Goal: Task Accomplishment & Management: Use online tool/utility

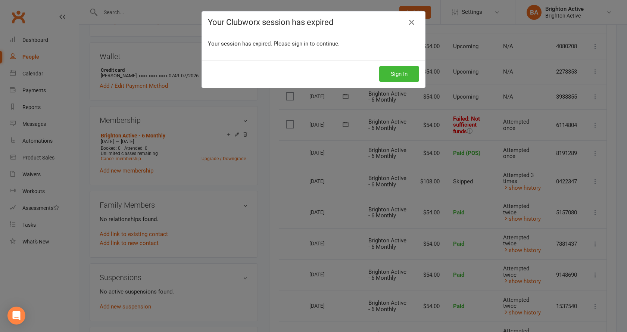
scroll to position [0, 1]
click at [389, 77] on button "Sign In" at bounding box center [399, 74] width 40 height 16
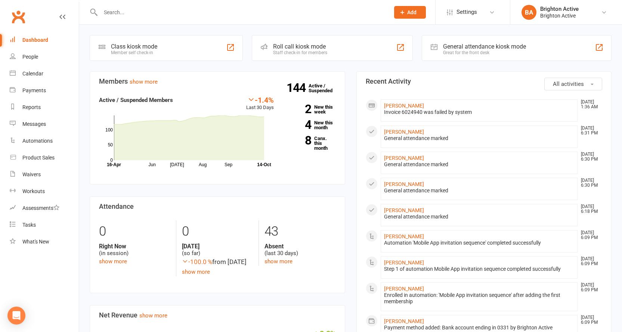
click at [465, 43] on div "General attendance kiosk mode" at bounding box center [484, 46] width 83 height 7
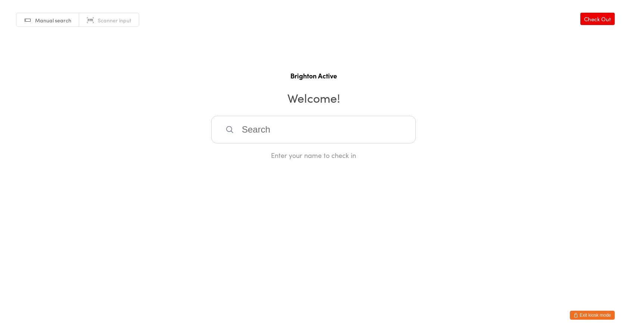
click at [257, 120] on input "search" at bounding box center [313, 130] width 205 height 28
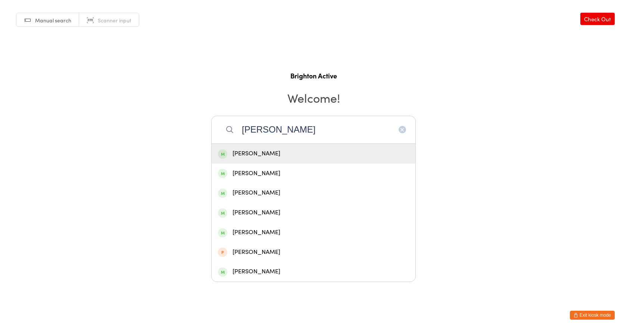
type input "dan"
click at [235, 153] on div "[PERSON_NAME]" at bounding box center [313, 154] width 191 height 10
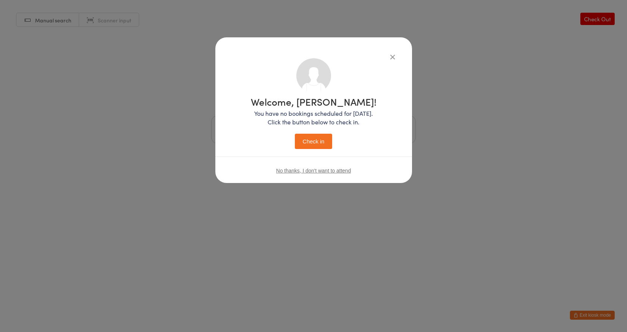
click at [317, 144] on button "Check in" at bounding box center [313, 141] width 37 height 15
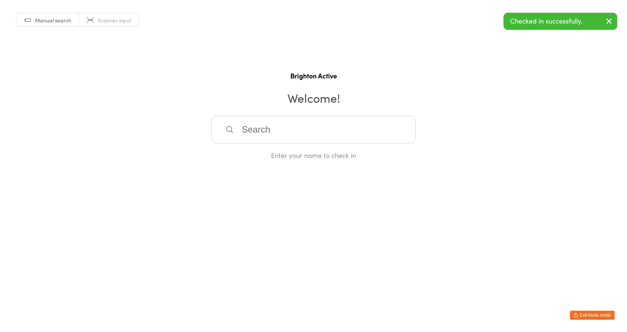
click at [323, 137] on input "search" at bounding box center [313, 130] width 205 height 28
type input "toni"
click at [309, 153] on div "Tonie Kersten" at bounding box center [313, 154] width 191 height 10
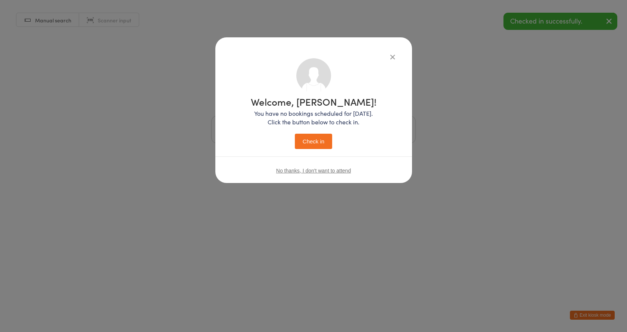
click at [316, 143] on button "Check in" at bounding box center [313, 141] width 37 height 15
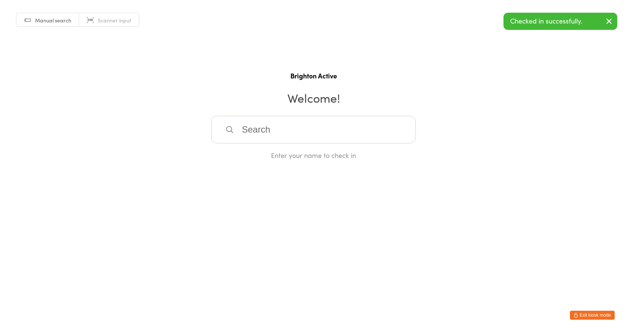
click at [113, 16] on span "Scanner input" at bounding box center [115, 19] width 34 height 7
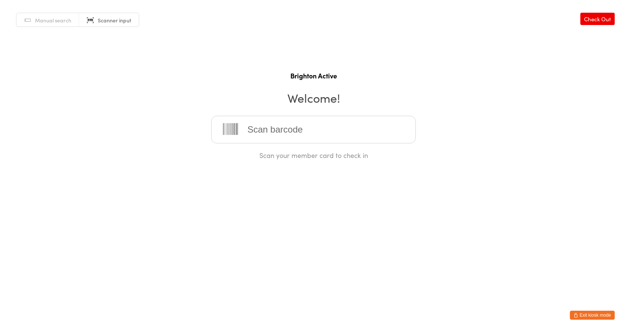
click at [266, 132] on input "search" at bounding box center [313, 130] width 205 height 28
click at [377, 235] on html "You have now entered Kiosk Mode. Members will be able to check themselves in us…" at bounding box center [313, 166] width 627 height 332
click at [41, 13] on div "Manual search Scanner input" at bounding box center [77, 20] width 123 height 14
click at [42, 14] on link "Manual search" at bounding box center [47, 20] width 63 height 14
click at [253, 125] on input "search" at bounding box center [313, 130] width 205 height 28
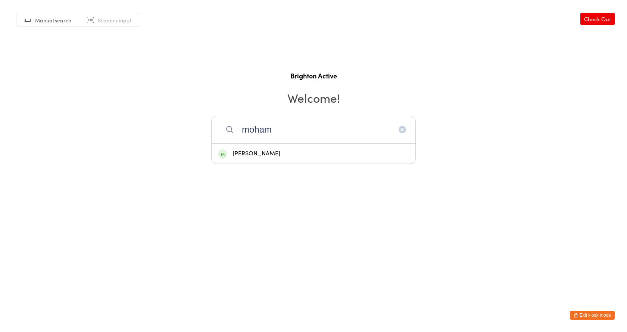
type input "moham"
click at [268, 155] on div "Mohamed Alawie" at bounding box center [313, 154] width 191 height 10
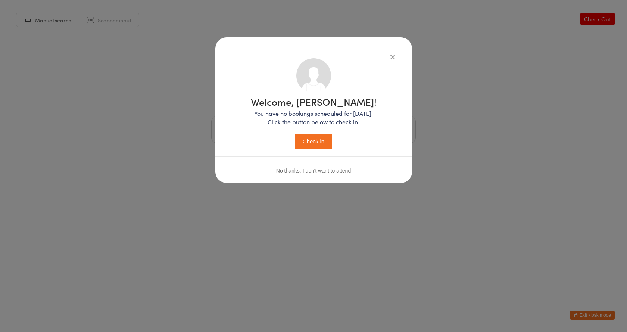
click at [314, 134] on button "Check in" at bounding box center [313, 141] width 37 height 15
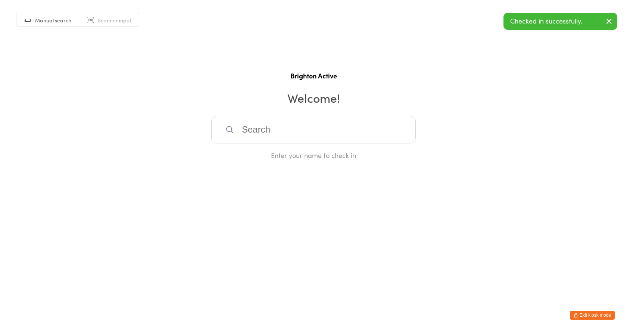
click at [119, 20] on span "Scanner input" at bounding box center [115, 19] width 34 height 7
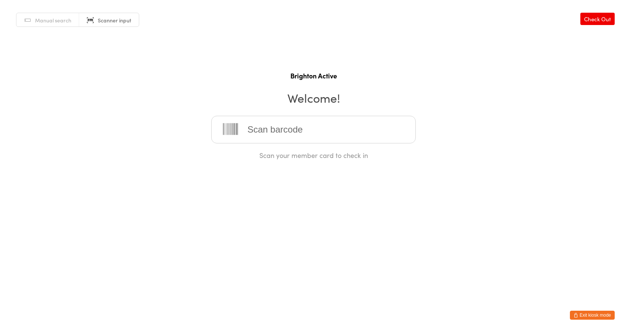
click at [264, 135] on input "search" at bounding box center [313, 130] width 205 height 28
type input "70059"
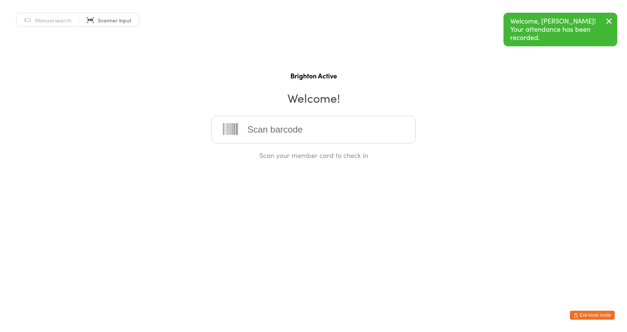
click at [264, 135] on input "search" at bounding box center [313, 130] width 205 height 28
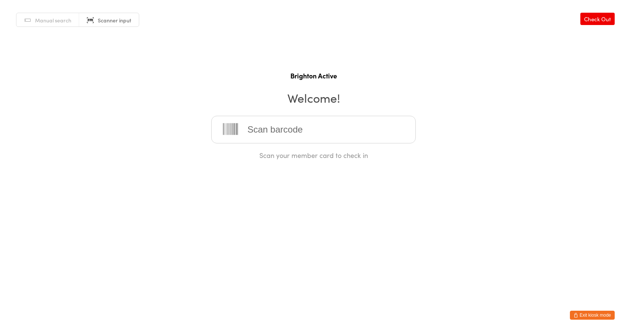
click at [593, 313] on button "Exit kiosk mode" at bounding box center [592, 315] width 45 height 9
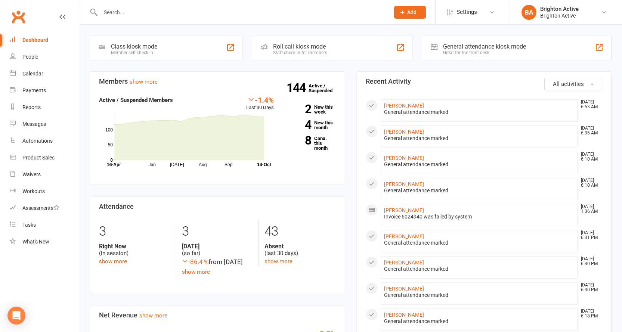
click at [173, 12] on input "text" at bounding box center [241, 12] width 286 height 10
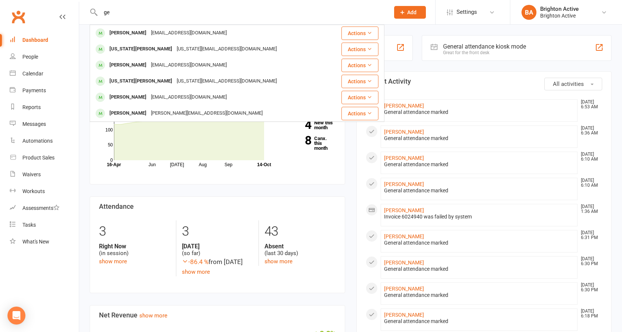
type input "g"
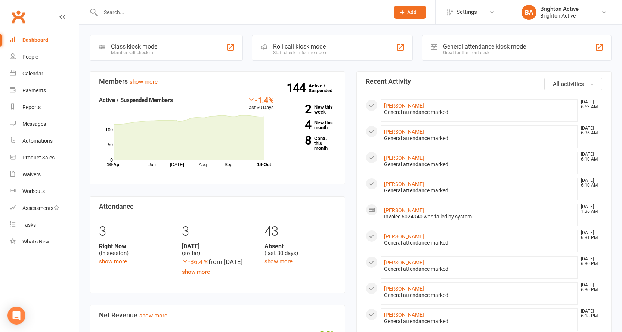
click at [494, 48] on div "General attendance kiosk mode" at bounding box center [484, 46] width 83 height 7
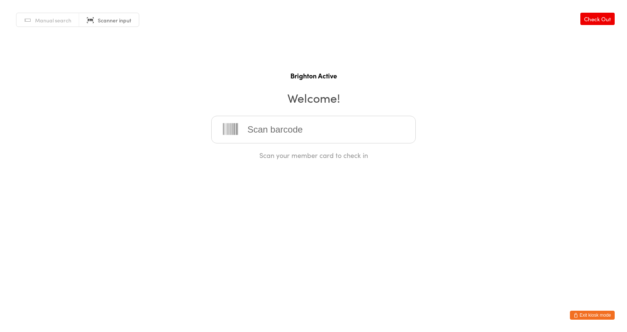
click at [319, 130] on input "search" at bounding box center [313, 130] width 205 height 28
click at [303, 134] on input "search" at bounding box center [313, 130] width 205 height 28
click at [62, 24] on link "Manual search" at bounding box center [47, 20] width 63 height 14
click at [267, 132] on input "search" at bounding box center [313, 130] width 205 height 28
click at [596, 313] on button "Exit kiosk mode" at bounding box center [592, 315] width 45 height 9
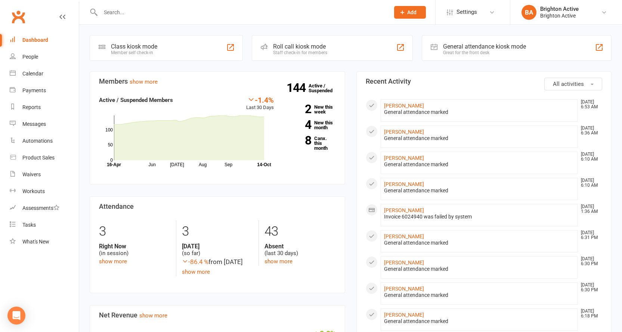
click at [478, 41] on div "General attendance kiosk mode Great for the front desk" at bounding box center [517, 48] width 190 height 26
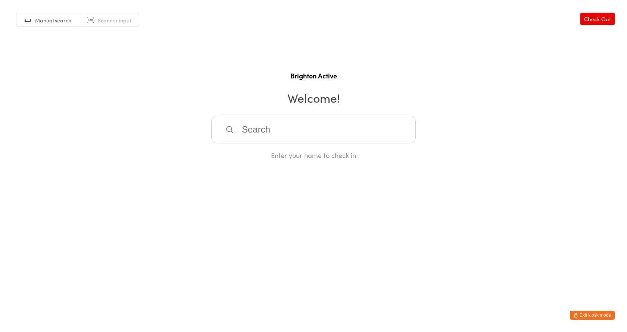
click at [265, 137] on input "search" at bounding box center [313, 130] width 205 height 28
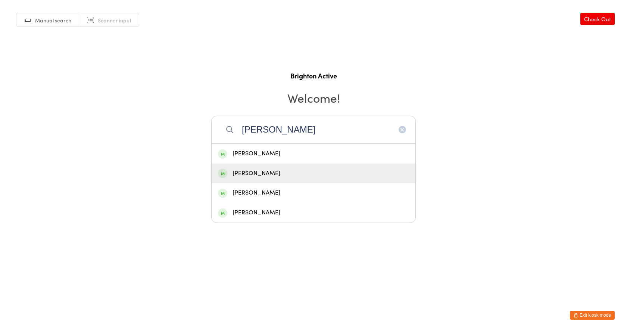
type input "[PERSON_NAME]"
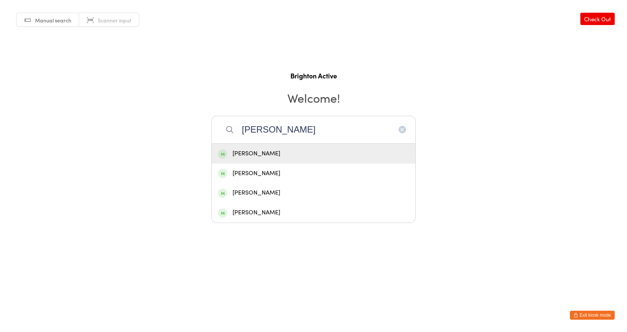
click at [276, 153] on div "[PERSON_NAME]" at bounding box center [313, 154] width 191 height 10
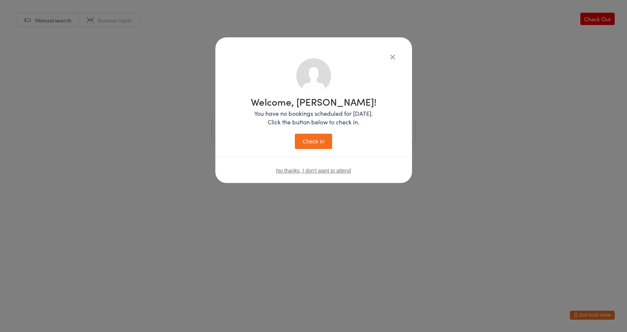
drag, startPoint x: 312, startPoint y: 145, endPoint x: 220, endPoint y: 100, distance: 102.2
click at [312, 145] on button "Check in" at bounding box center [313, 141] width 37 height 15
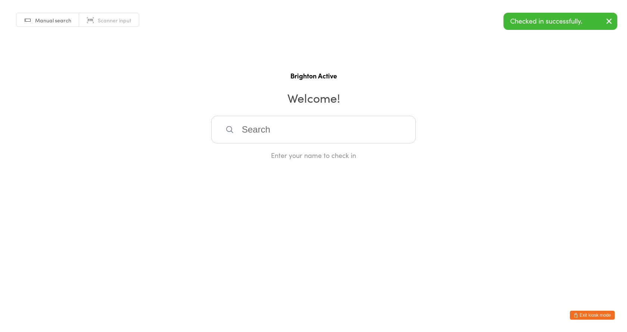
click at [118, 20] on span "Scanner input" at bounding box center [115, 19] width 34 height 7
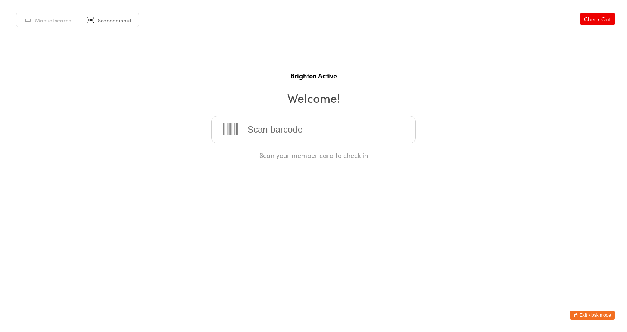
click at [263, 135] on input "search" at bounding box center [313, 130] width 205 height 28
click at [40, 21] on span "Manual search" at bounding box center [53, 19] width 36 height 7
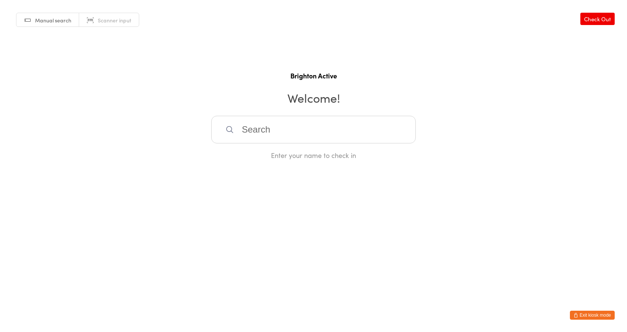
click at [250, 130] on input "search" at bounding box center [313, 130] width 205 height 28
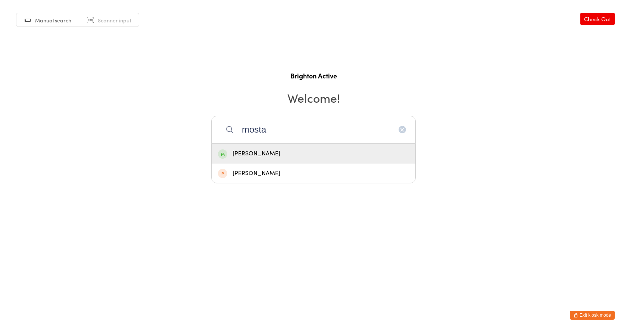
type input "mosta"
click at [275, 157] on div "[PERSON_NAME]" at bounding box center [313, 154] width 191 height 10
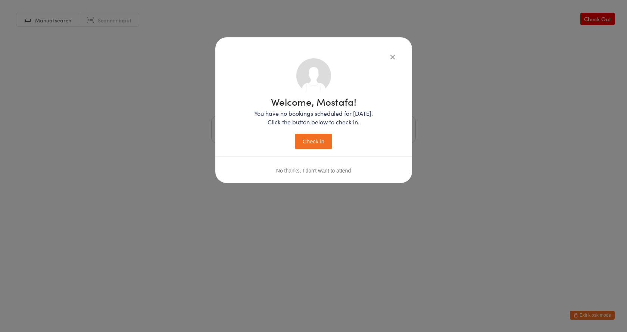
click at [314, 146] on button "Check in" at bounding box center [313, 141] width 37 height 15
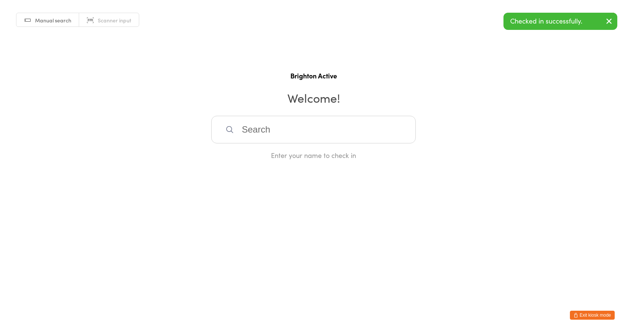
click at [118, 17] on span "Scanner input" at bounding box center [115, 19] width 34 height 7
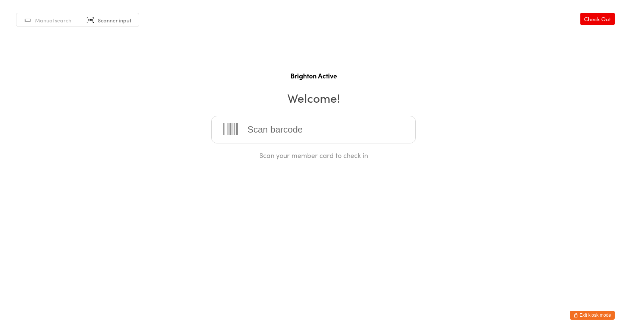
click at [296, 136] on input "search" at bounding box center [313, 130] width 205 height 28
click at [596, 316] on button "Exit kiosk mode" at bounding box center [592, 315] width 45 height 9
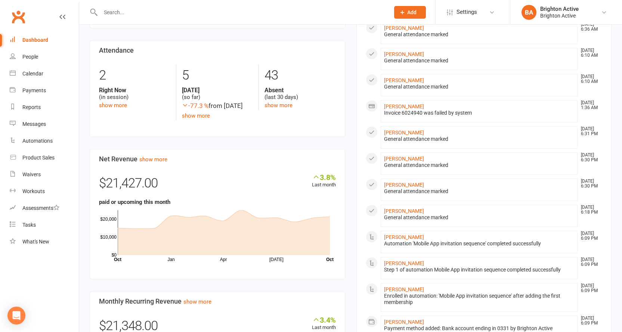
scroll to position [224, 0]
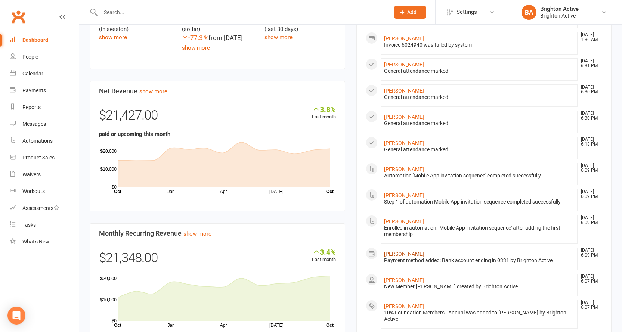
click at [406, 253] on link "George Thriskos" at bounding box center [404, 254] width 40 height 6
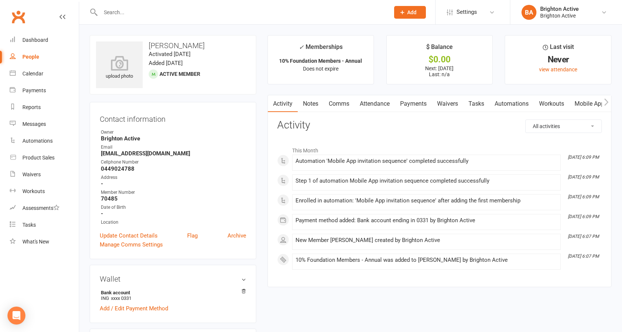
click at [415, 102] on link "Payments" at bounding box center [413, 103] width 37 height 17
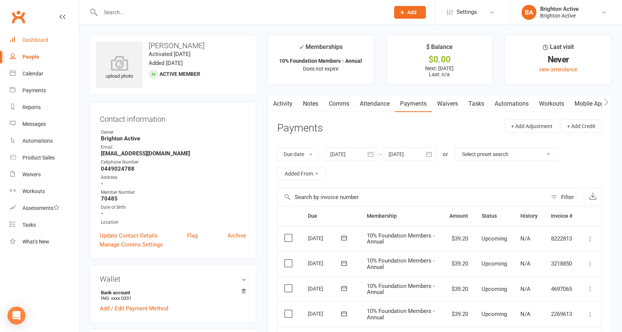
click at [27, 42] on div "Dashboard" at bounding box center [35, 40] width 26 height 6
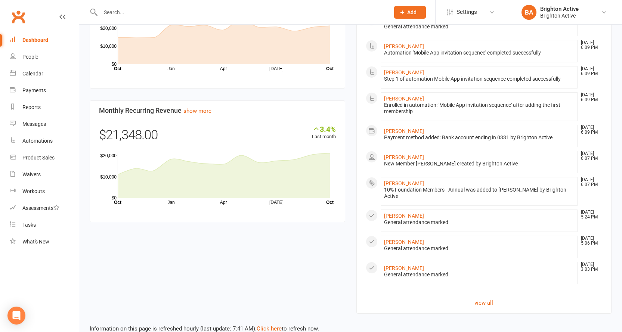
scroll to position [359, 0]
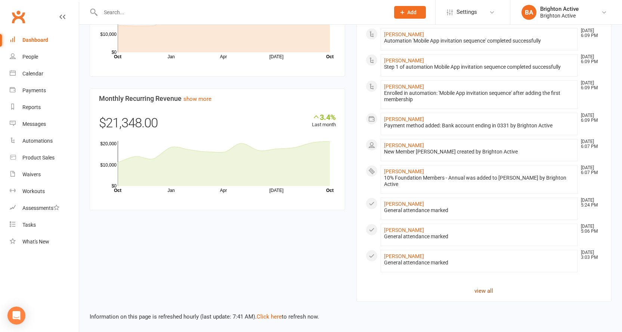
click at [482, 292] on link "view all" at bounding box center [484, 290] width 237 height 9
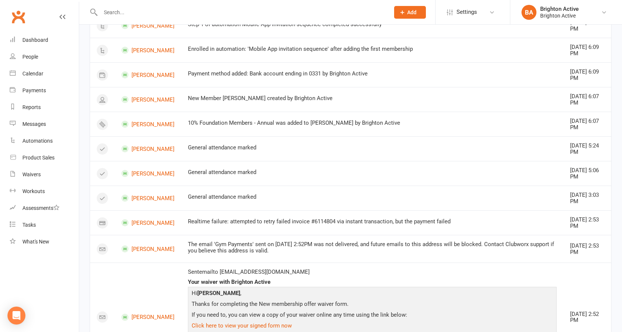
scroll to position [485, 0]
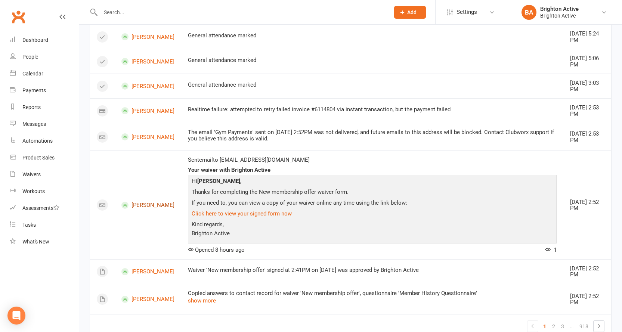
click at [147, 203] on link "[PERSON_NAME]" at bounding box center [147, 205] width 53 height 7
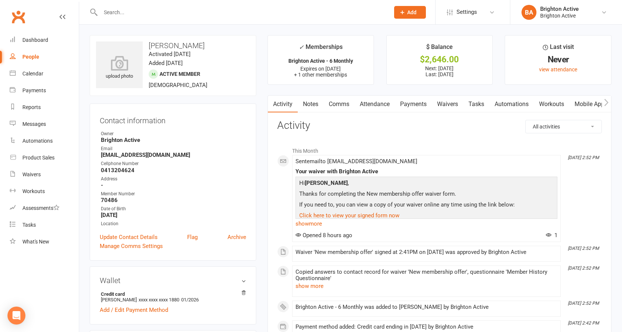
click at [417, 99] on link "Payments" at bounding box center [413, 104] width 37 height 17
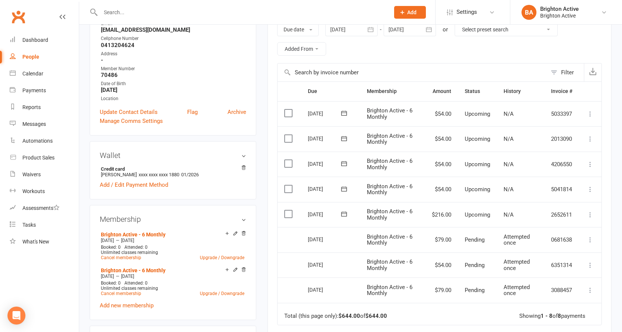
scroll to position [112, 0]
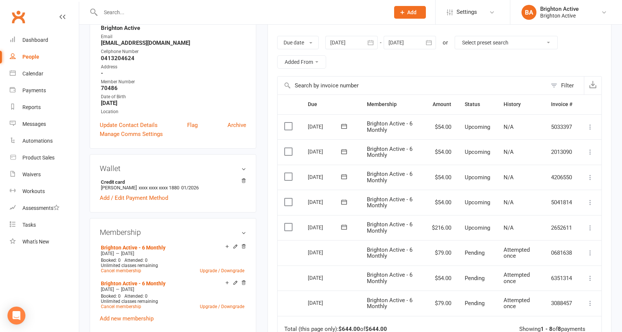
click at [431, 40] on icon "button" at bounding box center [428, 42] width 7 height 7
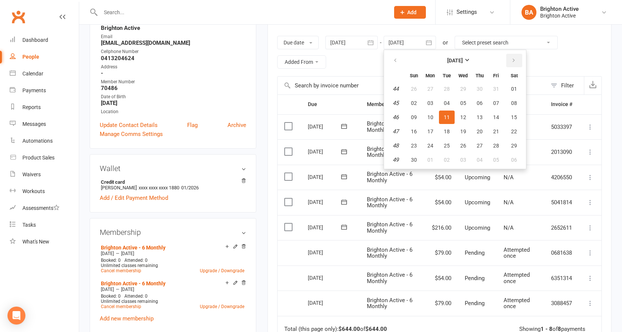
click at [513, 59] on icon "button" at bounding box center [513, 61] width 5 height 6
click at [392, 58] on button "button" at bounding box center [396, 60] width 16 height 13
click at [417, 158] on span "30" at bounding box center [414, 160] width 6 height 6
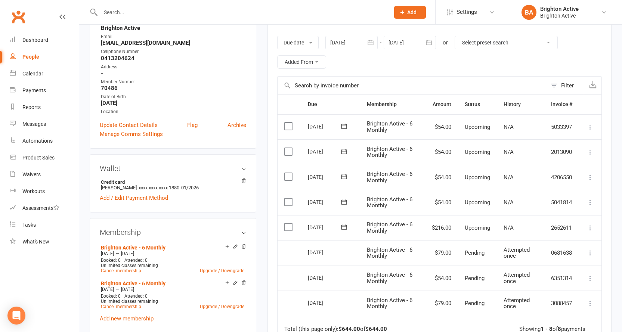
type input "30 Nov 2025"
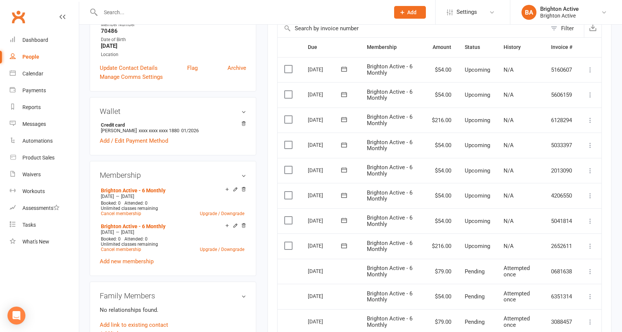
scroll to position [187, 0]
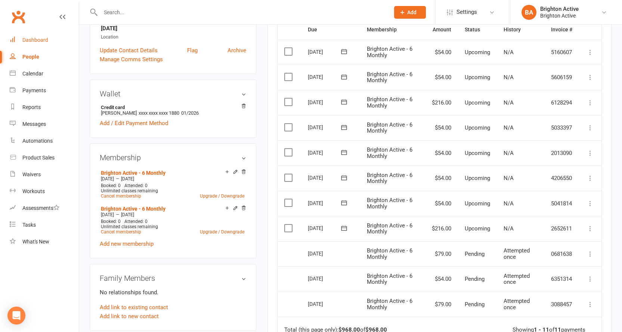
click at [29, 37] on div "Dashboard" at bounding box center [35, 40] width 26 height 6
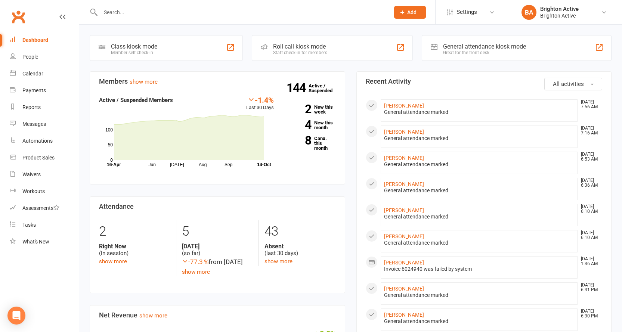
click at [498, 53] on div "Great for the front desk" at bounding box center [484, 52] width 83 height 5
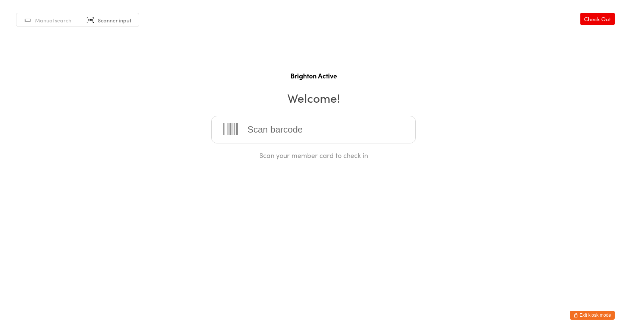
click at [310, 134] on input "search" at bounding box center [313, 130] width 205 height 28
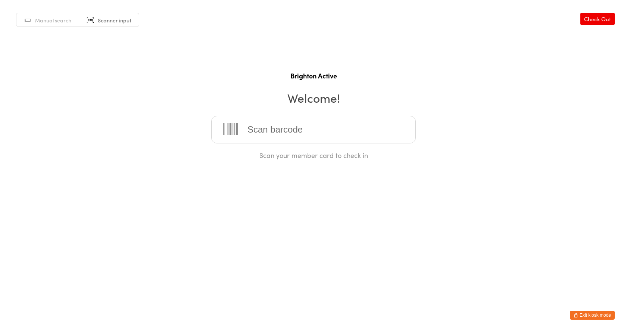
click at [310, 134] on input "search" at bounding box center [313, 130] width 205 height 28
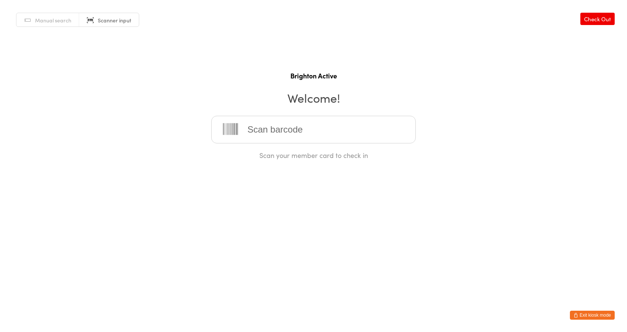
click at [602, 315] on button "Exit kiosk mode" at bounding box center [592, 315] width 45 height 9
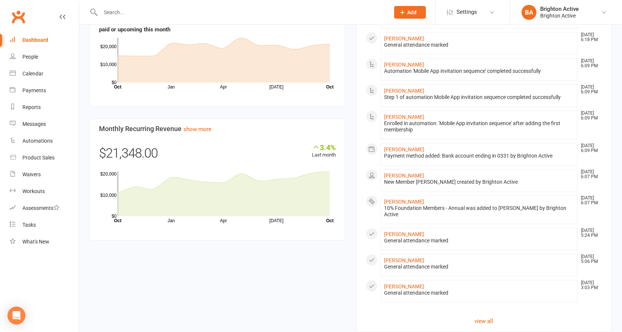
scroll to position [359, 0]
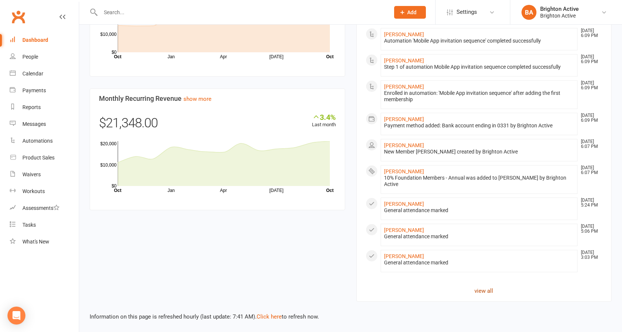
click at [489, 294] on link "view all" at bounding box center [484, 290] width 237 height 9
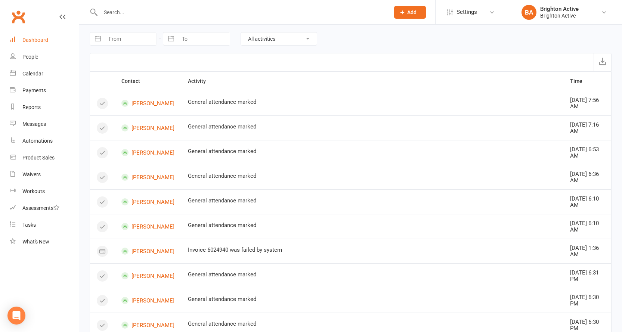
click at [34, 43] on link "Dashboard" at bounding box center [44, 40] width 69 height 17
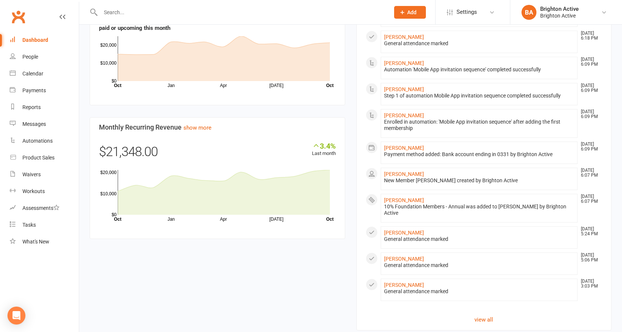
scroll to position [359, 0]
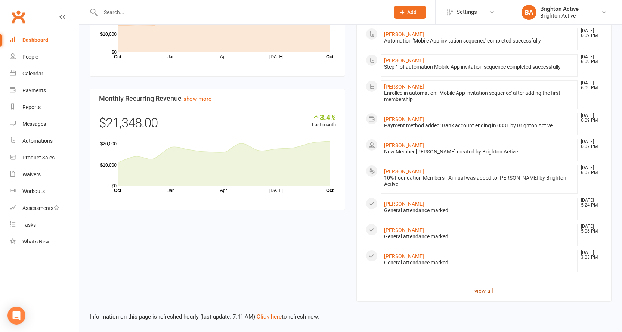
click at [486, 288] on link "view all" at bounding box center [484, 290] width 237 height 9
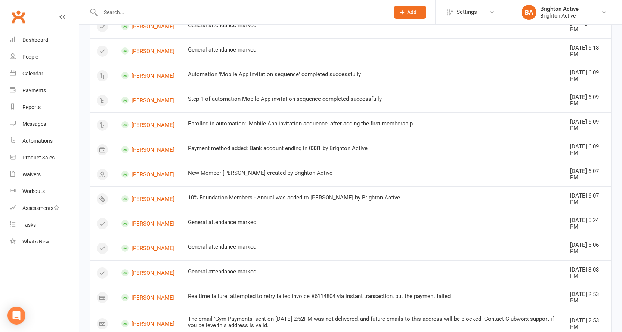
scroll to position [448, 0]
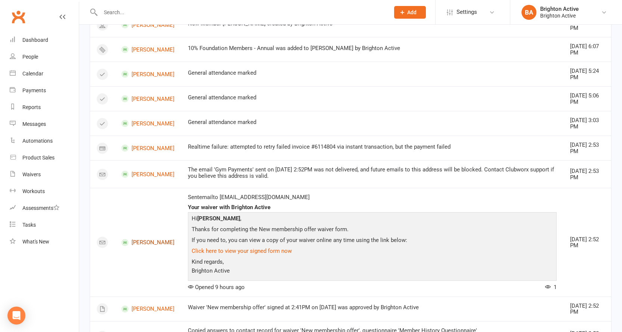
drag, startPoint x: 153, startPoint y: 241, endPoint x: 159, endPoint y: 239, distance: 5.9
click at [153, 242] on link "[PERSON_NAME]" at bounding box center [147, 242] width 53 height 7
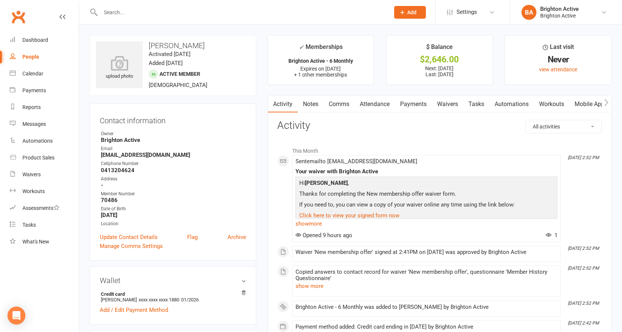
click at [413, 102] on link "Payments" at bounding box center [413, 104] width 37 height 17
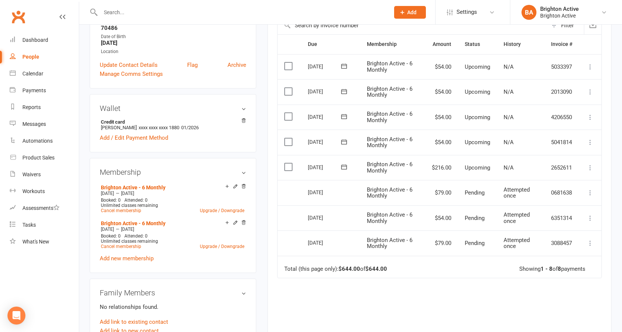
scroll to position [224, 0]
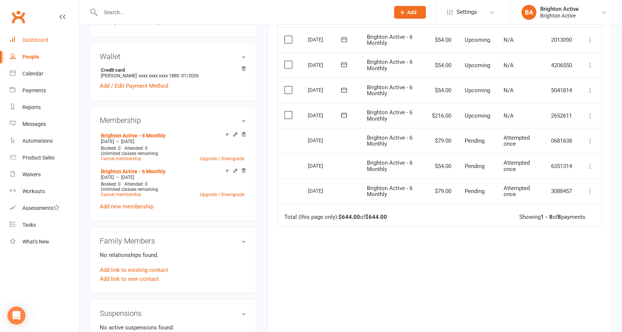
click at [40, 42] on div "Dashboard" at bounding box center [35, 40] width 26 height 6
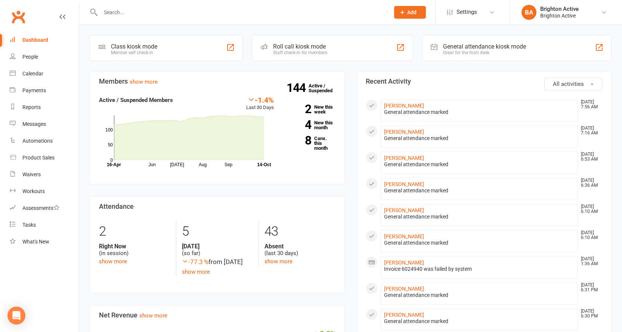
click at [461, 46] on div "General attendance kiosk mode" at bounding box center [484, 46] width 83 height 7
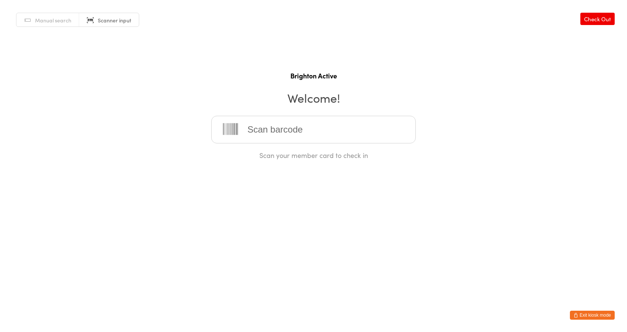
click at [357, 134] on input "search" at bounding box center [313, 130] width 205 height 28
type input "70111"
click at [586, 311] on button "Exit kiosk mode" at bounding box center [592, 315] width 45 height 9
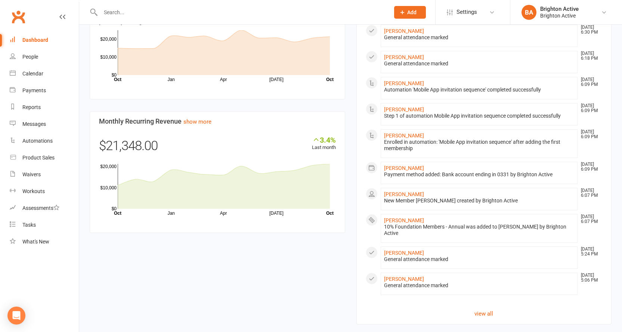
scroll to position [359, 0]
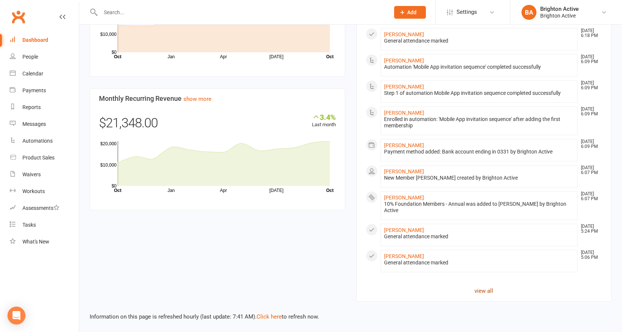
click at [488, 289] on link "view all" at bounding box center [484, 290] width 237 height 9
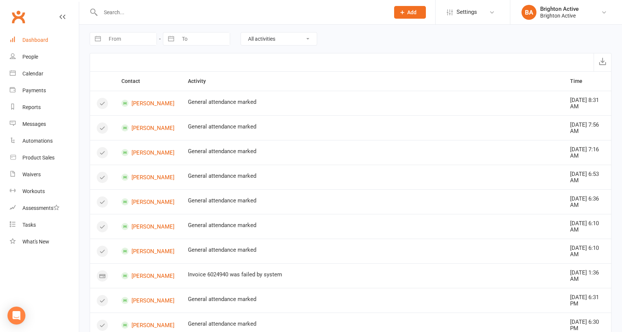
click at [38, 41] on div "Dashboard" at bounding box center [35, 40] width 26 height 6
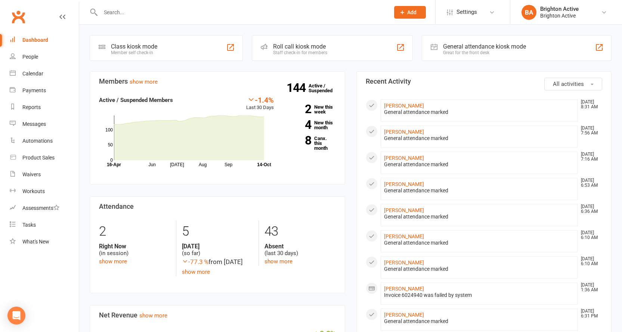
click at [103, 7] on input "text" at bounding box center [241, 12] width 286 height 10
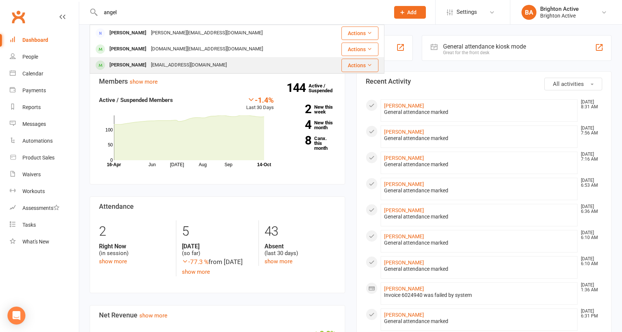
type input "angel"
click at [155, 65] on div "[EMAIL_ADDRESS][DOMAIN_NAME]" at bounding box center [189, 65] width 80 height 11
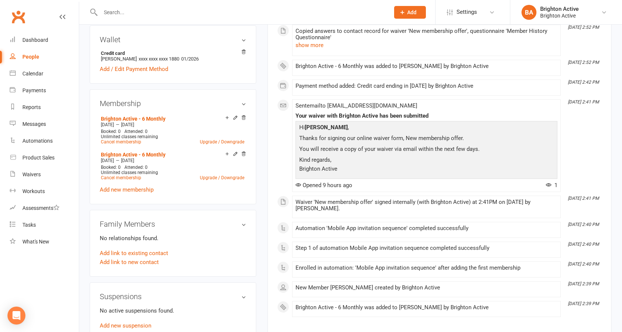
scroll to position [299, 0]
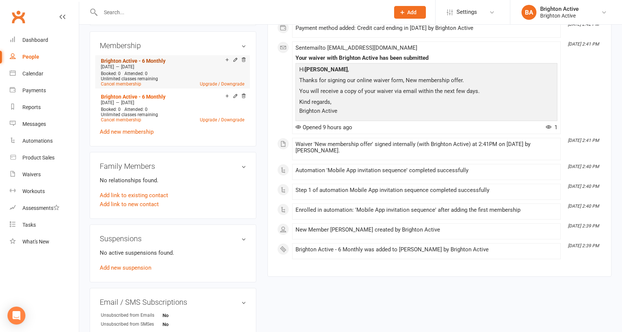
click at [127, 60] on link "Brighton Active - 6 Monthly" at bounding box center [133, 61] width 65 height 6
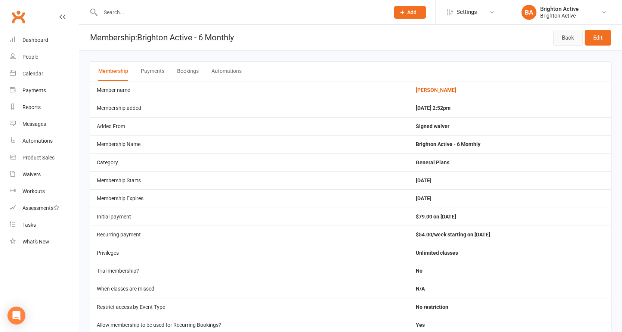
click at [562, 37] on link "Back" at bounding box center [568, 38] width 30 height 16
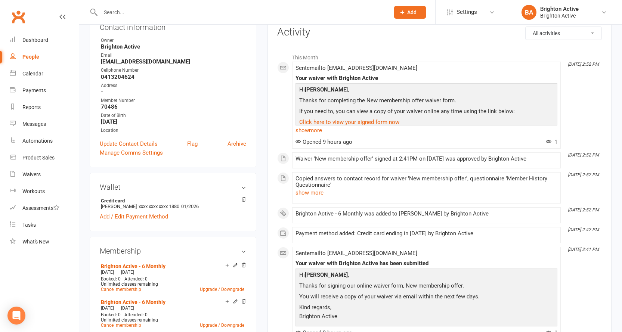
scroll to position [149, 0]
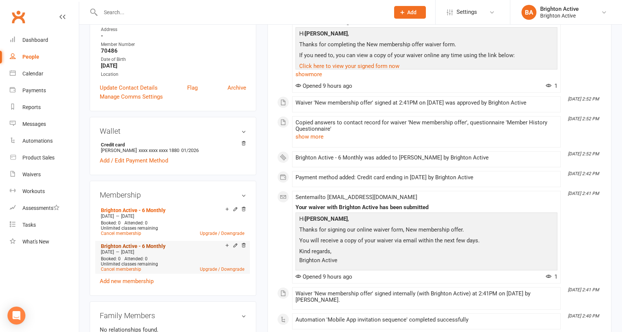
click at [140, 244] on link "Brighton Active - 6 Monthly" at bounding box center [133, 246] width 65 height 6
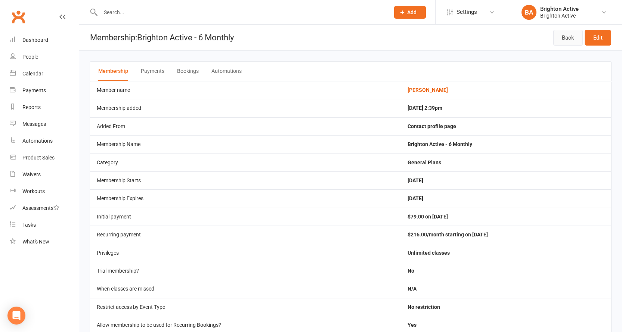
click at [556, 38] on link "Back" at bounding box center [568, 38] width 30 height 16
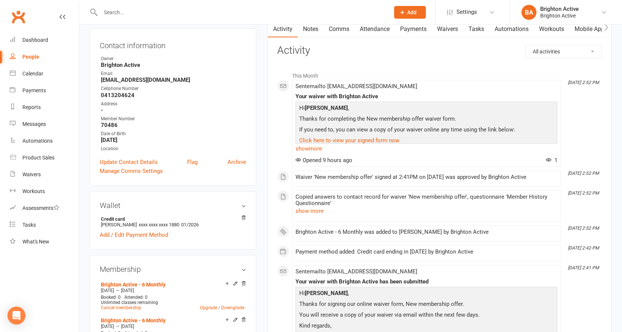
scroll to position [149, 0]
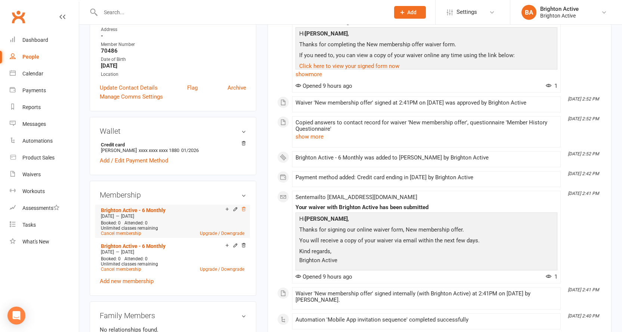
click at [245, 211] on icon at bounding box center [243, 209] width 5 height 5
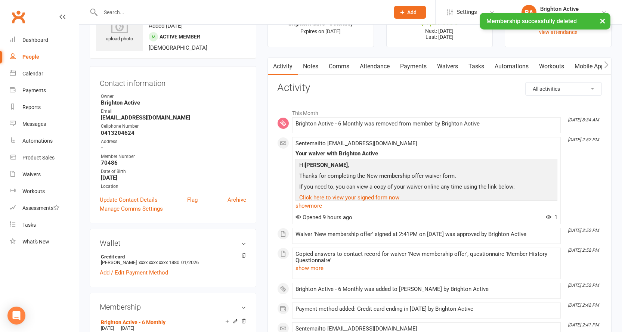
scroll to position [0, 0]
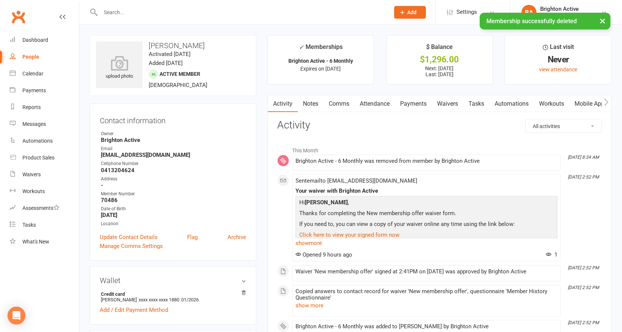
click at [413, 106] on link "Payments" at bounding box center [413, 103] width 37 height 17
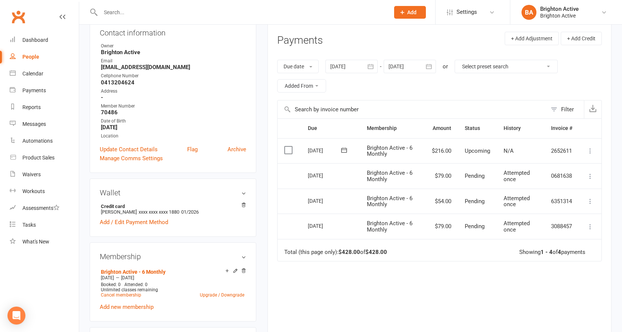
scroll to position [75, 0]
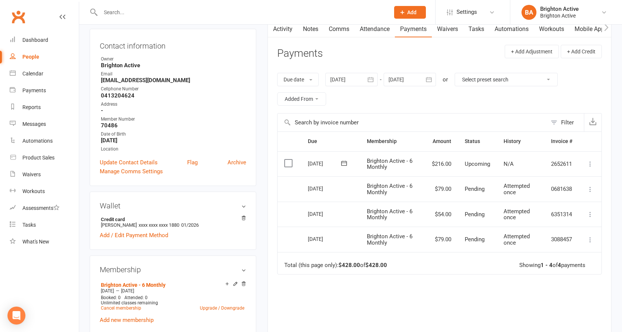
click at [431, 80] on icon "button" at bounding box center [428, 79] width 7 height 7
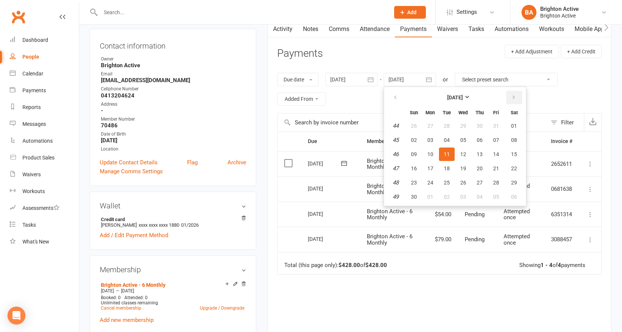
click at [516, 98] on icon "button" at bounding box center [513, 97] width 5 height 6
click at [463, 181] on span "31" at bounding box center [463, 183] width 6 height 6
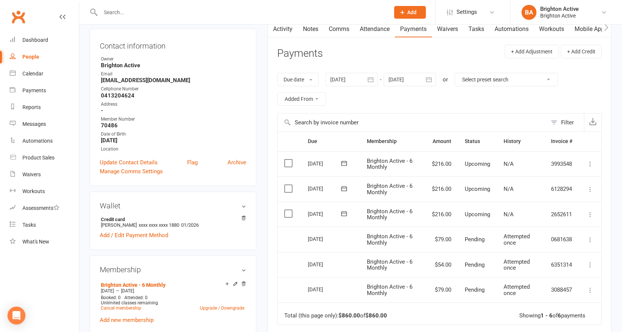
scroll to position [112, 0]
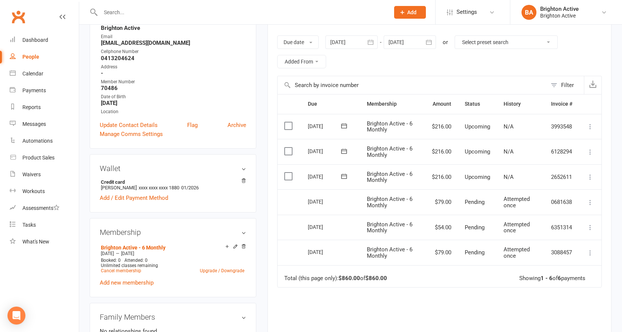
click at [431, 43] on icon "button" at bounding box center [428, 41] width 7 height 7
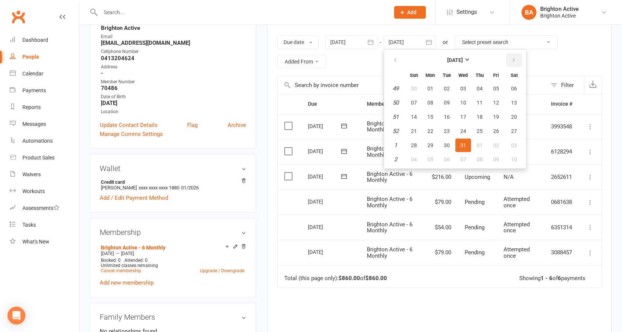
click at [511, 59] on button "button" at bounding box center [514, 59] width 16 height 13
click at [513, 143] on span "31" at bounding box center [514, 145] width 6 height 6
type input "31 Jan 2026"
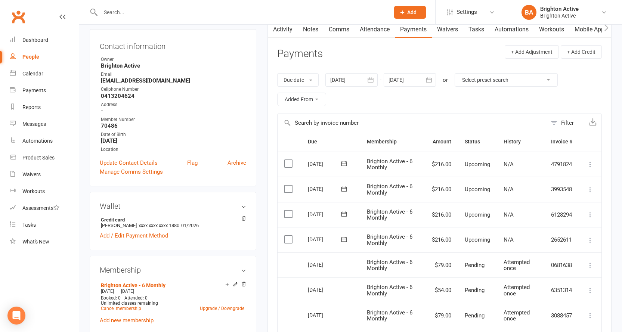
scroll to position [0, 0]
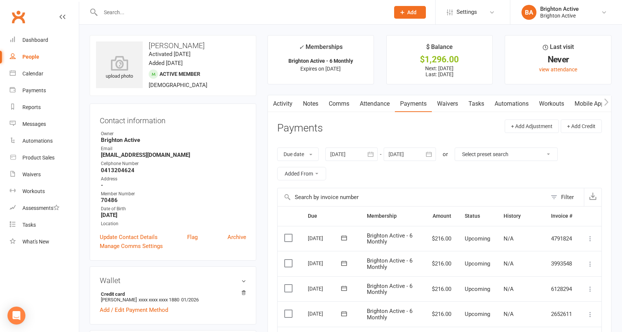
click at [307, 105] on link "Notes" at bounding box center [311, 103] width 26 height 17
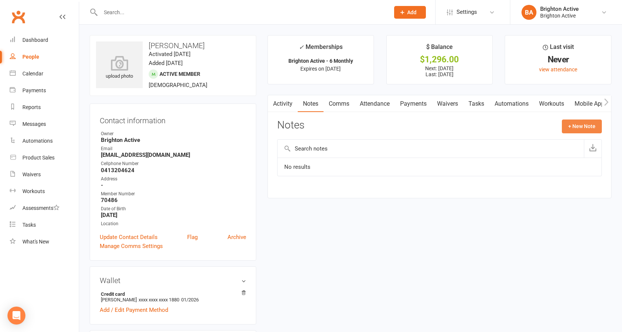
click at [592, 129] on button "+ New Note" at bounding box center [582, 125] width 40 height 13
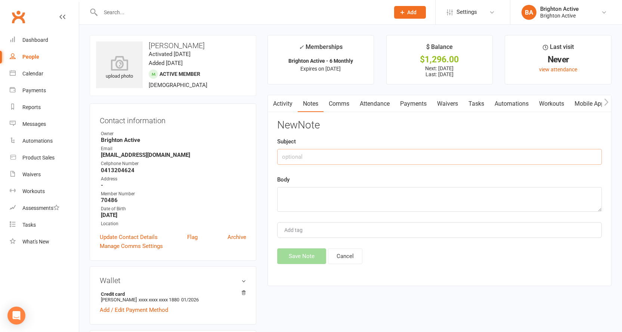
click at [304, 158] on input "text" at bounding box center [439, 157] width 325 height 16
type input "Double membership entry"
click at [300, 195] on textarea at bounding box center [439, 199] width 325 height 25
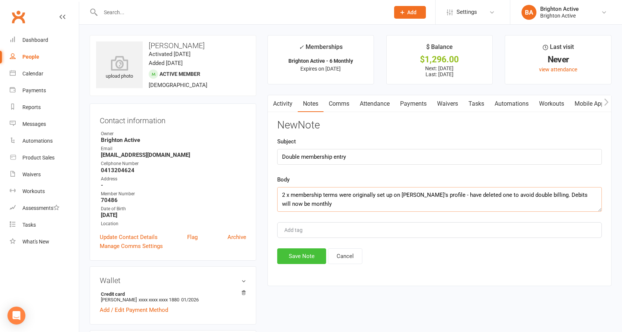
type textarea "2 x membership terms were originally set up on [PERSON_NAME]'s profile - have d…"
click at [307, 257] on button "Save Note" at bounding box center [301, 256] width 49 height 16
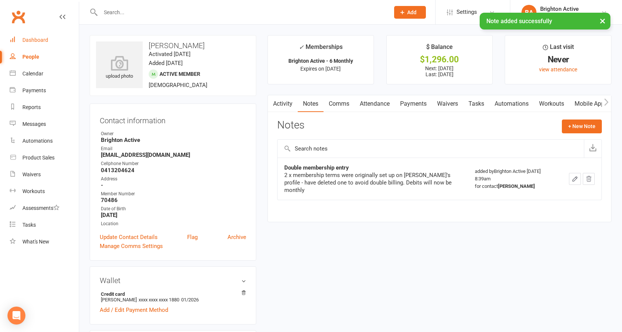
click at [31, 37] on div "Dashboard" at bounding box center [35, 40] width 26 height 6
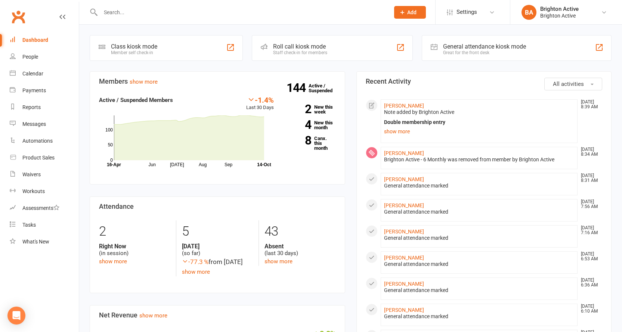
click at [465, 48] on div "General attendance kiosk mode" at bounding box center [484, 46] width 83 height 7
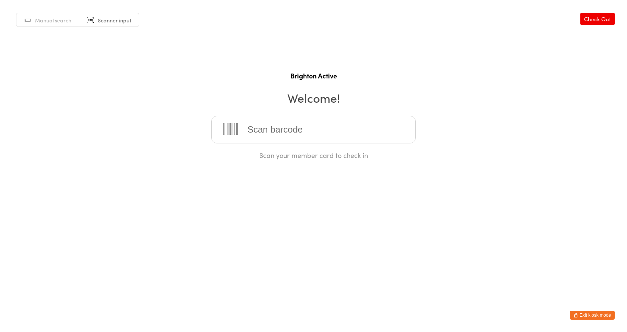
click at [379, 125] on input "search" at bounding box center [313, 130] width 205 height 28
click at [264, 131] on input "search" at bounding box center [313, 130] width 205 height 28
type input "70219"
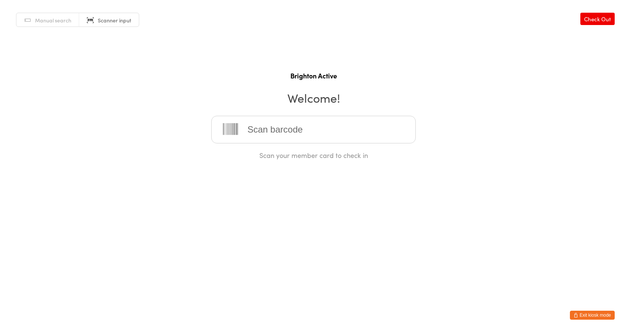
click at [275, 129] on input "search" at bounding box center [313, 130] width 205 height 28
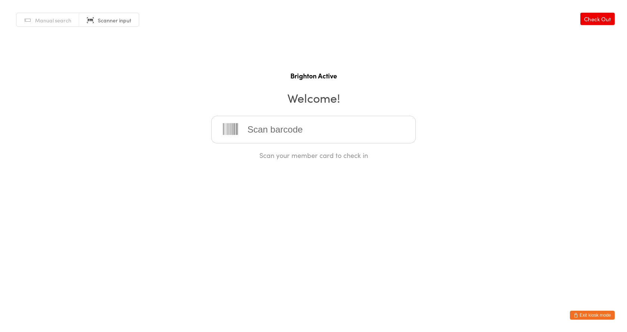
click at [265, 134] on input "search" at bounding box center [313, 130] width 205 height 28
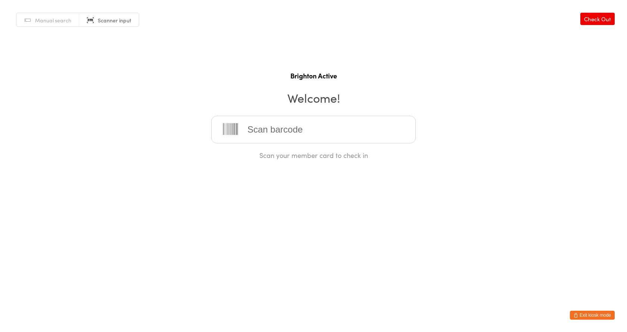
click at [377, 253] on html "You have now entered Kiosk Mode. Members will be able to check themselves in us…" at bounding box center [313, 166] width 627 height 332
drag, startPoint x: 283, startPoint y: 127, endPoint x: 374, endPoint y: 166, distance: 99.5
click at [283, 127] on input "search" at bounding box center [313, 130] width 205 height 28
click at [602, 315] on button "Exit kiosk mode" at bounding box center [592, 315] width 45 height 9
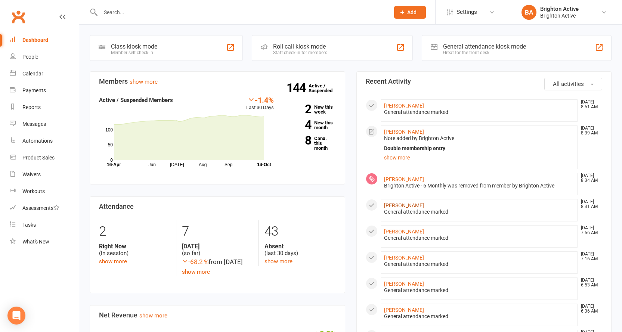
click at [405, 207] on link "Nana Kuwajima" at bounding box center [404, 205] width 40 height 6
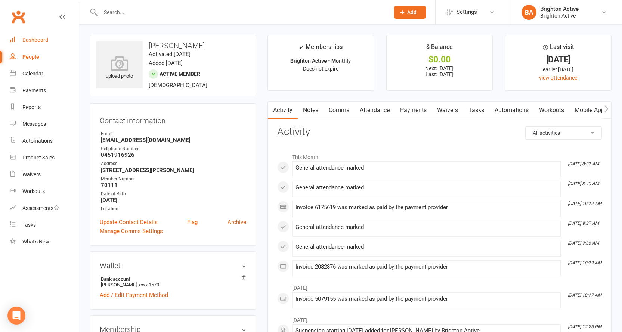
click at [42, 41] on div "Dashboard" at bounding box center [35, 40] width 26 height 6
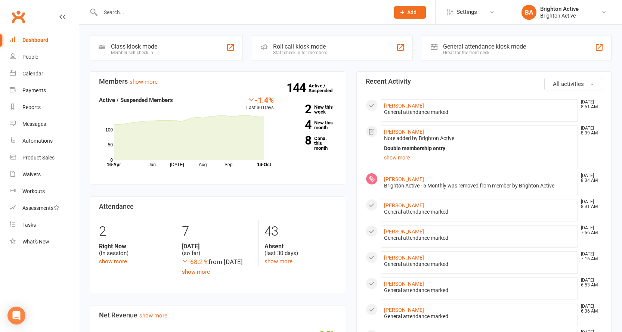
click at [448, 49] on div "General attendance kiosk mode" at bounding box center [484, 46] width 83 height 7
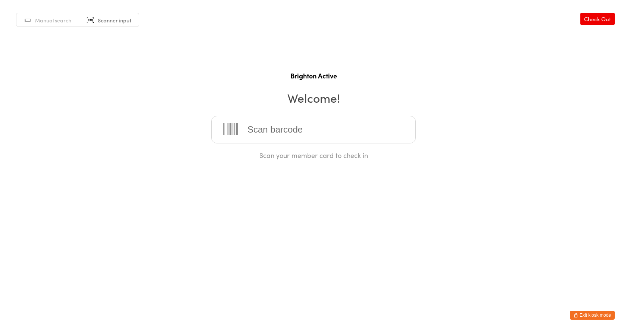
click at [355, 130] on input "search" at bounding box center [313, 130] width 205 height 28
click at [255, 119] on input "search" at bounding box center [313, 130] width 205 height 28
type input "70025"
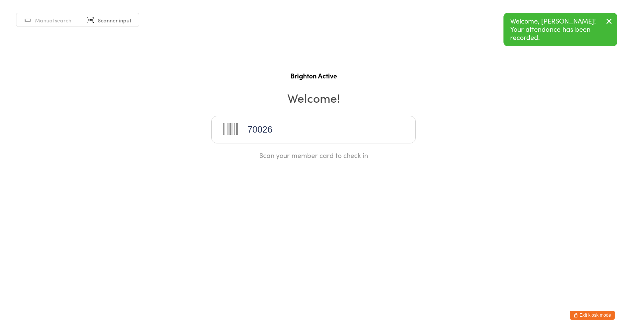
type input "70026"
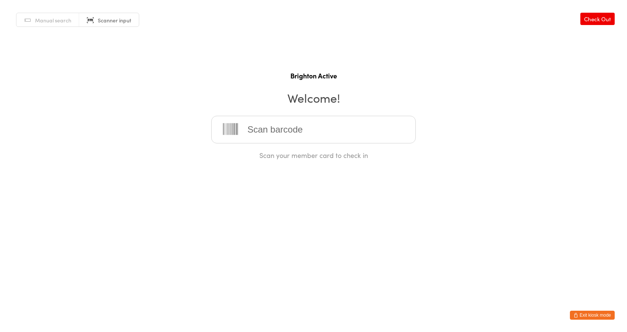
click at [266, 128] on input "search" at bounding box center [313, 130] width 205 height 28
click at [278, 125] on input "search" at bounding box center [313, 130] width 205 height 28
click at [287, 134] on input "search" at bounding box center [313, 130] width 205 height 28
click at [268, 127] on input "search" at bounding box center [313, 130] width 205 height 28
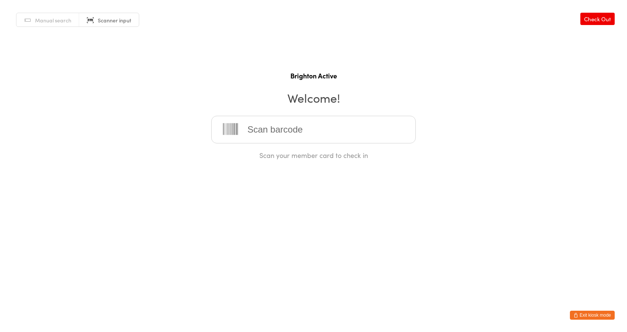
click at [271, 123] on input "search" at bounding box center [313, 130] width 205 height 28
click at [271, 124] on input "search" at bounding box center [313, 130] width 205 height 28
click at [275, 134] on input "search" at bounding box center [313, 130] width 205 height 28
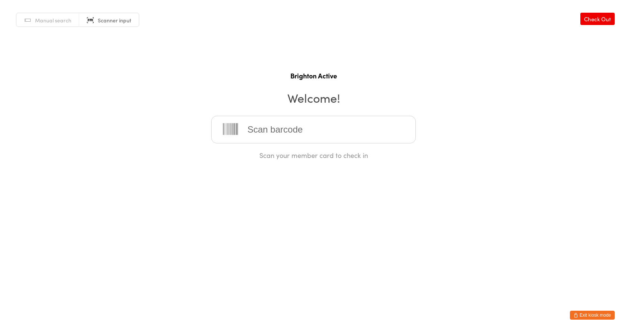
click at [275, 134] on input "search" at bounding box center [313, 130] width 205 height 28
click at [276, 134] on input "search" at bounding box center [313, 130] width 205 height 28
drag, startPoint x: 251, startPoint y: 64, endPoint x: 267, endPoint y: 119, distance: 57.4
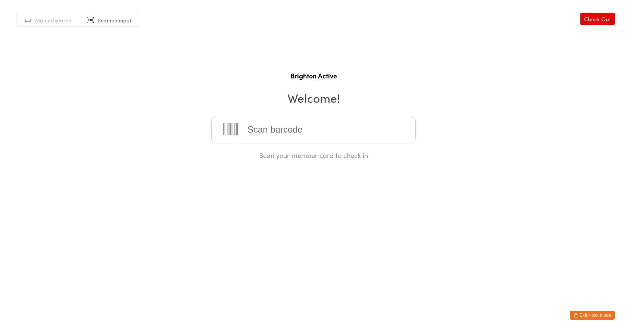
click at [251, 68] on div "Manual search Scanner input Check Out Brighton Active Welcome! Scan your member…" at bounding box center [313, 80] width 627 height 160
click at [268, 125] on input "search" at bounding box center [313, 130] width 205 height 28
click at [272, 132] on input "search" at bounding box center [313, 130] width 205 height 28
click at [273, 131] on input "search" at bounding box center [313, 130] width 205 height 28
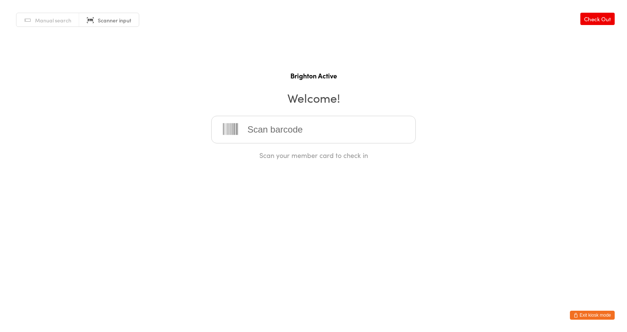
click at [279, 127] on input "search" at bounding box center [313, 130] width 205 height 28
click at [260, 132] on input "search" at bounding box center [313, 130] width 205 height 28
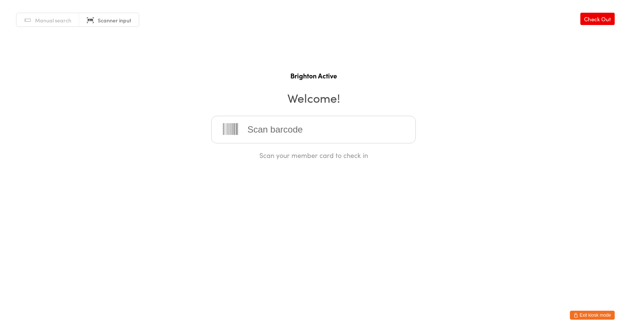
click at [262, 133] on input "search" at bounding box center [313, 130] width 205 height 28
click at [263, 132] on input "search" at bounding box center [313, 130] width 205 height 28
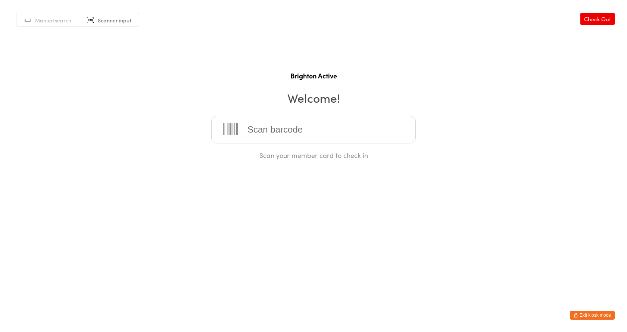
click at [372, 242] on html "You have now entered Kiosk Mode. Members will be able to check themselves in us…" at bounding box center [313, 166] width 627 height 332
click at [276, 133] on input "search" at bounding box center [313, 130] width 205 height 28
click at [295, 121] on input "search" at bounding box center [313, 130] width 205 height 28
click at [356, 124] on input "search" at bounding box center [313, 130] width 205 height 28
click at [470, 208] on html "You have now entered Kiosk Mode. Members will be able to check themselves in us…" at bounding box center [313, 166] width 627 height 332
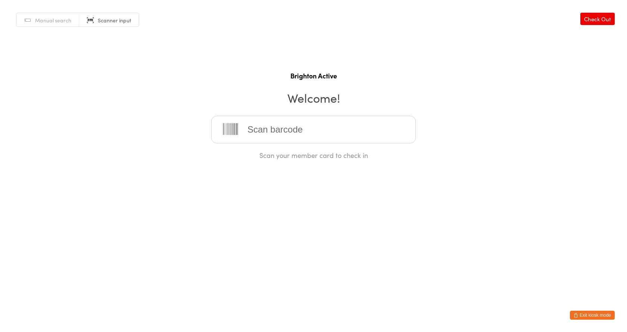
click at [277, 117] on input "search" at bounding box center [313, 130] width 205 height 28
click at [273, 137] on input "search" at bounding box center [313, 130] width 205 height 28
type input "70164"
click at [274, 137] on input "search" at bounding box center [313, 130] width 205 height 28
click at [303, 128] on input "search" at bounding box center [313, 130] width 205 height 28
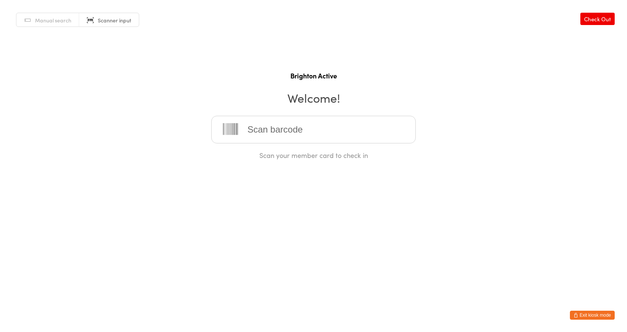
click at [207, 60] on div "Manual search Scanner input Check Out Brighton Active Welcome! Scan your member…" at bounding box center [313, 80] width 627 height 160
click at [253, 133] on input "search" at bounding box center [313, 130] width 205 height 28
click at [311, 125] on input "search" at bounding box center [313, 130] width 205 height 28
click at [264, 135] on input "search" at bounding box center [313, 130] width 205 height 28
click at [586, 312] on button "Exit kiosk mode" at bounding box center [592, 315] width 45 height 9
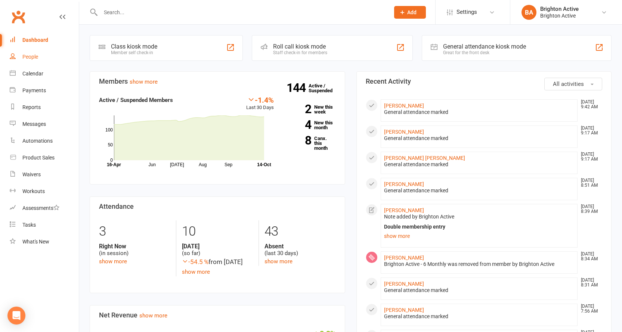
drag, startPoint x: 33, startPoint y: 53, endPoint x: 36, endPoint y: 59, distance: 6.3
click at [33, 53] on link "People" at bounding box center [44, 57] width 69 height 17
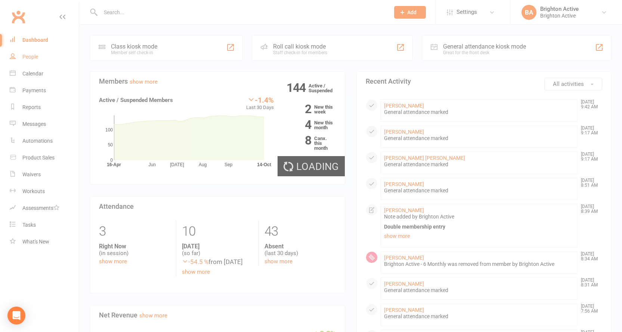
select select "100"
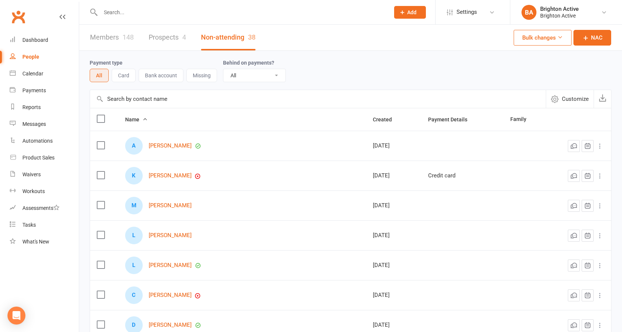
click at [115, 40] on link "Members 148" at bounding box center [112, 38] width 44 height 26
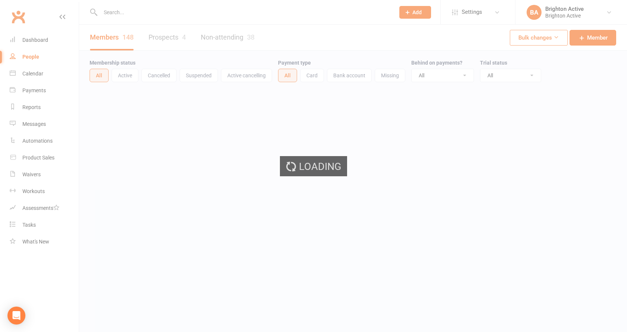
select select "100"
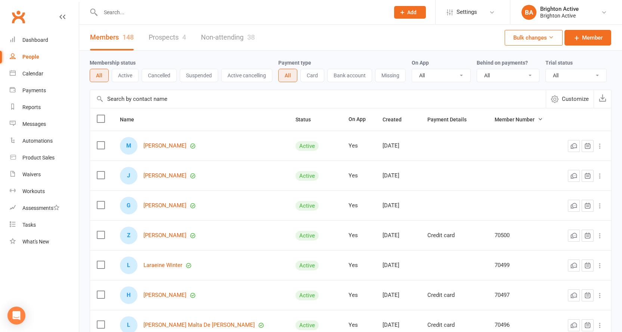
click at [494, 77] on select "All No Yes" at bounding box center [508, 75] width 62 height 13
select select "true"
click at [478, 69] on select "All No Yes" at bounding box center [508, 75] width 62 height 13
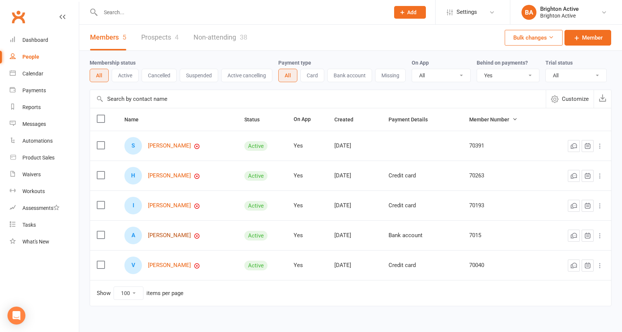
click at [171, 239] on link "Adrian Mason" at bounding box center [169, 235] width 43 height 6
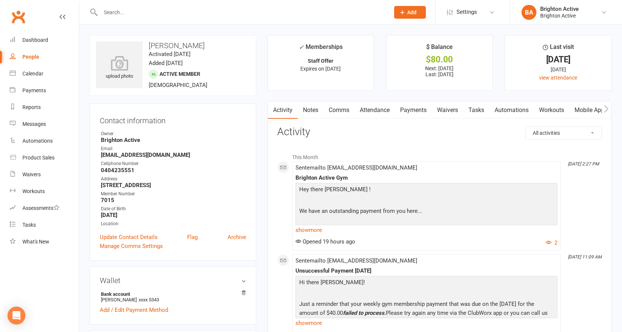
click at [413, 106] on link "Payments" at bounding box center [413, 110] width 37 height 17
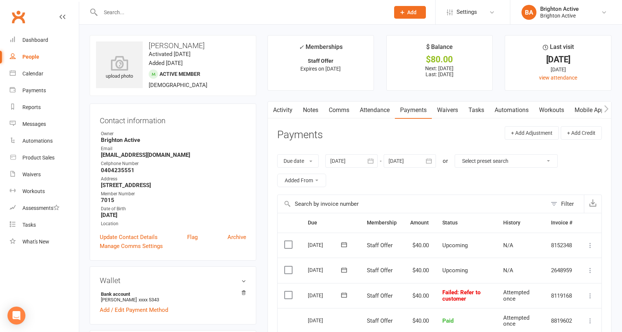
click at [288, 109] on link "Activity" at bounding box center [283, 110] width 30 height 17
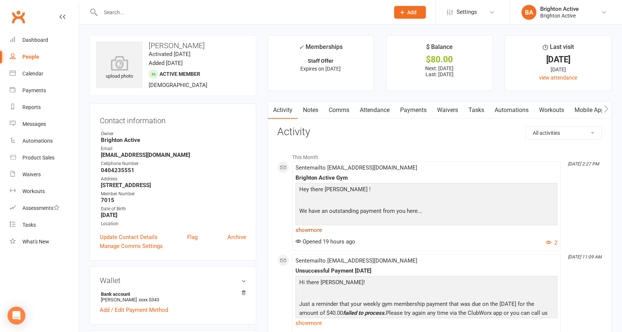
click at [318, 230] on link "show more" at bounding box center [426, 230] width 262 height 10
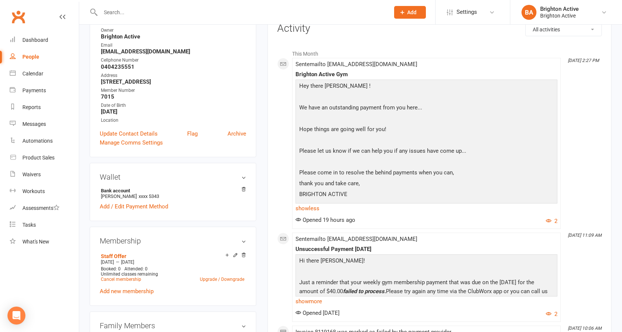
scroll to position [112, 0]
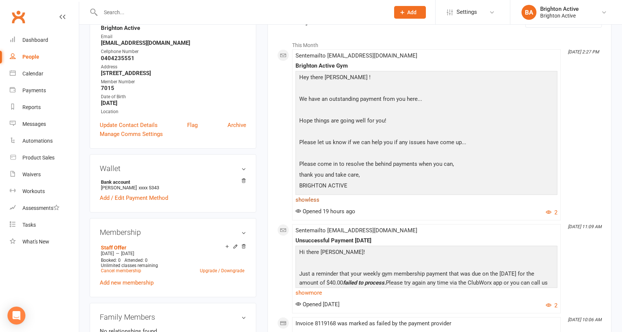
click at [304, 196] on link "show less" at bounding box center [426, 200] width 262 height 10
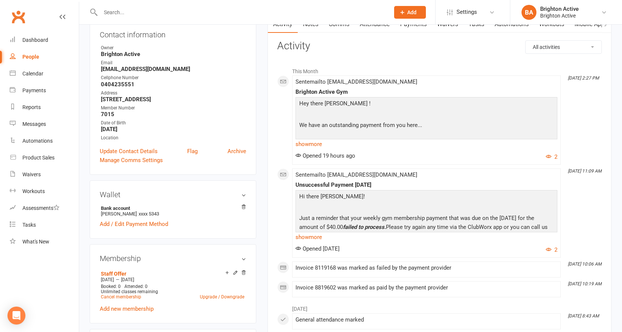
scroll to position [0, 0]
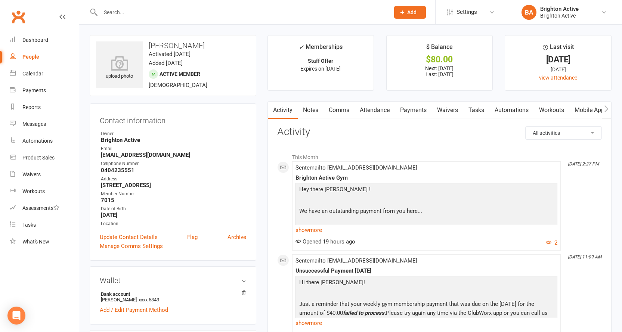
click at [32, 58] on div "People" at bounding box center [30, 57] width 17 height 6
select select "true"
select select "100"
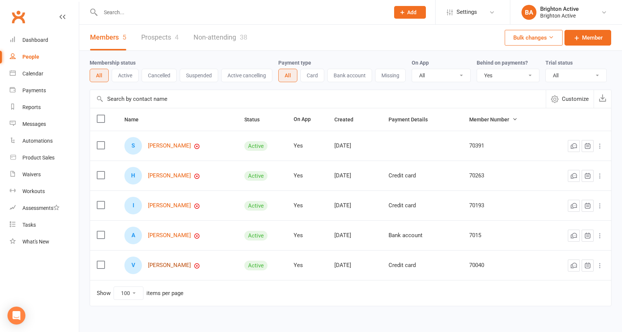
click at [160, 266] on link "Vilma Wells" at bounding box center [169, 265] width 43 height 6
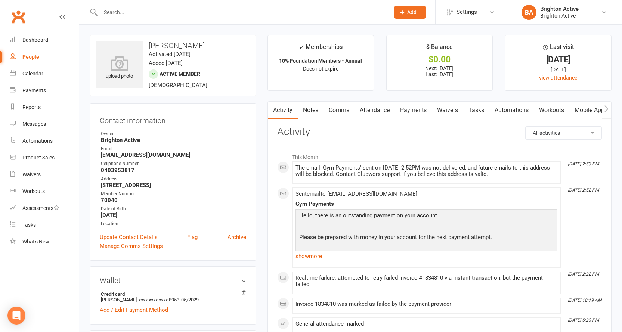
click at [406, 110] on link "Payments" at bounding box center [413, 110] width 37 height 17
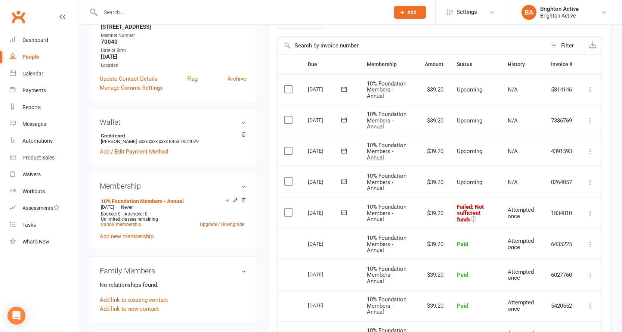
scroll to position [224, 0]
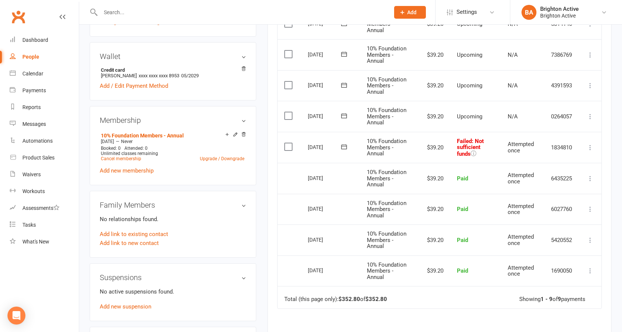
click at [287, 148] on label at bounding box center [289, 146] width 10 height 7
click at [287, 143] on input "checkbox" at bounding box center [286, 143] width 5 height 0
click at [590, 148] on icon at bounding box center [589, 147] width 7 height 7
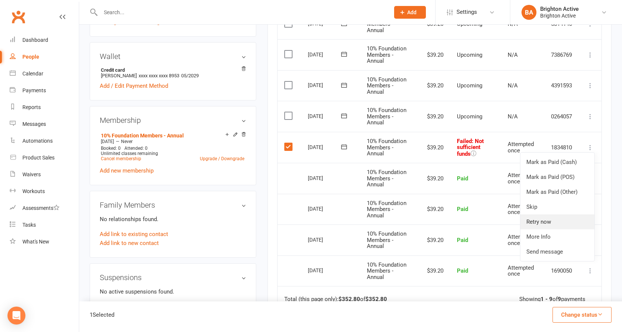
click at [545, 220] on link "Retry now" at bounding box center [557, 221] width 74 height 15
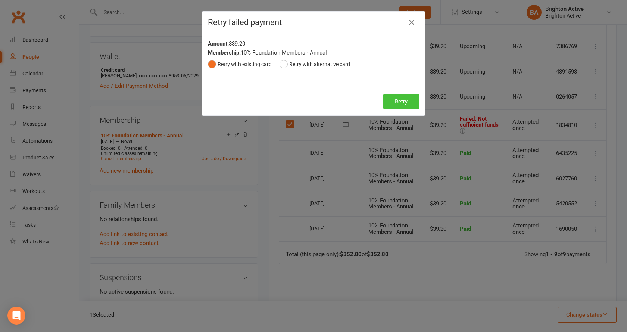
click at [396, 102] on button "Retry" at bounding box center [402, 102] width 36 height 16
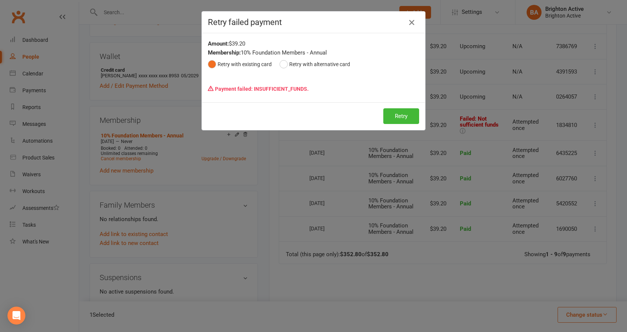
click at [407, 21] on icon "button" at bounding box center [411, 22] width 9 height 9
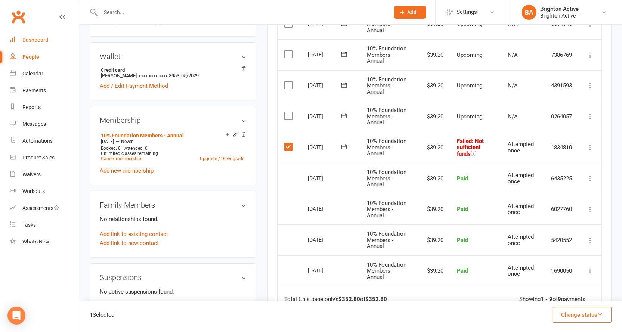
click at [43, 41] on div "Dashboard" at bounding box center [35, 40] width 26 height 6
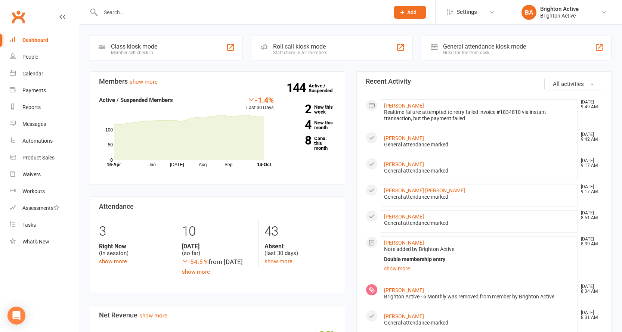
click at [454, 45] on div "General attendance kiosk mode" at bounding box center [484, 46] width 83 height 7
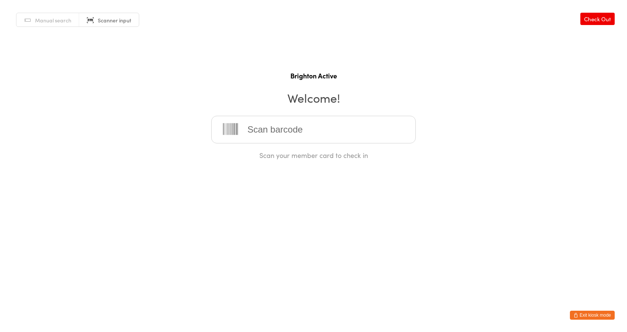
click at [287, 125] on input "search" at bounding box center [313, 130] width 205 height 28
click at [292, 131] on input "search" at bounding box center [313, 130] width 205 height 28
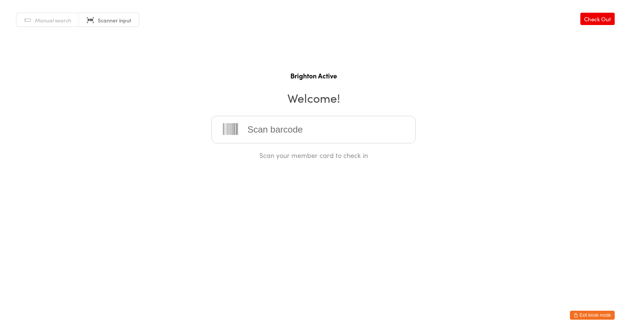
click at [292, 131] on input "search" at bounding box center [313, 130] width 205 height 28
click at [293, 131] on input "search" at bounding box center [313, 130] width 205 height 28
click at [254, 122] on input "search" at bounding box center [313, 130] width 205 height 28
click at [606, 312] on button "Exit kiosk mode" at bounding box center [592, 315] width 45 height 9
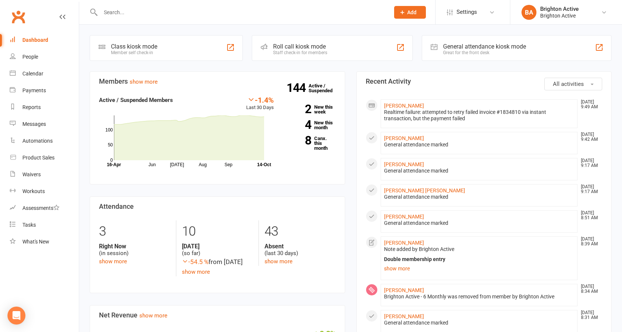
click at [123, 7] on input "text" at bounding box center [241, 12] width 286 height 10
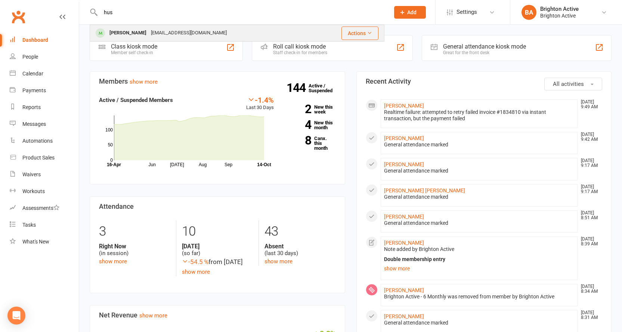
type input "hus"
click at [157, 36] on div "husseinmoukachar@icloud.com" at bounding box center [189, 33] width 80 height 11
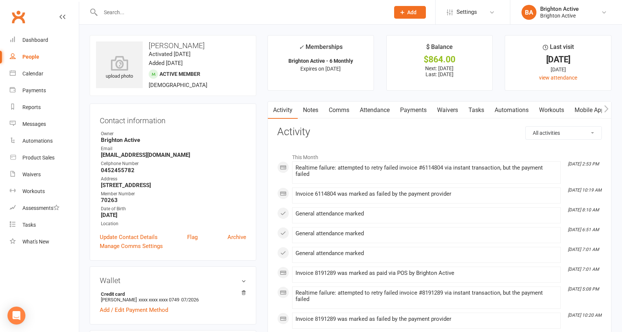
click at [412, 112] on link "Payments" at bounding box center [413, 110] width 37 height 17
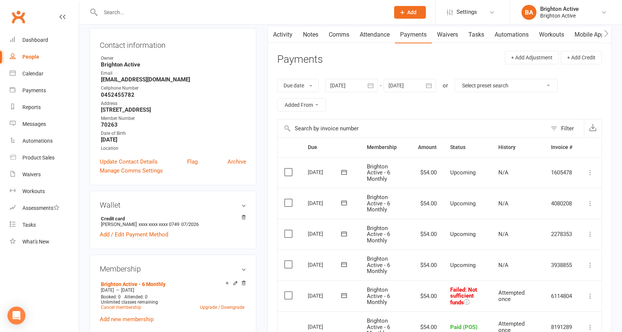
scroll to position [75, 0]
click at [41, 41] on div "Dashboard" at bounding box center [35, 40] width 26 height 6
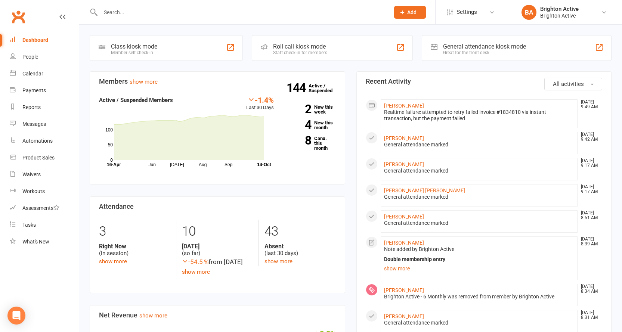
click at [445, 49] on div "General attendance kiosk mode" at bounding box center [484, 46] width 83 height 7
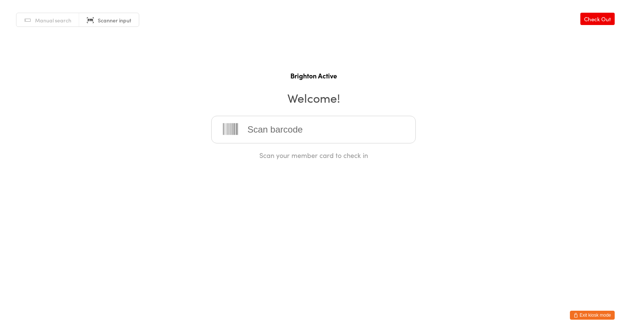
click at [364, 126] on input "search" at bounding box center [313, 130] width 205 height 28
click at [297, 134] on input "search" at bounding box center [313, 130] width 205 height 28
click at [367, 200] on html "You have now entered Kiosk Mode. Members will be able to check themselves in us…" at bounding box center [313, 166] width 627 height 332
click at [600, 311] on button "Exit kiosk mode" at bounding box center [592, 315] width 45 height 9
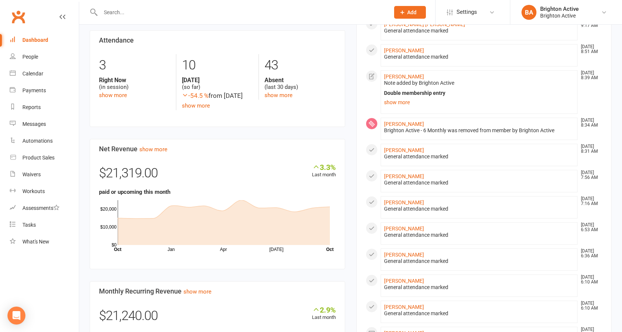
scroll to position [224, 0]
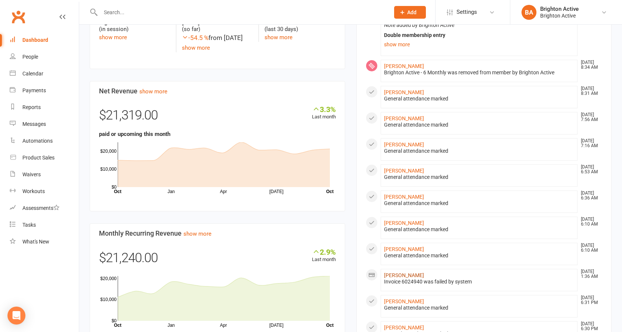
click at [412, 273] on link "[PERSON_NAME]" at bounding box center [404, 275] width 40 height 6
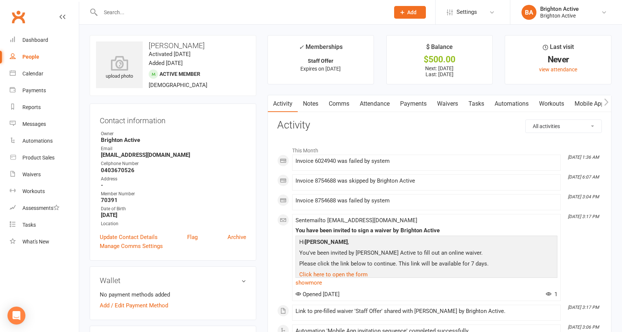
click at [408, 104] on link "Payments" at bounding box center [413, 103] width 37 height 17
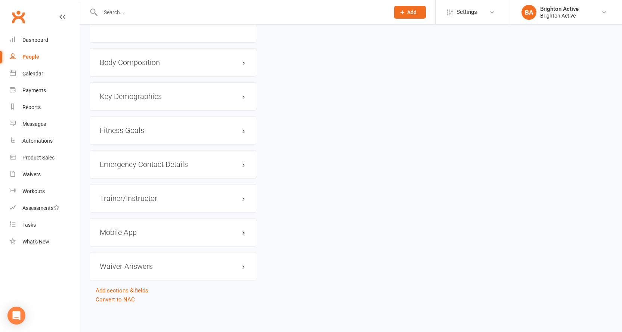
scroll to position [561, 0]
click at [128, 231] on h3 "Mobile App" at bounding box center [173, 231] width 146 height 8
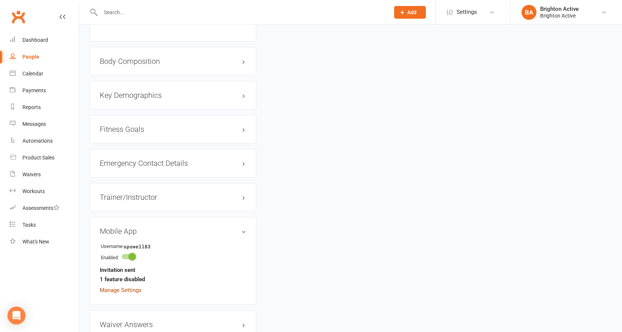
click at [139, 290] on link "Manage Settings" at bounding box center [121, 290] width 42 height 7
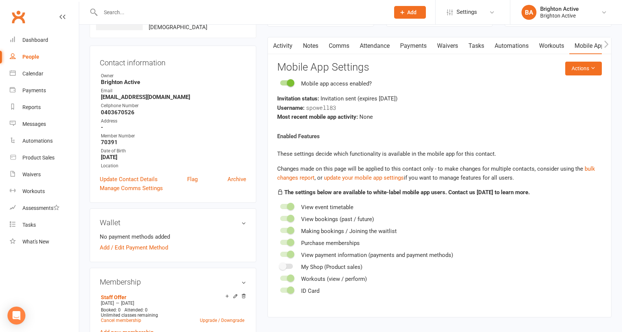
scroll to position [58, 0]
click at [284, 45] on link "Activity" at bounding box center [283, 46] width 30 height 17
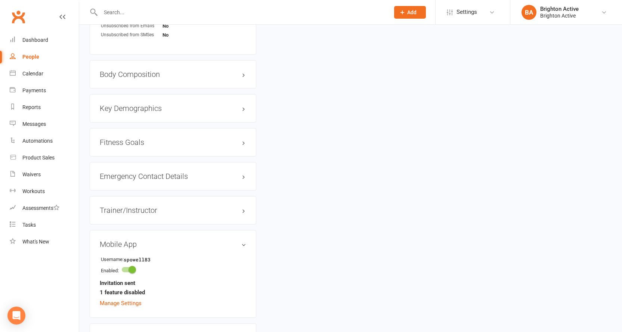
scroll to position [597, 0]
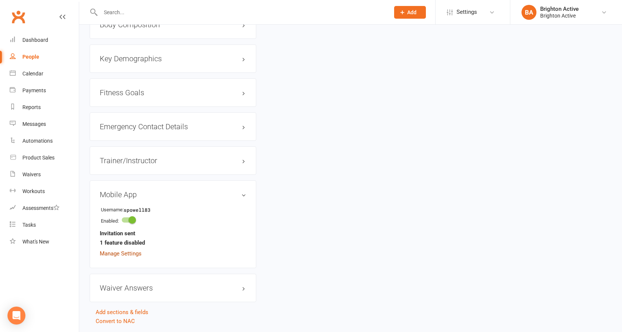
click at [130, 252] on link "Manage Settings" at bounding box center [121, 253] width 42 height 7
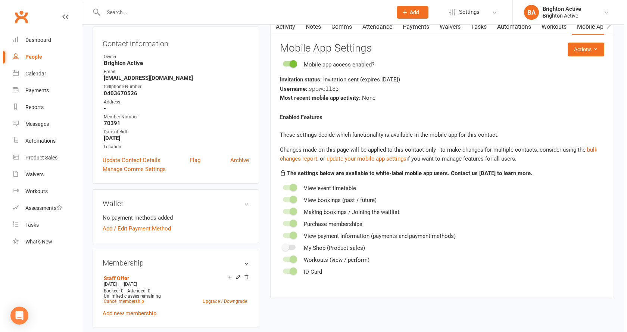
scroll to position [58, 0]
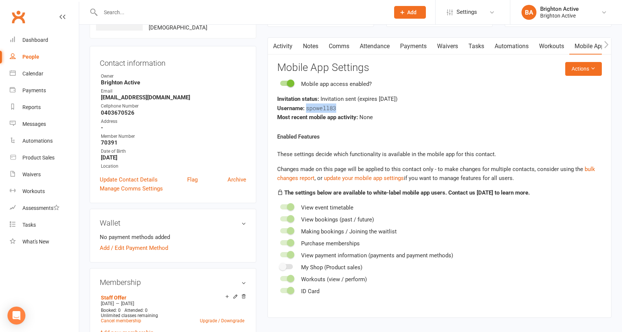
drag, startPoint x: 305, startPoint y: 108, endPoint x: 339, endPoint y: 109, distance: 33.6
click at [339, 109] on div "Username: spowell83" at bounding box center [439, 107] width 325 height 9
copy span "spowell83"
click at [403, 108] on div "Username: spowell83" at bounding box center [439, 107] width 325 height 9
click at [582, 74] on button "Actions" at bounding box center [583, 68] width 37 height 13
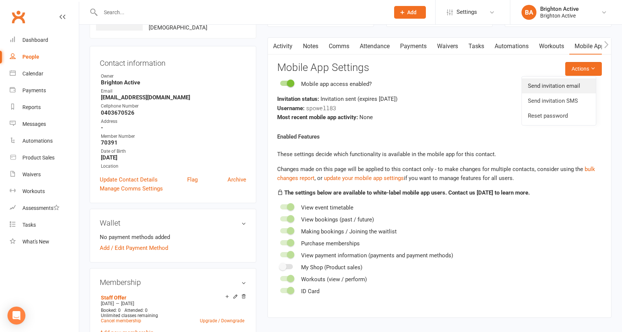
click at [572, 87] on link "Send invitation email" at bounding box center [559, 85] width 74 height 15
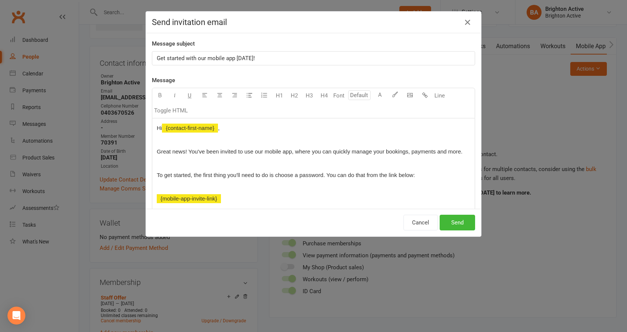
click at [323, 173] on span "To get started, the first thing you'll need to do is choose a password. You can…" at bounding box center [286, 175] width 258 height 6
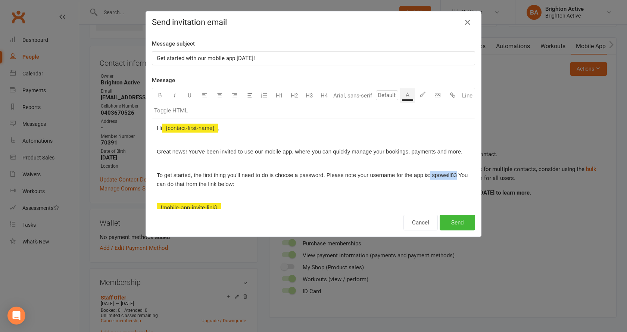
drag, startPoint x: 428, startPoint y: 175, endPoint x: 454, endPoint y: 175, distance: 25.8
click at [454, 175] on span "To get started, the first thing you'll need to do is choose a password. Please …" at bounding box center [313, 179] width 313 height 15
click at [158, 96] on icon "button" at bounding box center [160, 95] width 6 height 6
click at [281, 187] on p "To get started, the first thing you'll need to do is choose a password. Please …" at bounding box center [314, 180] width 314 height 18
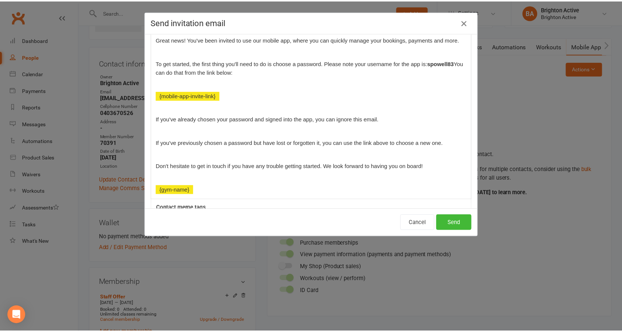
scroll to position [199, 0]
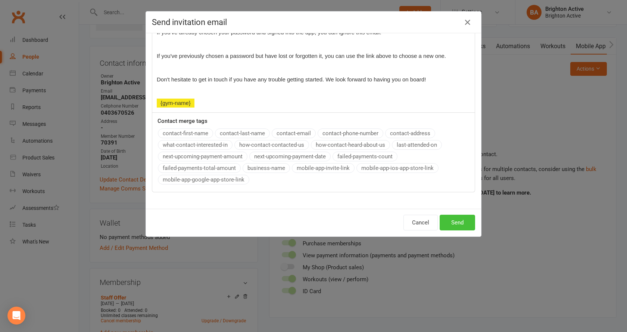
click at [457, 221] on button "Send" at bounding box center [457, 223] width 35 height 16
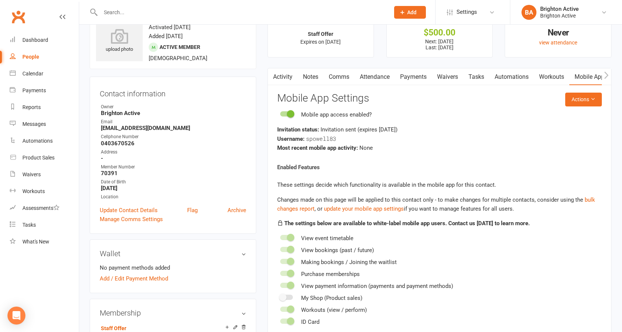
scroll to position [0, 0]
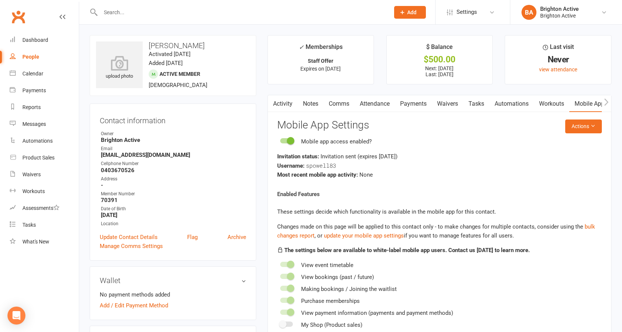
click at [287, 102] on link "Activity" at bounding box center [283, 103] width 30 height 17
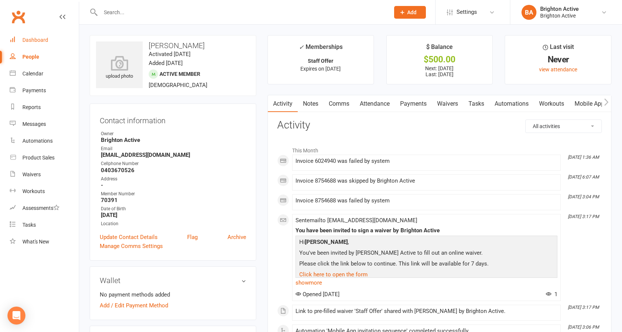
click at [34, 39] on div "Dashboard" at bounding box center [35, 40] width 26 height 6
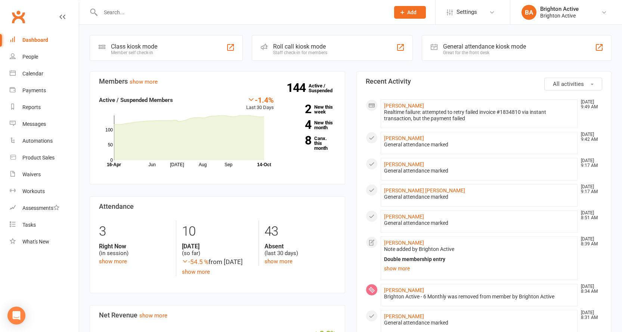
click at [473, 43] on div "General attendance kiosk mode Great for the front desk" at bounding box center [517, 48] width 190 height 26
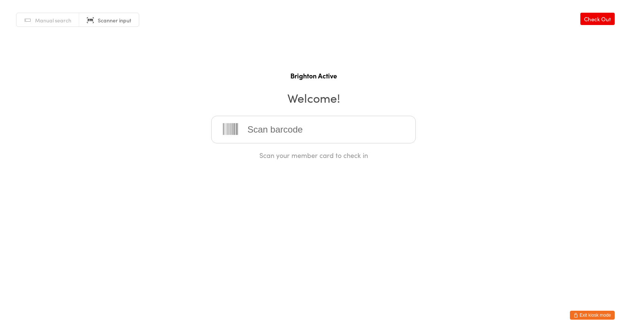
click at [366, 144] on div "Scan your member card to check in" at bounding box center [313, 138] width 205 height 44
click at [358, 128] on input "search" at bounding box center [313, 130] width 205 height 28
type input "70261"
click at [594, 315] on button "Exit kiosk mode" at bounding box center [592, 315] width 45 height 9
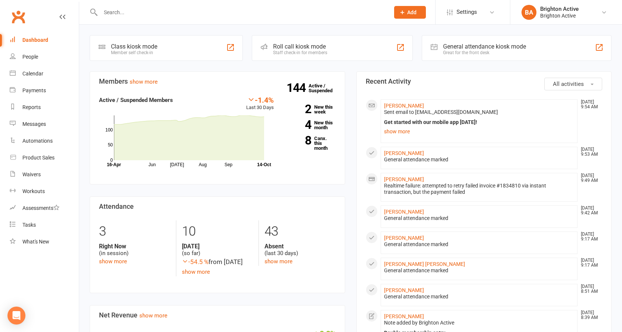
click at [447, 48] on div "General attendance kiosk mode" at bounding box center [484, 46] width 83 height 7
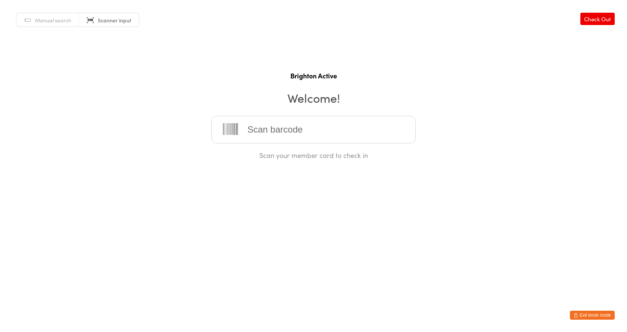
drag, startPoint x: 50, startPoint y: 19, endPoint x: 183, endPoint y: 86, distance: 148.5
click at [50, 18] on span "Manual search" at bounding box center [53, 19] width 36 height 7
click at [263, 124] on input "search" at bounding box center [313, 130] width 205 height 28
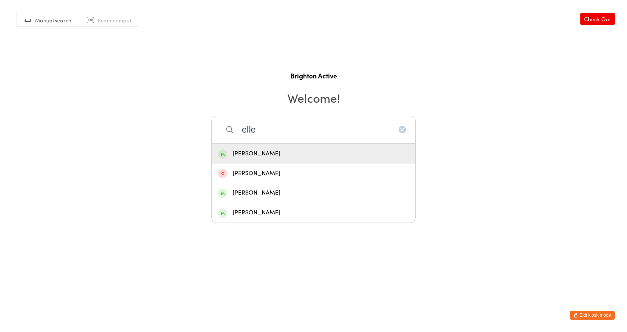
type input "elle"
click at [277, 152] on div "[PERSON_NAME]" at bounding box center [313, 154] width 191 height 10
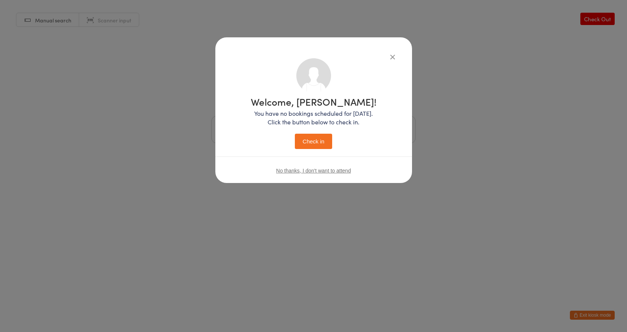
click at [322, 142] on button "Check in" at bounding box center [313, 141] width 37 height 15
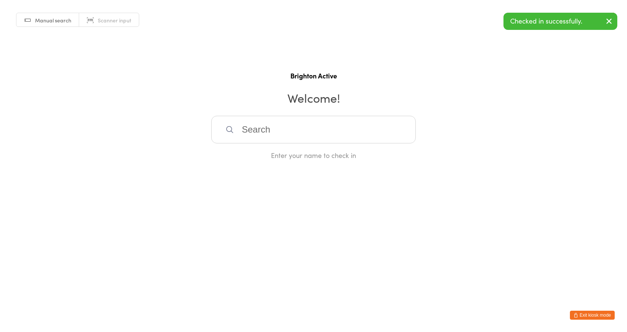
drag, startPoint x: 317, startPoint y: 134, endPoint x: 226, endPoint y: 104, distance: 95.5
click at [317, 134] on input "search" at bounding box center [313, 130] width 205 height 28
click at [106, 16] on link "Scanner input" at bounding box center [109, 20] width 60 height 14
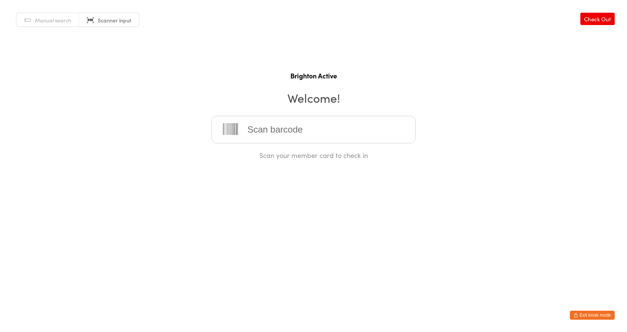
click at [55, 20] on span "Manual search" at bounding box center [53, 19] width 36 height 7
click at [258, 134] on input "search" at bounding box center [313, 130] width 205 height 28
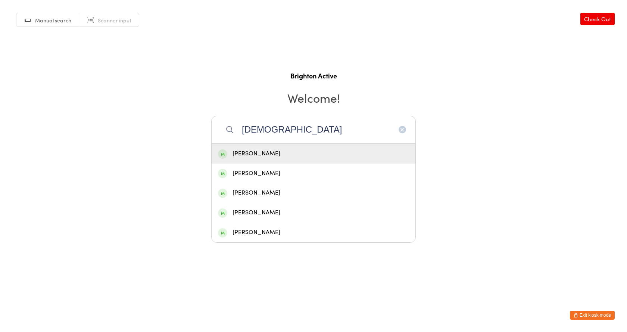
type input "christ"
click at [273, 155] on div "Christine Munro" at bounding box center [313, 154] width 191 height 10
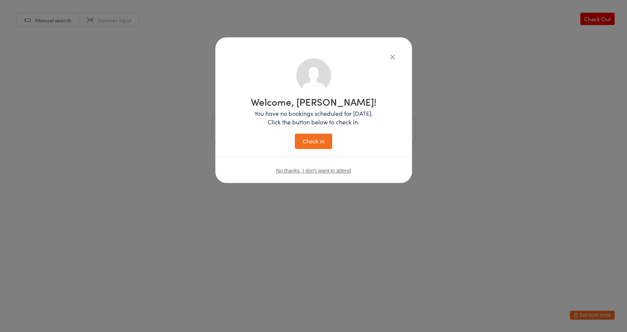
click at [314, 139] on button "Check in" at bounding box center [313, 141] width 37 height 15
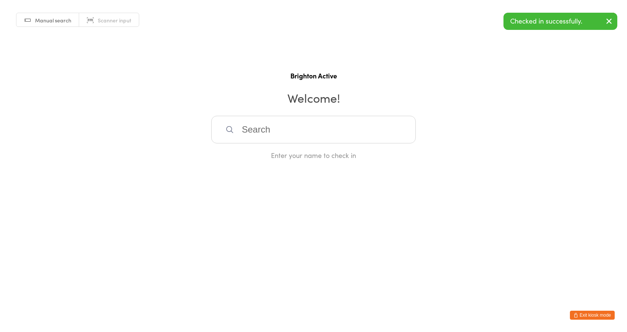
click at [287, 137] on input "search" at bounding box center [313, 130] width 205 height 28
click at [114, 17] on span "Scanner input" at bounding box center [115, 19] width 34 height 7
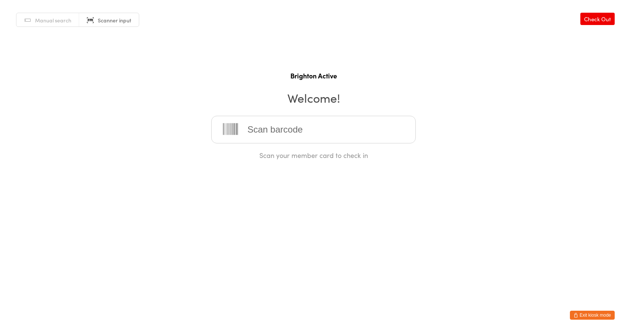
click at [255, 125] on input "search" at bounding box center [313, 130] width 205 height 28
click at [268, 127] on input "search" at bounding box center [313, 130] width 205 height 28
click at [587, 312] on button "Exit kiosk mode" at bounding box center [592, 315] width 45 height 9
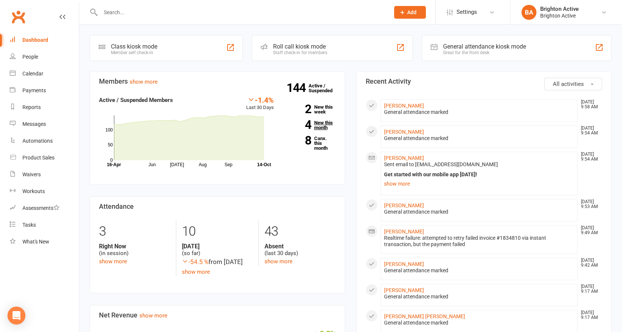
click at [327, 126] on link "4 New this month" at bounding box center [310, 125] width 51 height 10
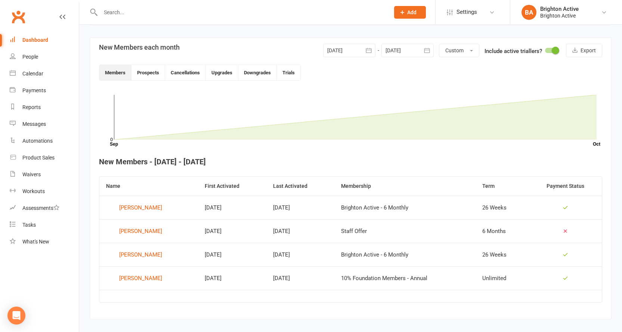
scroll to position [169, 0]
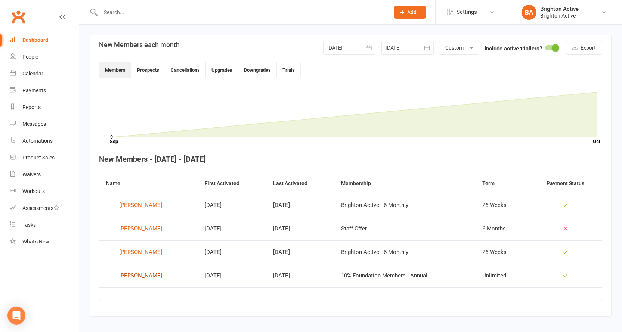
click at [143, 277] on div "George Thriskos" at bounding box center [140, 275] width 43 height 11
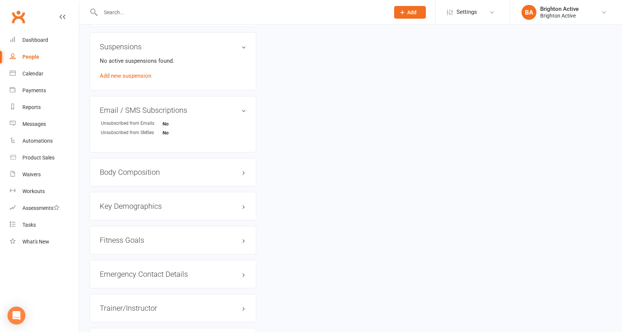
scroll to position [559, 0]
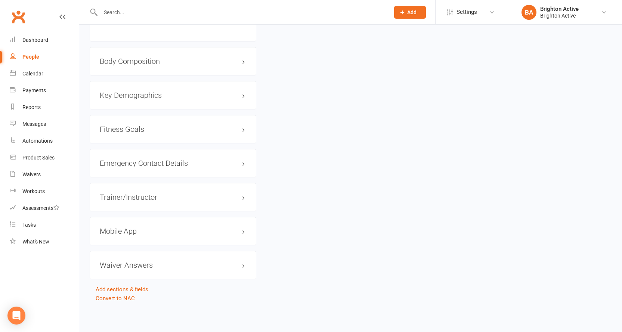
click at [119, 232] on h3 "Mobile App" at bounding box center [173, 231] width 146 height 8
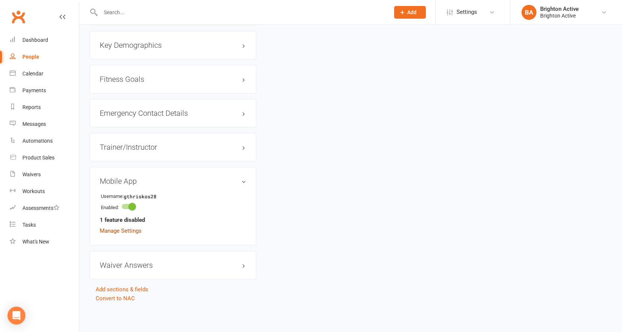
click at [128, 230] on link "Manage Settings" at bounding box center [121, 230] width 42 height 7
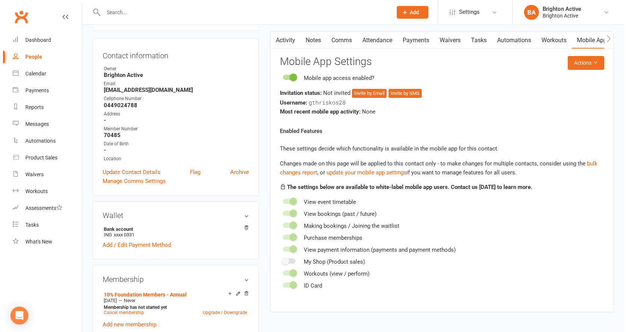
scroll to position [58, 0]
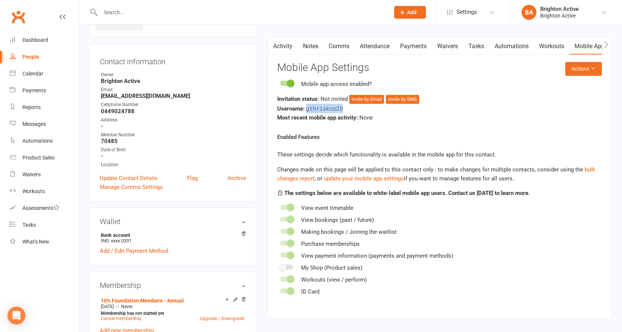
drag, startPoint x: 306, startPoint y: 108, endPoint x: 351, endPoint y: 109, distance: 44.8
click at [351, 109] on div "Username: gthriskos28" at bounding box center [439, 108] width 325 height 9
copy span "gthriskos28"
click at [398, 116] on div "Most recent mobile app activity: None" at bounding box center [439, 117] width 325 height 9
click at [375, 100] on button "Invite by Email" at bounding box center [366, 99] width 35 height 9
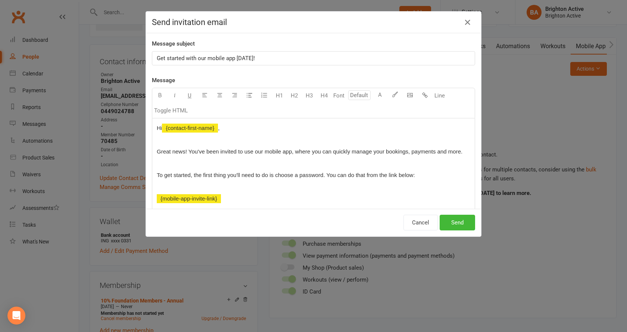
click at [322, 178] on p "To get started, the first thing you'll need to do is choose a password. You can…" at bounding box center [314, 175] width 314 height 9
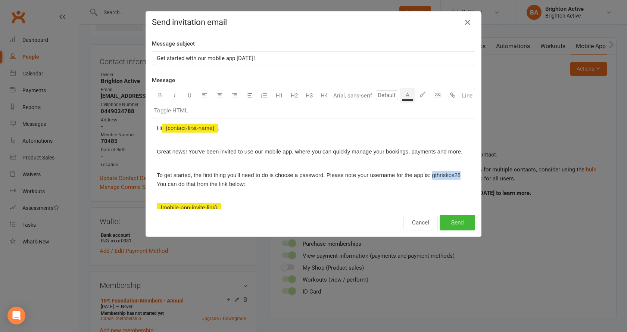
drag, startPoint x: 430, startPoint y: 176, endPoint x: 457, endPoint y: 173, distance: 27.7
click at [457, 173] on span "To get started, the first thing you'll need to do is choose a password. Please …" at bounding box center [309, 179] width 305 height 15
click at [159, 94] on icon "button" at bounding box center [160, 95] width 6 height 6
click at [284, 187] on p "To get started, the first thing you'll need to do is choose a password. Please …" at bounding box center [314, 180] width 314 height 18
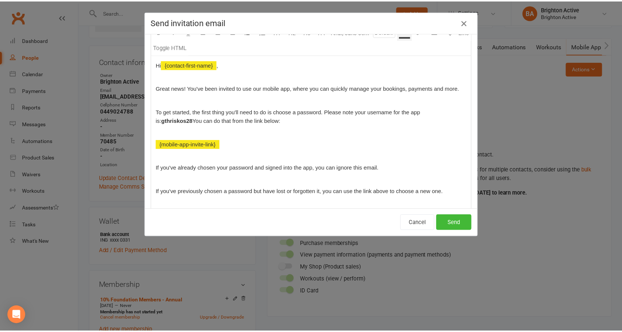
scroll to position [112, 0]
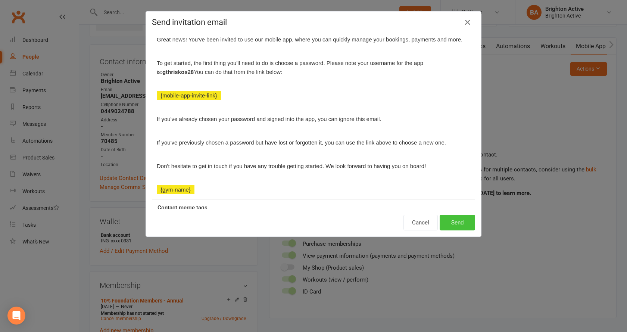
click at [454, 220] on button "Send" at bounding box center [457, 223] width 35 height 16
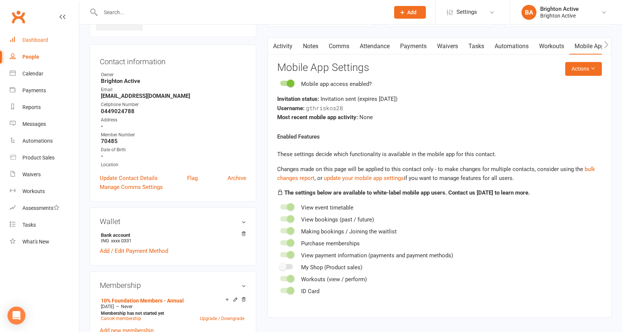
click at [26, 38] on div "Dashboard" at bounding box center [35, 40] width 26 height 6
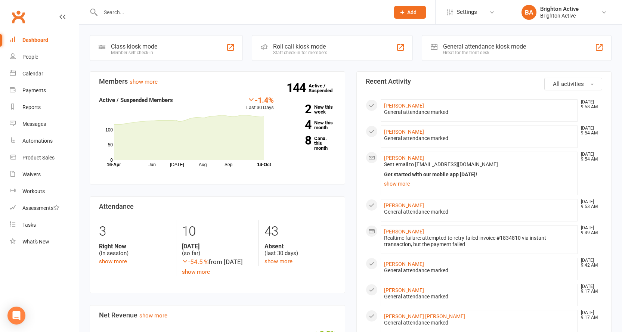
click at [478, 45] on div "General attendance kiosk mode" at bounding box center [484, 46] width 83 height 7
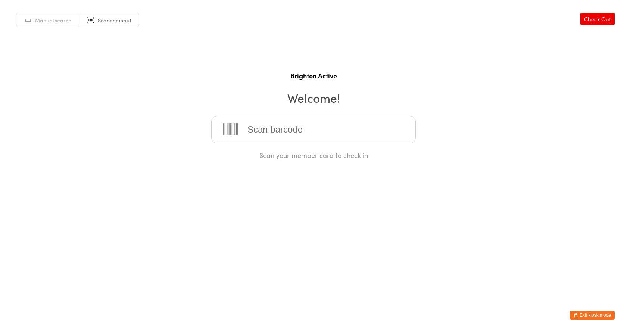
click at [272, 126] on input "search" at bounding box center [313, 130] width 205 height 28
click at [262, 137] on input "search" at bounding box center [313, 130] width 205 height 28
click at [258, 125] on input "search" at bounding box center [313, 130] width 205 height 28
click at [217, 286] on html "You have now entered Kiosk Mode. Members will be able to check themselves in us…" at bounding box center [313, 166] width 627 height 332
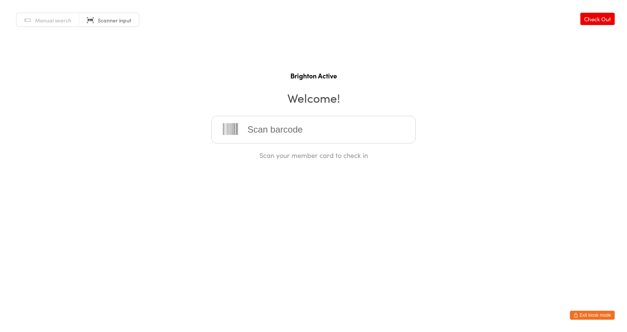
click at [201, 297] on html "You have now entered Kiosk Mode. Members will be able to check themselves in us…" at bounding box center [313, 166] width 627 height 332
click at [258, 128] on input "search" at bounding box center [313, 130] width 205 height 28
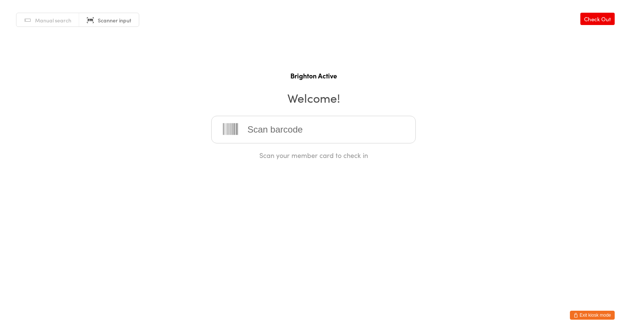
click at [258, 128] on input "search" at bounding box center [313, 130] width 205 height 28
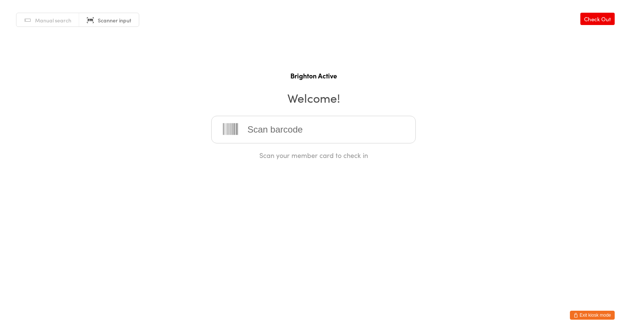
click at [244, 126] on input "search" at bounding box center [313, 130] width 205 height 28
click at [592, 313] on button "Exit kiosk mode" at bounding box center [592, 315] width 45 height 9
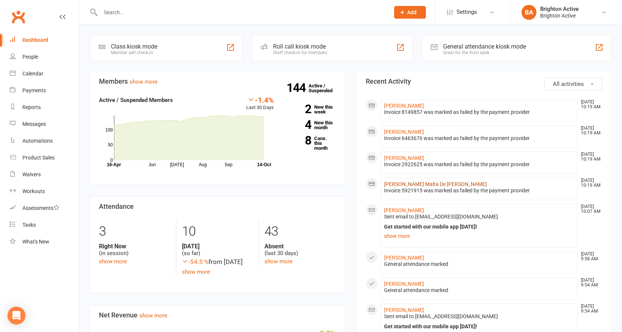
click at [412, 186] on link "Luciana Malta De Souza Kelly" at bounding box center [435, 184] width 103 height 6
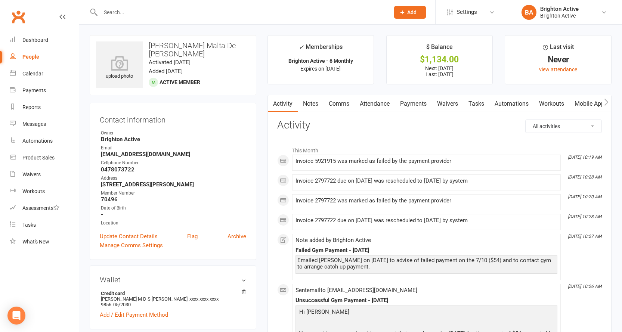
click at [414, 103] on link "Payments" at bounding box center [413, 103] width 37 height 17
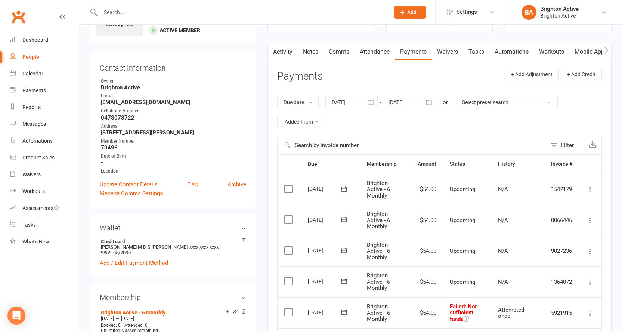
scroll to position [112, 0]
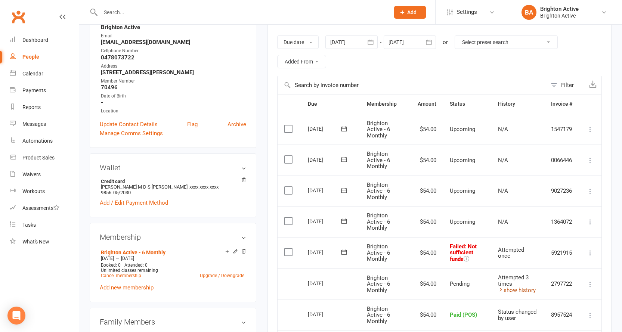
click at [521, 291] on link "show history" at bounding box center [517, 290] width 38 height 7
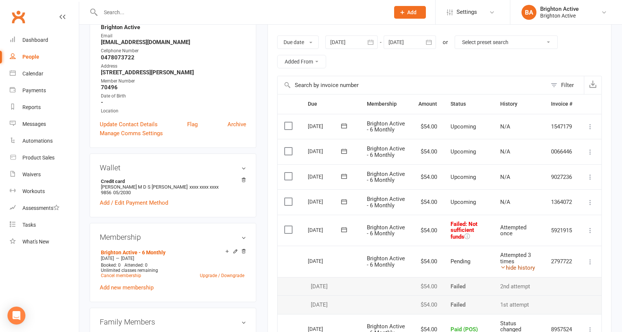
click at [521, 271] on link "hide history" at bounding box center [517, 267] width 35 height 7
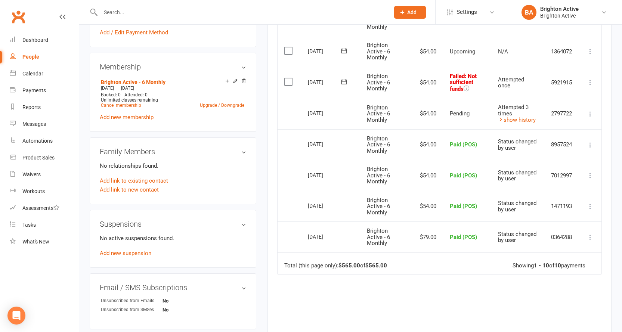
scroll to position [224, 0]
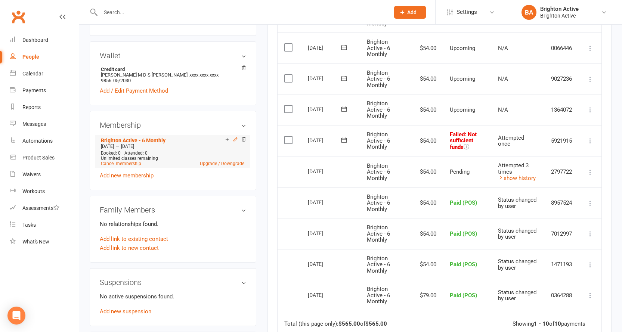
click at [233, 137] on icon at bounding box center [235, 139] width 5 height 5
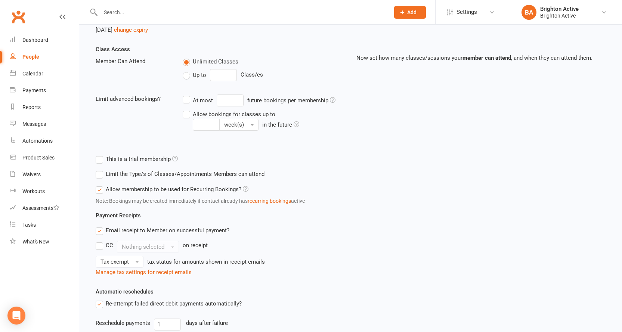
scroll to position [224, 0]
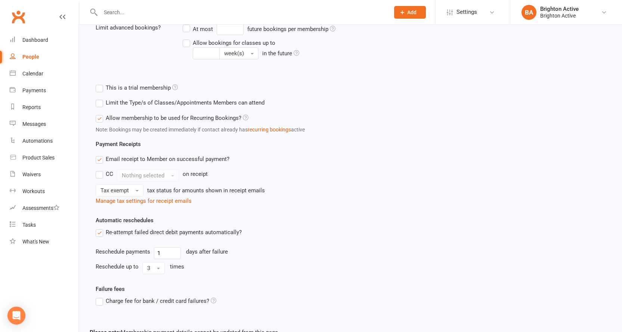
click at [99, 233] on label "Re-attempt failed direct debit payments automatically?" at bounding box center [169, 232] width 146 height 9
click at [99, 228] on input "Re-attempt failed direct debit payments automatically?" at bounding box center [98, 228] width 5 height 0
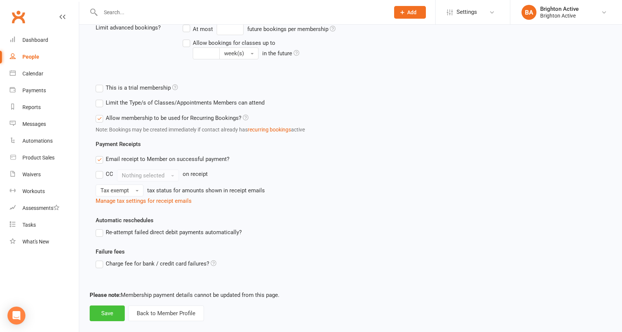
click at [112, 313] on button "Save" at bounding box center [107, 313] width 35 height 16
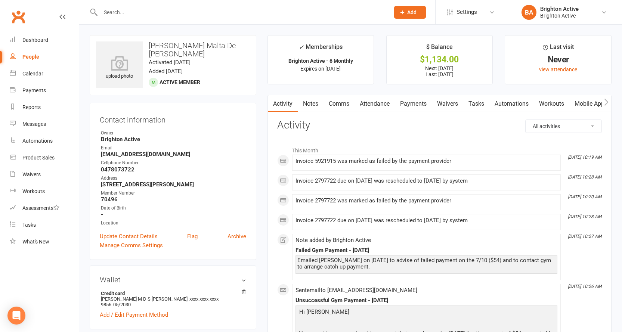
click at [420, 103] on link "Payments" at bounding box center [413, 103] width 37 height 17
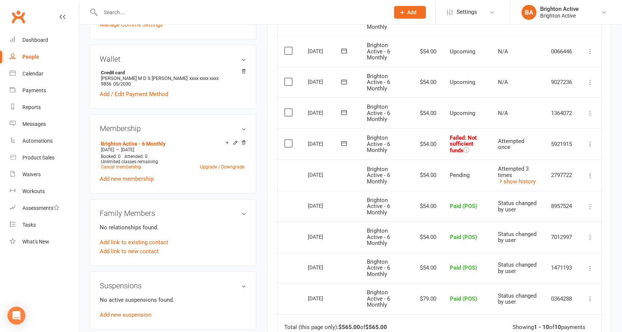
scroll to position [224, 0]
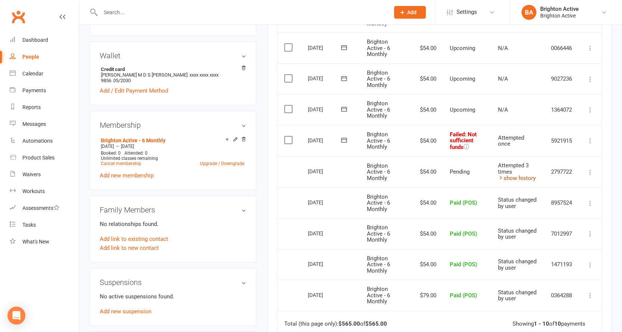
click at [511, 179] on link "show history" at bounding box center [517, 178] width 38 height 7
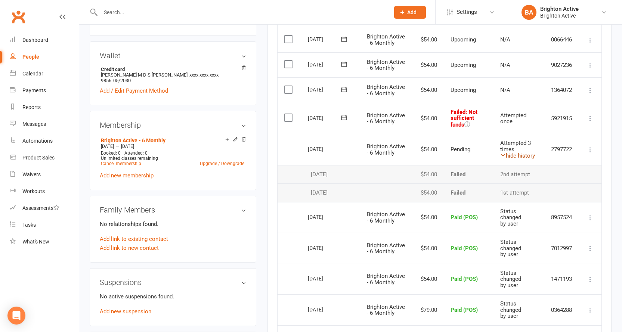
click at [513, 159] on link "hide history" at bounding box center [517, 155] width 35 height 7
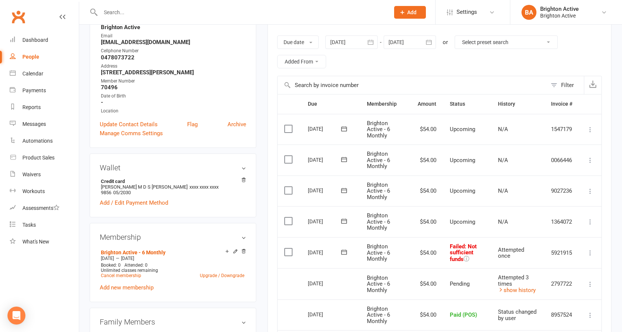
scroll to position [37, 0]
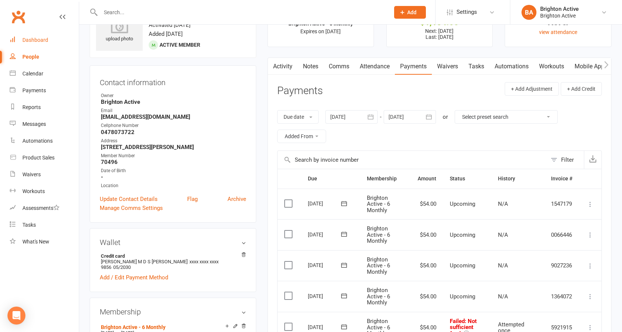
click at [38, 42] on div "Dashboard" at bounding box center [35, 40] width 26 height 6
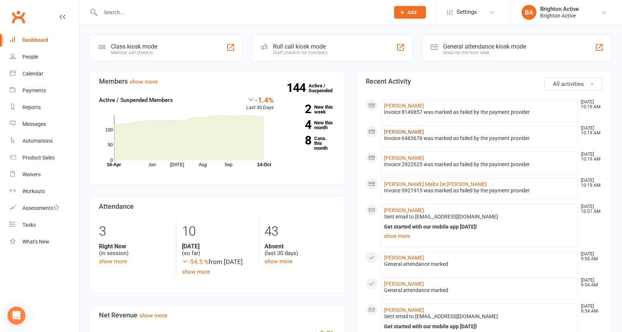
click at [408, 131] on link "Fiona Minchin" at bounding box center [404, 132] width 40 height 6
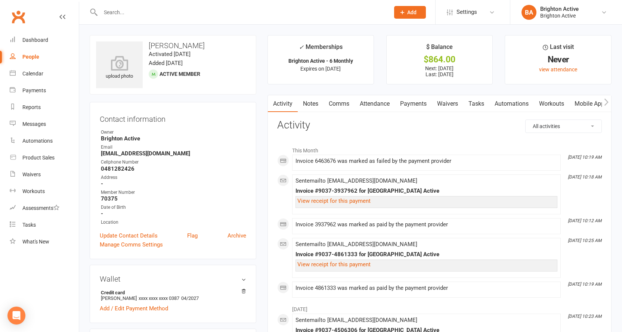
click at [411, 99] on link "Payments" at bounding box center [413, 103] width 37 height 17
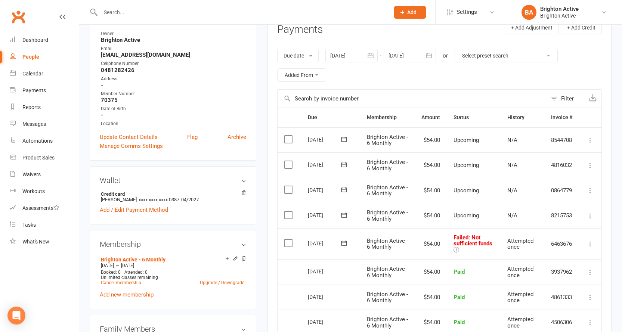
scroll to position [112, 0]
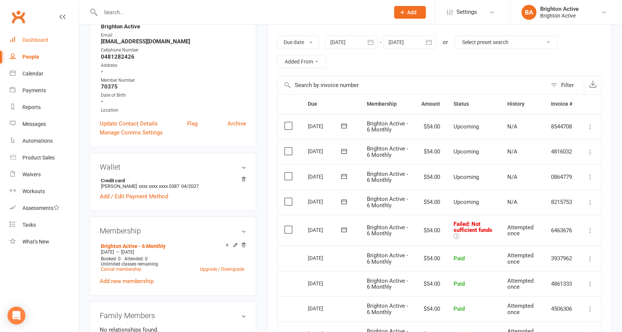
click at [36, 35] on link "Dashboard" at bounding box center [44, 40] width 69 height 17
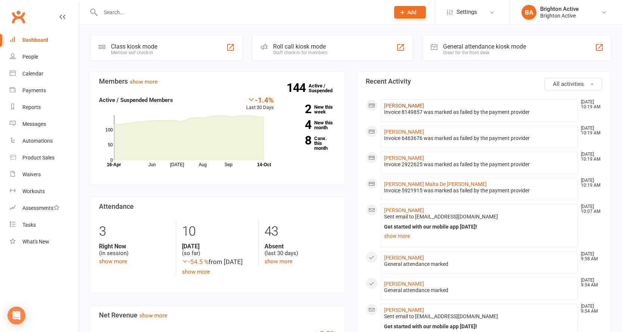
click at [392, 104] on link "Lavell Rampono" at bounding box center [404, 106] width 40 height 6
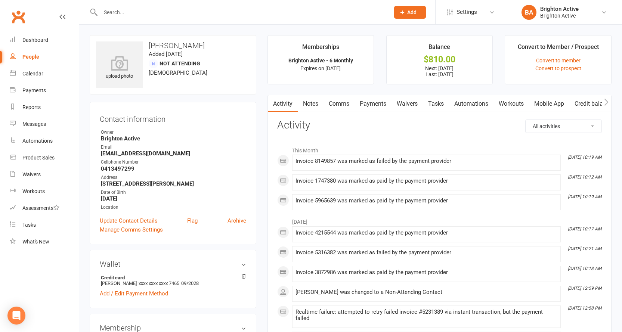
click at [371, 100] on link "Payments" at bounding box center [372, 103] width 37 height 17
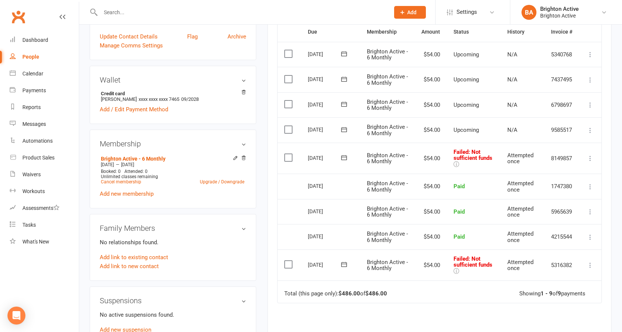
scroll to position [187, 0]
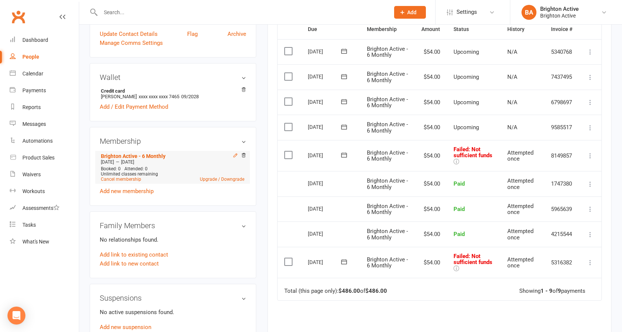
click at [236, 157] on icon at bounding box center [235, 155] width 5 height 5
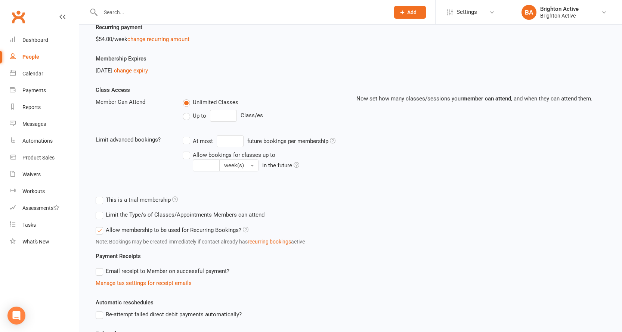
scroll to position [205, 0]
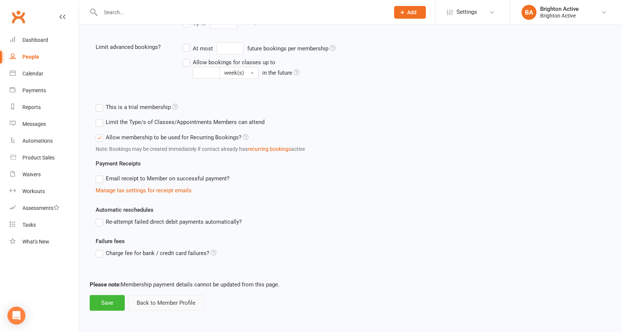
click at [183, 305] on button "Back to Member Profile" at bounding box center [166, 303] width 76 height 16
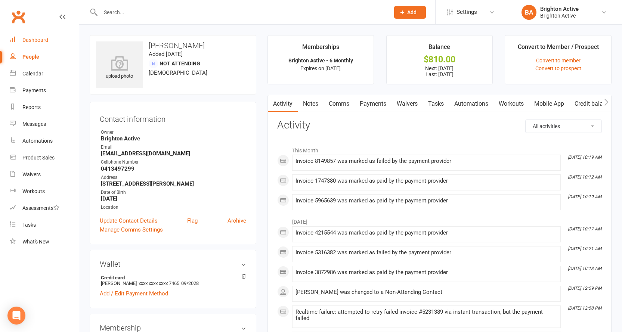
click at [35, 40] on div "Dashboard" at bounding box center [35, 40] width 26 height 6
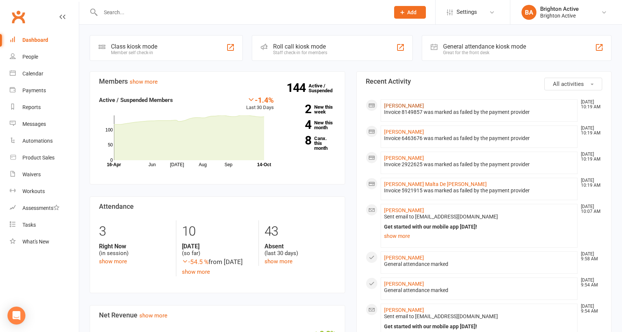
click at [397, 105] on link "Lavell Rampono" at bounding box center [404, 106] width 40 height 6
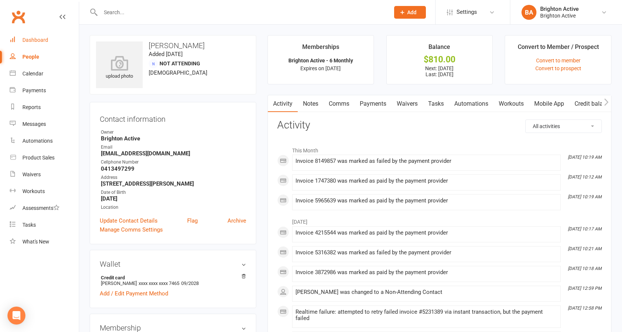
click at [41, 41] on div "Dashboard" at bounding box center [35, 40] width 26 height 6
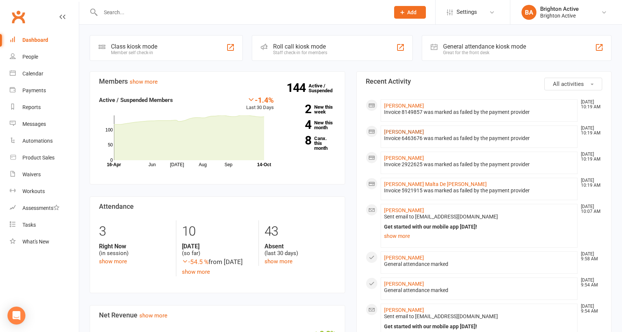
click at [394, 134] on link "Fiona Minchin" at bounding box center [404, 132] width 40 height 6
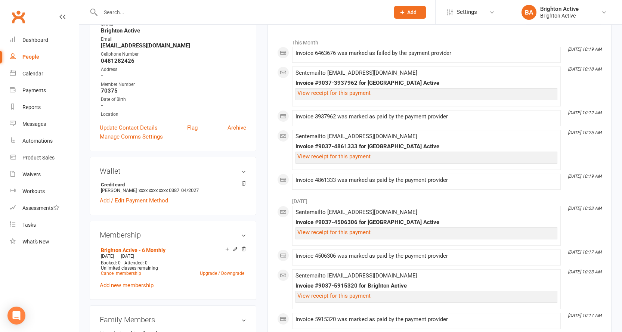
scroll to position [37, 0]
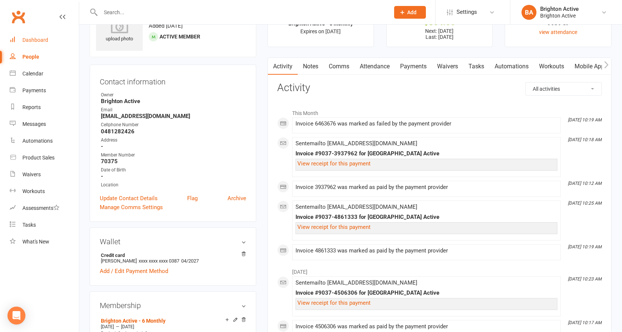
click at [32, 43] on link "Dashboard" at bounding box center [44, 40] width 69 height 17
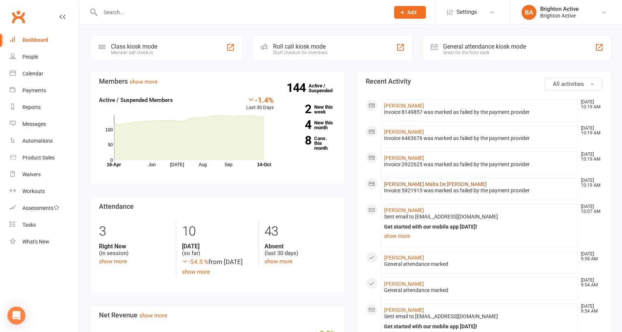
click at [431, 186] on link "Luciana Malta De Souza Kelly" at bounding box center [435, 184] width 103 height 6
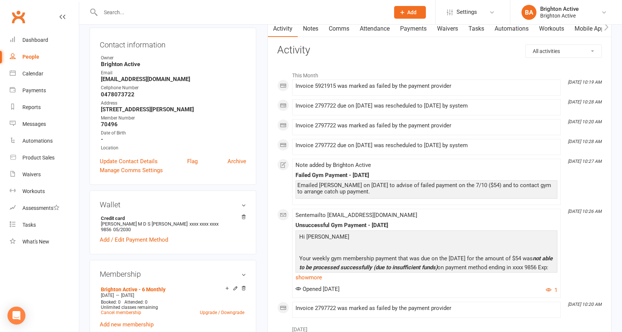
scroll to position [112, 0]
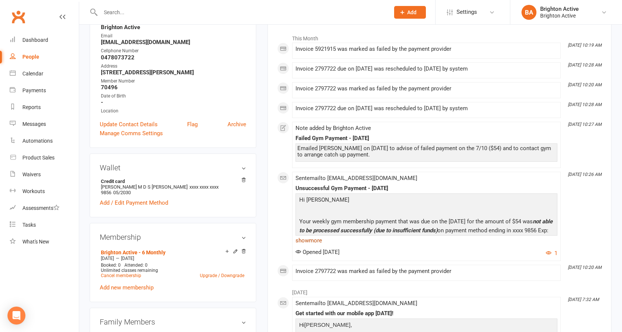
click at [307, 238] on link "show more" at bounding box center [426, 240] width 262 height 10
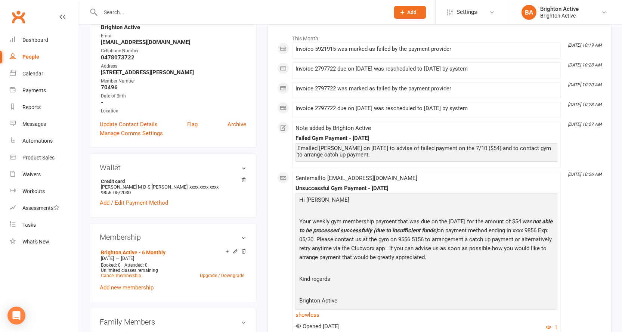
scroll to position [149, 0]
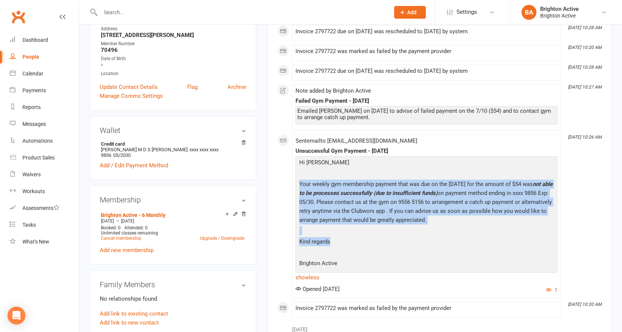
drag, startPoint x: 299, startPoint y: 182, endPoint x: 374, endPoint y: 240, distance: 94.9
click at [374, 240] on div "Hi Luciana Your weekly gym membership payment that was due on the 7/10/25 for t…" at bounding box center [426, 214] width 258 height 112
copy div "Your weekly gym membership payment that was due on the 7/10/25 for the amount o…"
click at [382, 241] on p "Kind regards" at bounding box center [426, 242] width 258 height 11
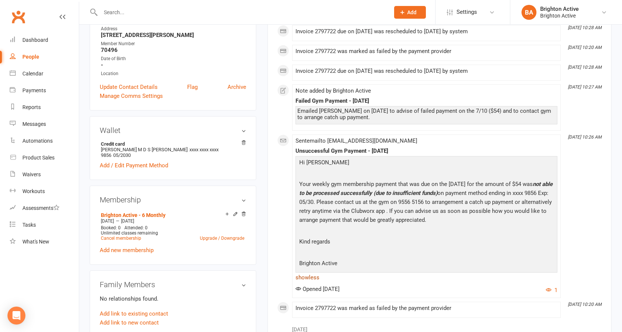
click at [318, 276] on link "show less" at bounding box center [426, 277] width 262 height 10
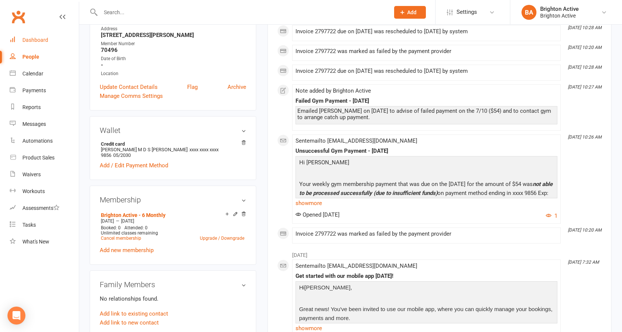
click at [44, 40] on div "Dashboard" at bounding box center [35, 40] width 26 height 6
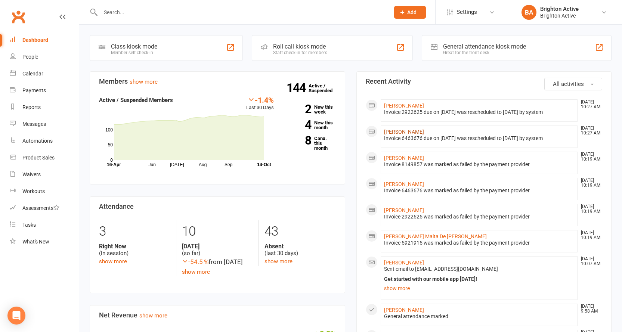
click at [393, 131] on link "Fiona Minchin" at bounding box center [404, 132] width 40 height 6
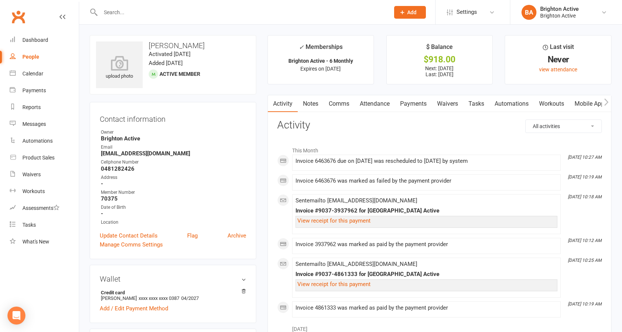
click at [416, 100] on link "Payments" at bounding box center [413, 103] width 37 height 17
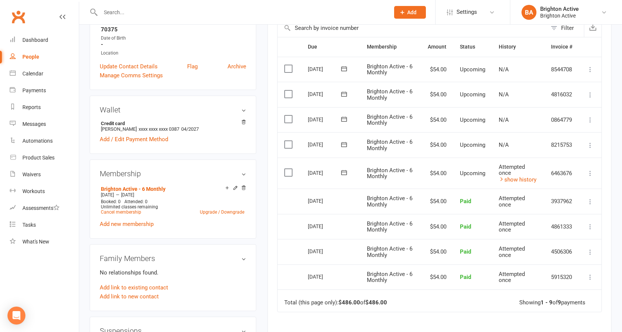
scroll to position [224, 0]
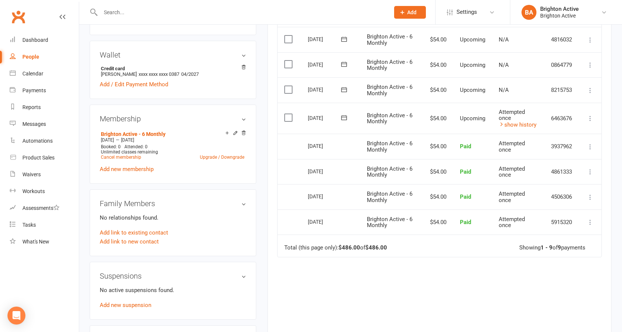
click at [518, 121] on td "Attempted once show history" at bounding box center [518, 118] width 52 height 31
click at [517, 126] on link "show history" at bounding box center [518, 124] width 38 height 7
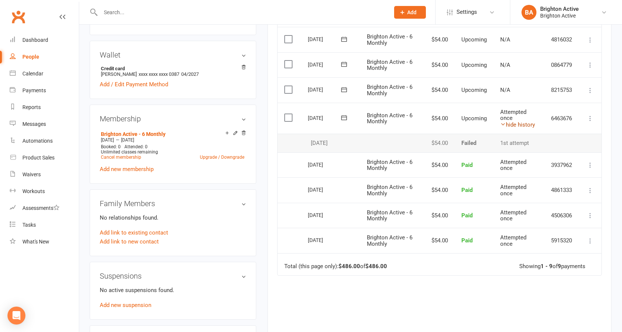
click at [517, 127] on link "hide history" at bounding box center [517, 124] width 35 height 7
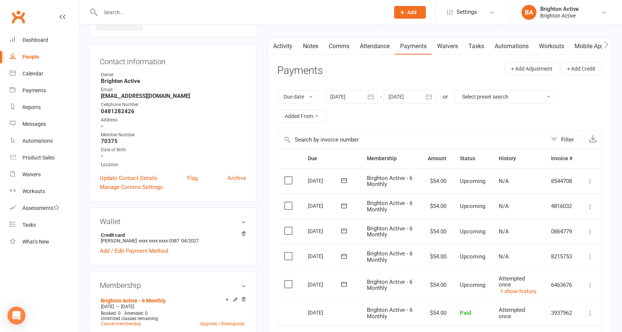
scroll to position [0, 0]
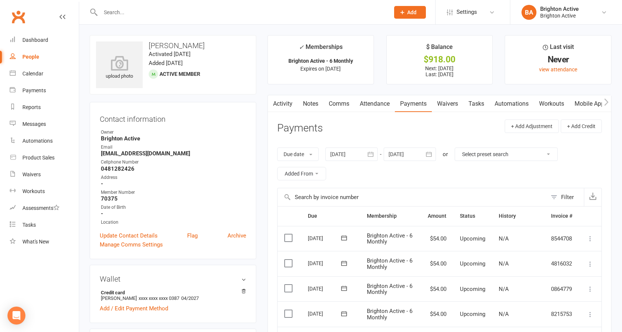
click at [337, 100] on link "Comms" at bounding box center [338, 103] width 31 height 17
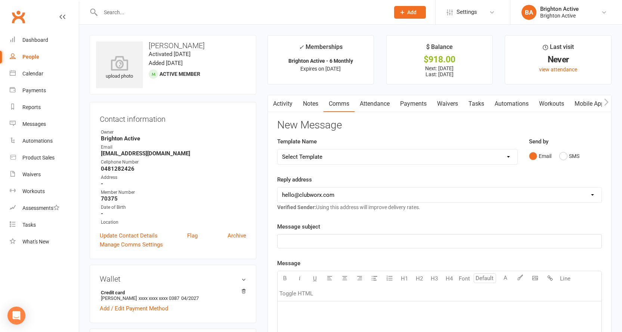
click at [347, 154] on select "Select Template [SMS] [Default template - review before using] Appointment remi…" at bounding box center [397, 156] width 240 height 15
click at [342, 198] on select "hello@clubworx.com info@brightonactive.com.au sunil.choudhary@accor.com celia@o…" at bounding box center [439, 194] width 324 height 15
select select "1"
click at [277, 187] on select "hello@clubworx.com info@brightonactive.com.au sunil.choudhary@accor.com celia@o…" at bounding box center [439, 194] width 324 height 15
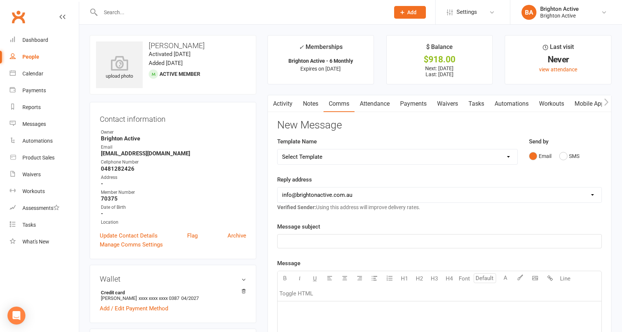
click at [334, 237] on div "﻿" at bounding box center [439, 241] width 324 height 13
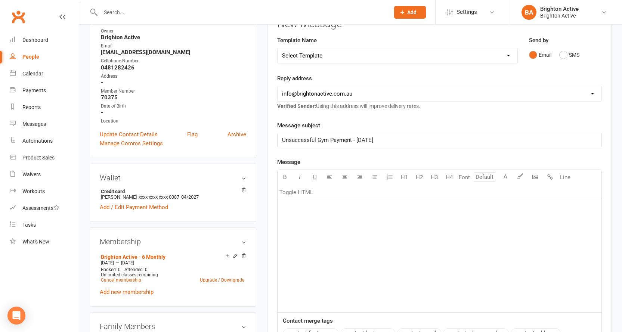
scroll to position [112, 0]
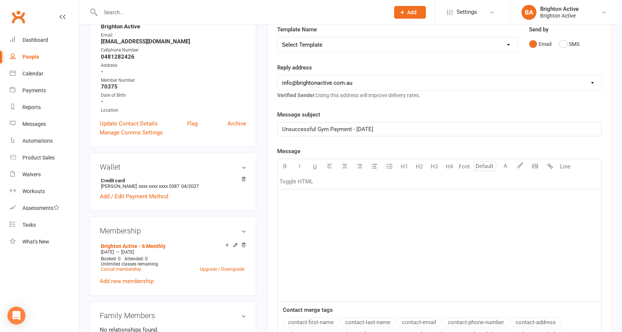
click at [283, 197] on p "﻿" at bounding box center [439, 198] width 315 height 9
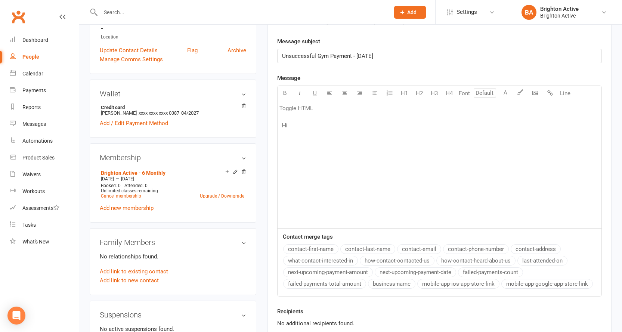
scroll to position [187, 0]
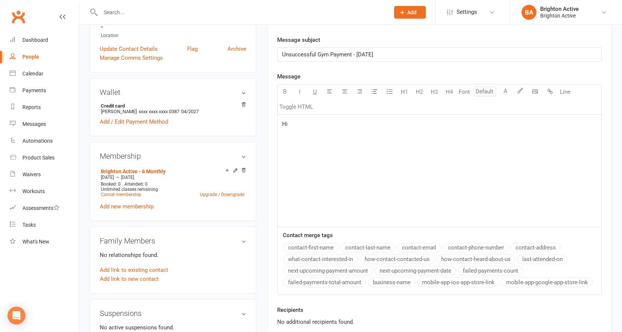
click at [312, 248] on button "contact-first-name" at bounding box center [310, 248] width 55 height 10
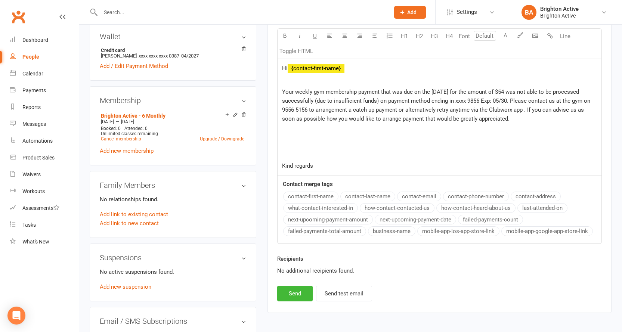
scroll to position [130, 0]
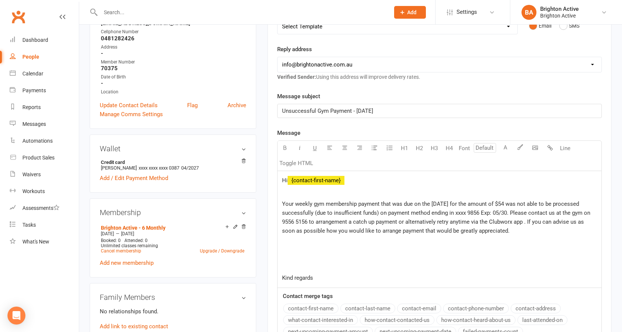
click at [435, 204] on span "Your weekly gym membership payment that was due on the 7/10/25 for the amount o…" at bounding box center [437, 218] width 310 height 34
drag, startPoint x: 523, startPoint y: 203, endPoint x: 513, endPoint y: 198, distance: 11.0
click at [584, 204] on span "Your weekly gym membership payment that was due on the 14/10/25 for the amount …" at bounding box center [437, 218] width 310 height 34
click at [286, 147] on icon "button" at bounding box center [285, 148] width 6 height 6
click at [305, 149] on button "button" at bounding box center [299, 148] width 15 height 15
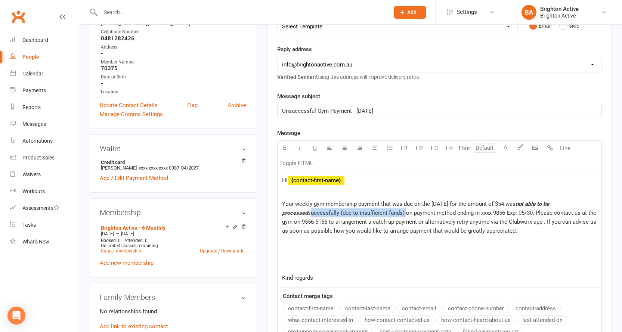
drag, startPoint x: 282, startPoint y: 213, endPoint x: 379, endPoint y: 215, distance: 96.4
click at [379, 215] on span "successfully (due to insufficient funds) on payment method ending in xxxx 9856 …" at bounding box center [440, 221] width 316 height 25
drag, startPoint x: 286, startPoint y: 149, endPoint x: 294, endPoint y: 147, distance: 7.4
click at [287, 149] on icon "button" at bounding box center [285, 148] width 6 height 6
click at [298, 146] on icon "button" at bounding box center [300, 148] width 6 height 6
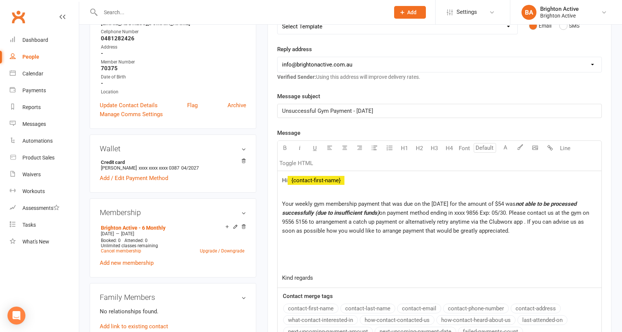
click at [481, 211] on span "on payment method ending in xxxx 9856 Exp: 05/30. Please contact us at the gym …" at bounding box center [436, 221] width 308 height 25
click at [26, 31] on div "Clubworx" at bounding box center [39, 21] width 79 height 28
click at [31, 37] on div "Dashboard" at bounding box center [35, 40] width 26 height 6
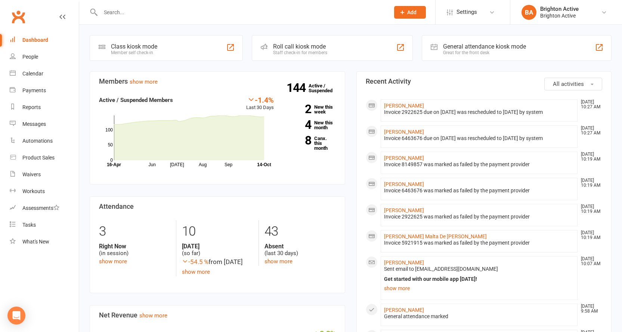
click at [124, 15] on input "text" at bounding box center [241, 12] width 286 height 10
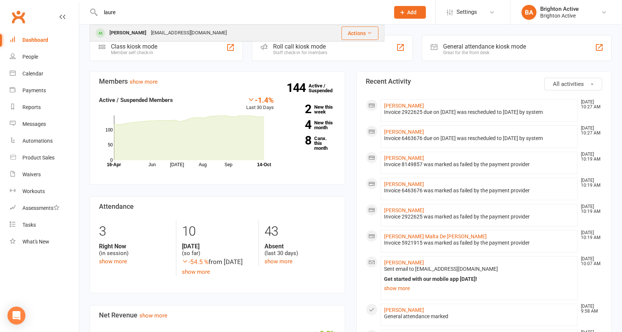
type input "laure"
click at [167, 35] on div "Lauren_Ibbotson@outlook.com" at bounding box center [189, 33] width 80 height 11
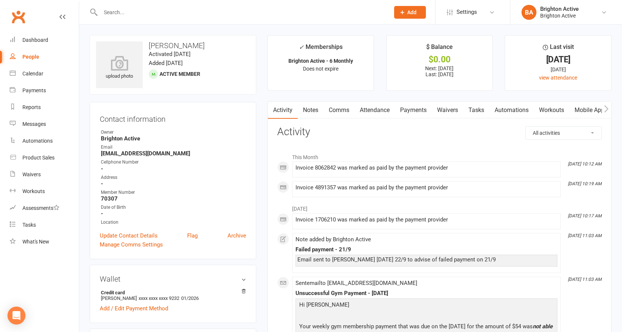
scroll to position [149, 0]
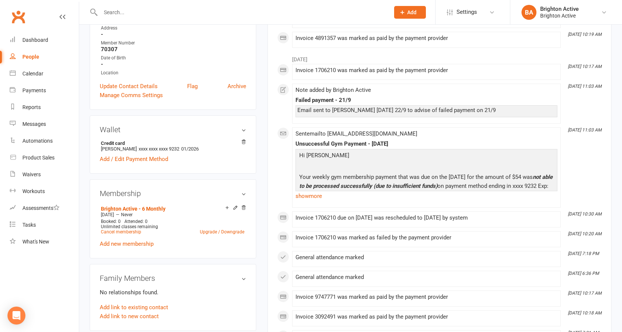
drag, startPoint x: 316, startPoint y: 197, endPoint x: 355, endPoint y: 203, distance: 39.3
click at [316, 197] on link "show more" at bounding box center [426, 196] width 262 height 10
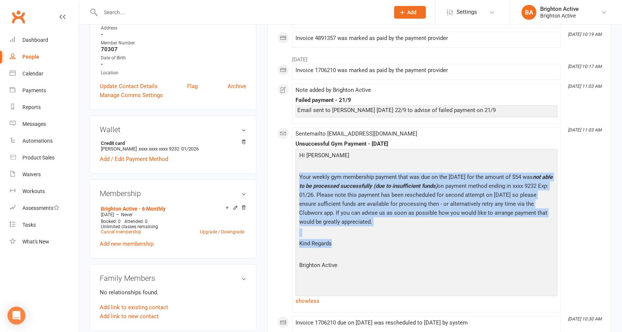
drag, startPoint x: 300, startPoint y: 174, endPoint x: 368, endPoint y: 244, distance: 97.2
click at [368, 244] on div "Hi Lauren Your weekly gym membership payment that was due on the 21/9/25 for th…" at bounding box center [426, 222] width 258 height 142
copy div "Your weekly gym membership payment that was due on the 21/9/25 for the amount o…"
click at [388, 244] on p "Kind Regards" at bounding box center [426, 244] width 258 height 11
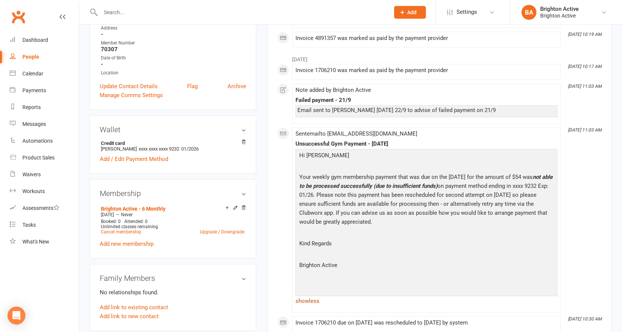
click at [315, 302] on link "show less" at bounding box center [426, 301] width 262 height 10
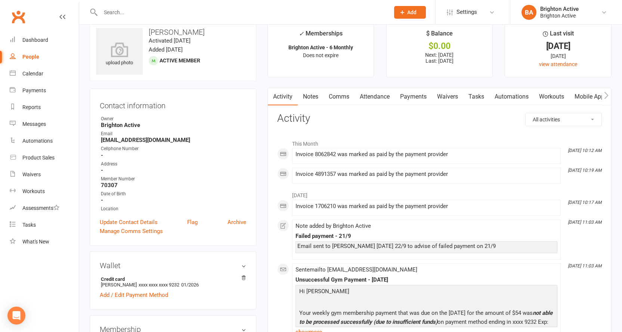
scroll to position [0, 0]
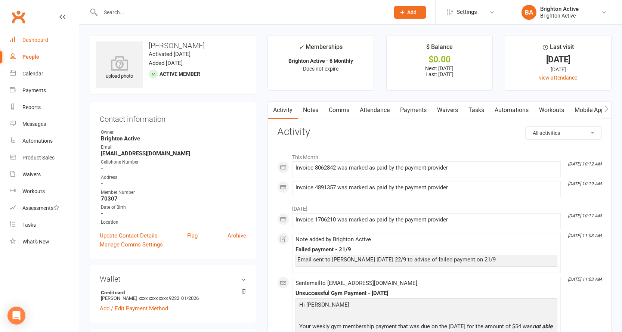
click at [27, 41] on div "Dashboard" at bounding box center [35, 40] width 26 height 6
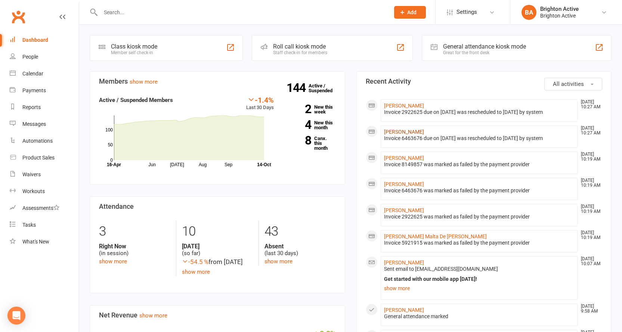
click at [407, 132] on link "Fiona Minchin" at bounding box center [404, 132] width 40 height 6
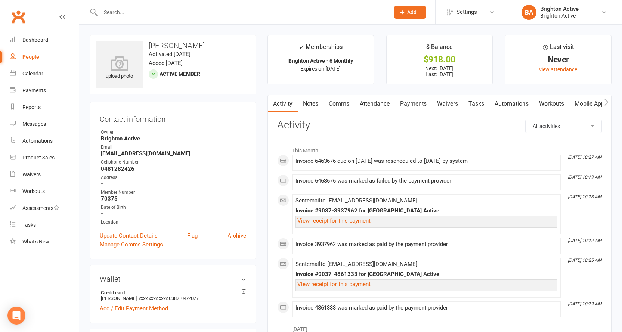
click at [337, 105] on link "Comms" at bounding box center [338, 103] width 31 height 17
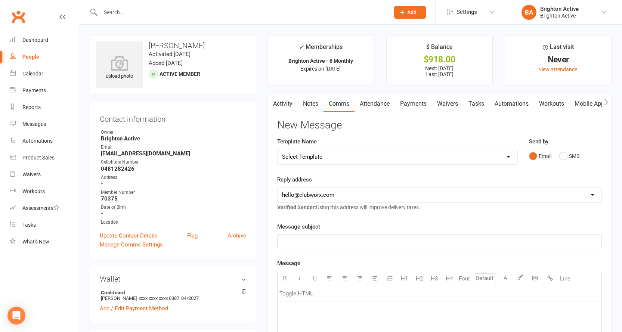
click at [315, 193] on select "hello@clubworx.com info@brightonactive.com.au sunil.choudhary@accor.com celia@o…" at bounding box center [439, 194] width 324 height 15
select select "1"
click at [277, 187] on select "hello@clubworx.com info@brightonactive.com.au sunil.choudhary@accor.com celia@o…" at bounding box center [439, 194] width 324 height 15
click at [308, 244] on p "﻿" at bounding box center [439, 241] width 315 height 9
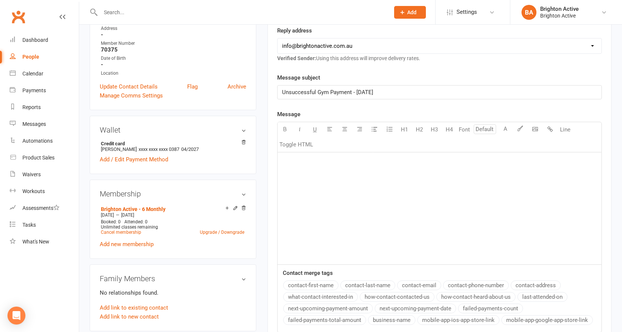
scroll to position [149, 0]
click at [292, 171] on div "﻿" at bounding box center [439, 208] width 324 height 112
click at [325, 286] on button "contact-first-name" at bounding box center [310, 285] width 55 height 10
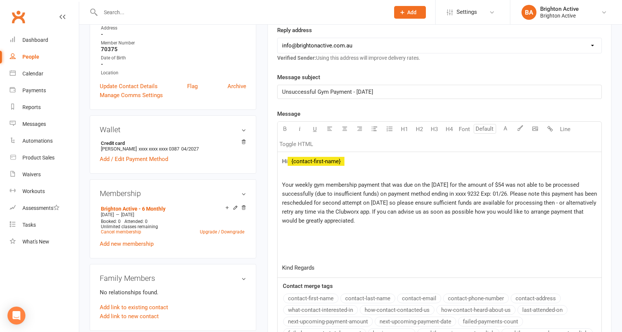
click at [445, 181] on span "Your weekly gym membership payment that was due on the 21/9/25 for the amount o…" at bounding box center [440, 202] width 316 height 43
click at [442, 181] on p "Your weekly gym membership payment that was due on the 21/9/25 for the amount o…" at bounding box center [439, 202] width 315 height 45
drag, startPoint x: 522, startPoint y: 184, endPoint x: 585, endPoint y: 183, distance: 62.8
click at [585, 183] on span "Your weekly gym membership payment that was due on the 14/10/25 for the amount …" at bounding box center [440, 202] width 316 height 43
click at [283, 128] on icon "button" at bounding box center [285, 129] width 6 height 6
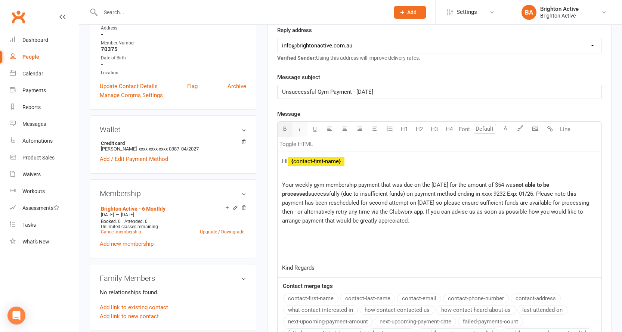
click at [300, 129] on icon "button" at bounding box center [300, 129] width 6 height 6
drag, startPoint x: 282, startPoint y: 193, endPoint x: 379, endPoint y: 195, distance: 97.1
click at [379, 195] on span "successfully (due to insufficient funds) on payment method ending in xxxx 9232 …" at bounding box center [436, 207] width 308 height 34
click at [283, 128] on icon "button" at bounding box center [285, 129] width 6 height 6
click at [299, 130] on icon "button" at bounding box center [300, 129] width 6 height 6
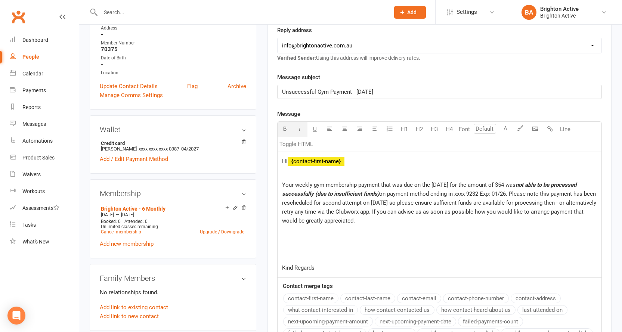
click at [481, 192] on span "on payment method ending in xxxx 9232 Exp: 01/26. Please note this payment has …" at bounding box center [440, 207] width 316 height 34
click at [501, 193] on span "on payment method ending in xxxx 0387 Exp: 01/26. Please note this payment has …" at bounding box center [440, 207] width 316 height 34
click at [508, 192] on span "on payment method ending in xxxx 0387 Exp: 04/26. Please note this payment has …" at bounding box center [440, 207] width 316 height 34
click at [395, 201] on span "on payment method ending in xxxx 0387 Exp: 04/27. Please note this payment has …" at bounding box center [440, 207] width 316 height 34
click at [280, 266] on div "Hi ﻿ {contact-first-name} ﻿ Your weekly gym membership payment that was due on …" at bounding box center [439, 214] width 324 height 125
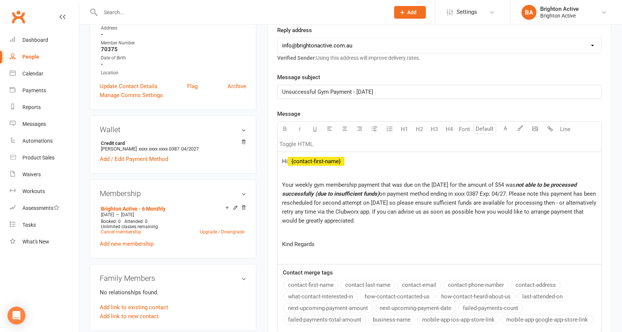
click at [318, 246] on p "Kind Regards" at bounding box center [439, 244] width 315 height 9
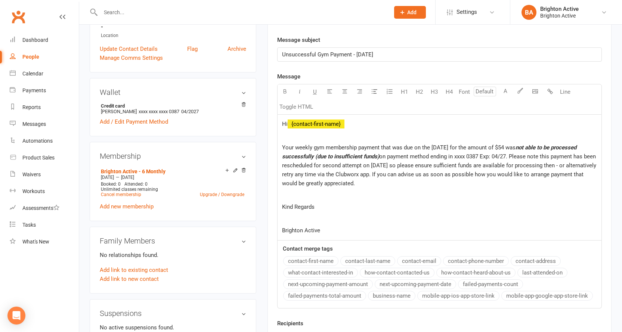
scroll to position [261, 0]
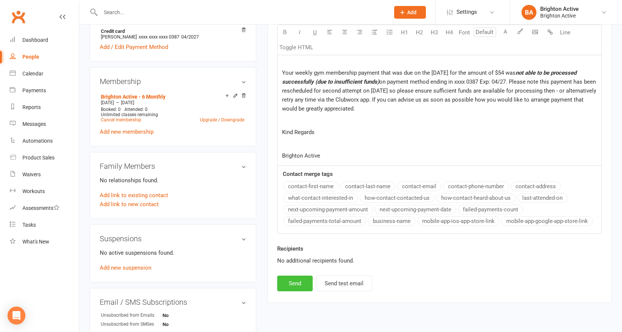
click at [300, 282] on button "Send" at bounding box center [294, 284] width 35 height 16
select select "0"
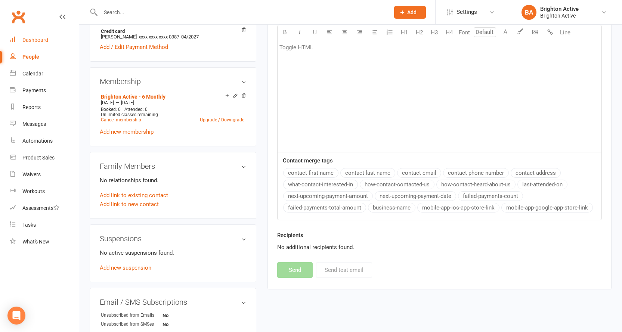
drag, startPoint x: 29, startPoint y: 35, endPoint x: 37, endPoint y: 35, distance: 7.8
click at [30, 35] on link "Dashboard" at bounding box center [44, 40] width 69 height 17
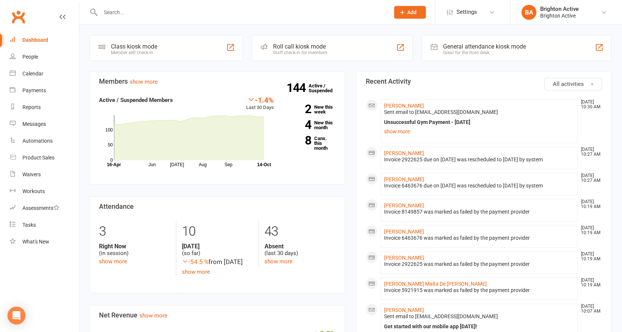
click at [136, 9] on input "text" at bounding box center [241, 12] width 286 height 10
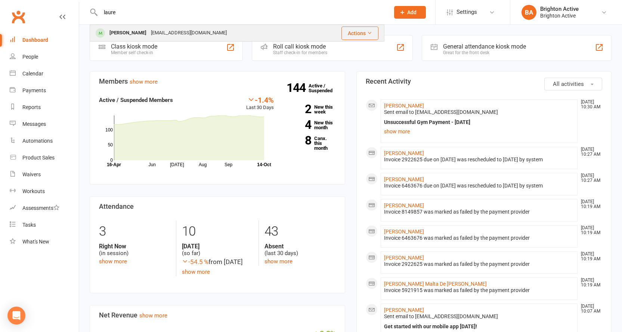
type input "laure"
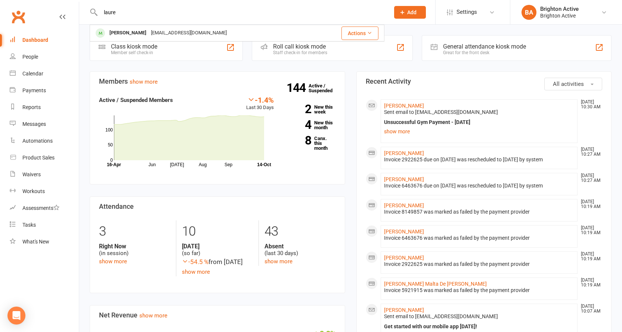
click at [163, 29] on div "Lauren_Ibbotson@outlook.com" at bounding box center [189, 33] width 80 height 11
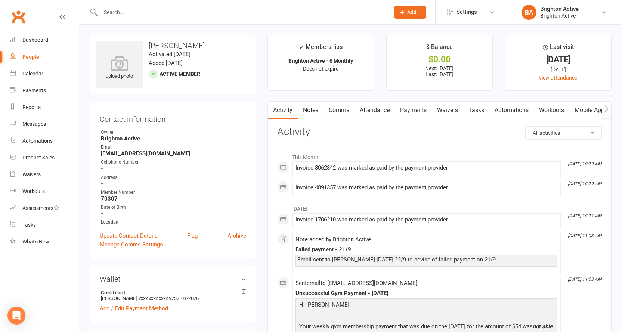
click at [315, 109] on link "Notes" at bounding box center [311, 110] width 26 height 17
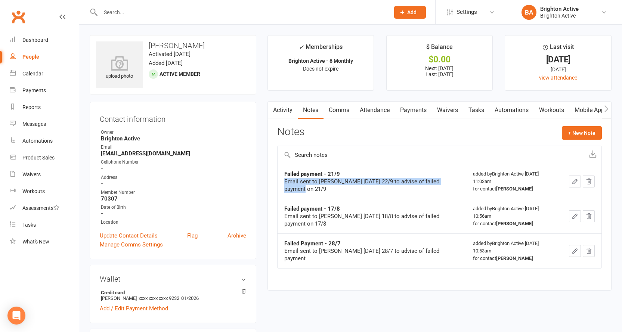
drag, startPoint x: 285, startPoint y: 182, endPoint x: 344, endPoint y: 196, distance: 61.0
click at [344, 196] on td "Failed payment - 21/9 Email sent to Lauren today 22/9 to advise of failed payme…" at bounding box center [371, 181] width 189 height 35
copy div "Email sent to Lauren today 22/9 to advise of failed payment on 21/9"
click at [344, 196] on td "Failed payment - 21/9 Email sent to Lauren today 22/9 to advise of failed payme…" at bounding box center [371, 181] width 189 height 35
click at [39, 37] on div "Dashboard" at bounding box center [35, 40] width 26 height 6
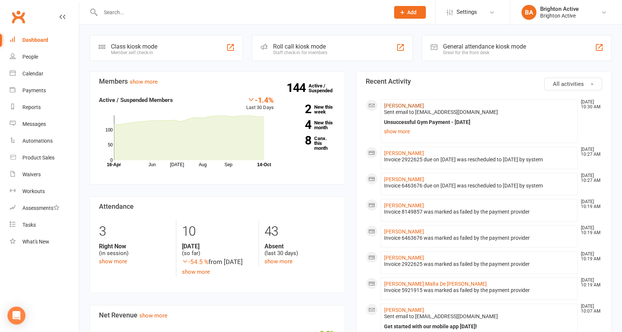
click at [413, 104] on link "Fiona Minchin" at bounding box center [404, 106] width 40 height 6
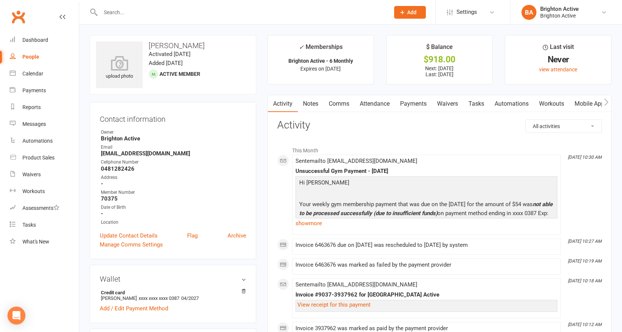
click at [308, 102] on link "Notes" at bounding box center [311, 103] width 26 height 17
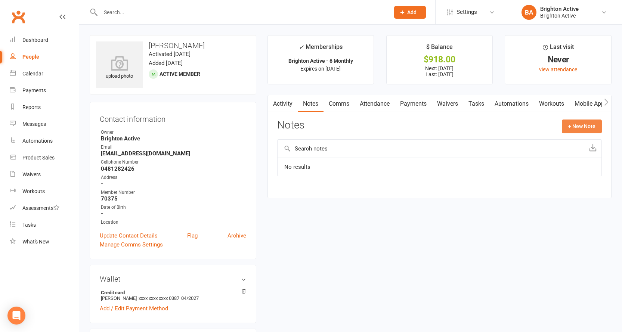
click at [575, 127] on button "+ New Note" at bounding box center [582, 125] width 40 height 13
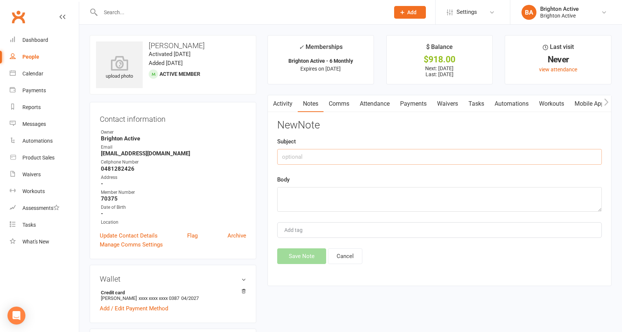
click at [309, 154] on input "text" at bounding box center [439, 157] width 325 height 16
type input "Failed payment - 14/10"
click at [298, 196] on textarea at bounding box center [439, 199] width 325 height 25
paste textarea "Email sent to Lauren today 22/9 to advise of failed payment on 21/9"
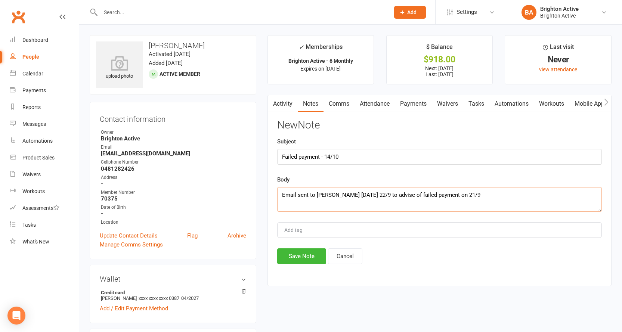
click at [332, 193] on textarea "Email sent to Lauren today 22/9 to advise of failed payment on 21/9" at bounding box center [439, 199] width 325 height 25
click at [356, 193] on textarea "Email sent to Fiona today 22/9 to advise of failed payment on 21/9" at bounding box center [439, 199] width 325 height 25
click at [435, 195] on textarea "Email sent to Fiona today to advise of failed payment on 21/9" at bounding box center [439, 199] width 325 height 25
type textarea "Email sent to Fiona today to advise of failed payment on 14/10"
click at [312, 254] on button "Save Note" at bounding box center [301, 256] width 49 height 16
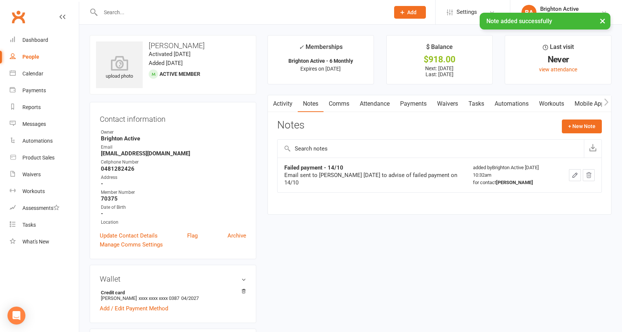
click at [415, 105] on link "Payments" at bounding box center [413, 103] width 37 height 17
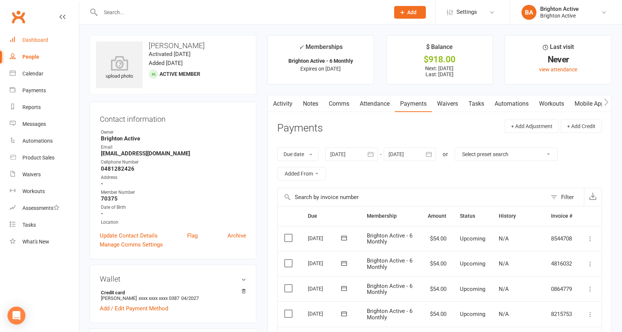
click at [47, 41] on div "Dashboard" at bounding box center [35, 40] width 26 height 6
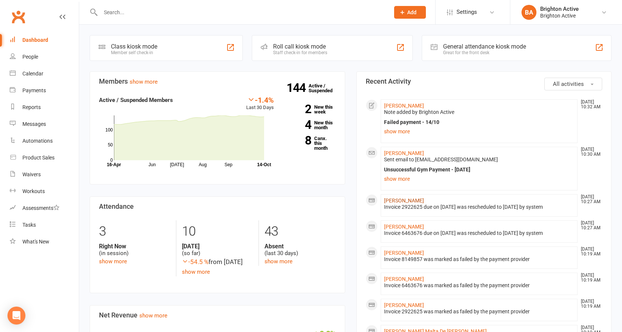
click at [402, 201] on link "Julian Salazar" at bounding box center [404, 201] width 40 height 6
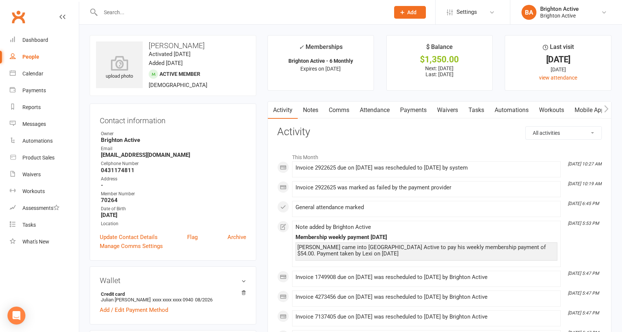
click at [414, 109] on link "Payments" at bounding box center [413, 110] width 37 height 17
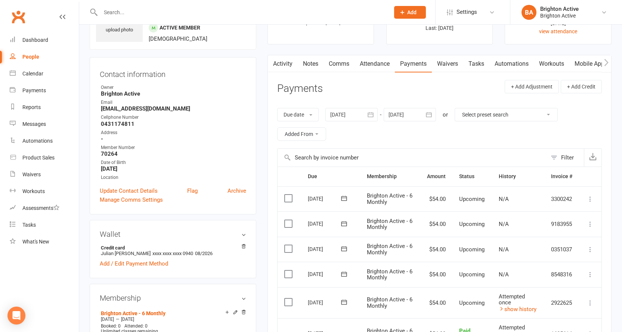
scroll to position [112, 0]
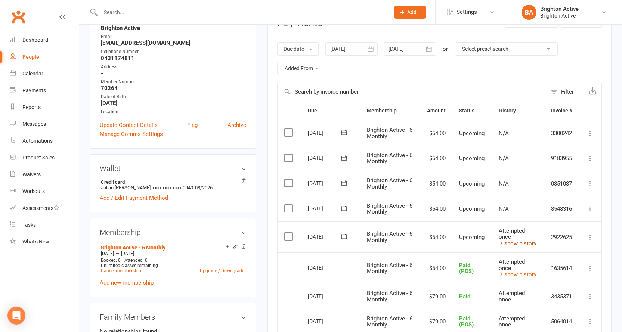
click at [525, 243] on link "show history" at bounding box center [518, 243] width 38 height 7
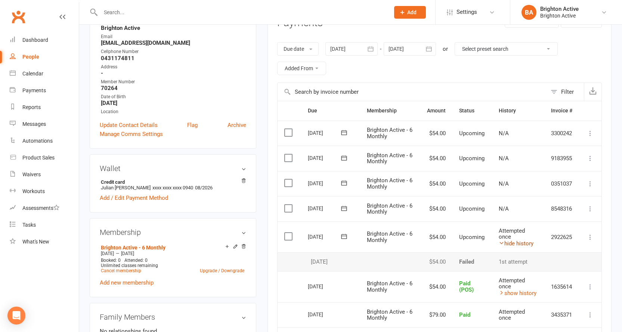
click at [525, 243] on link "hide history" at bounding box center [516, 243] width 35 height 7
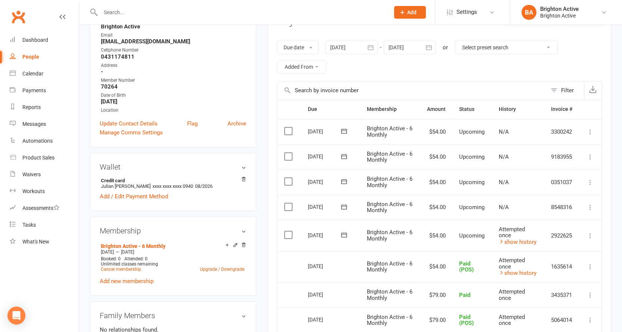
scroll to position [149, 0]
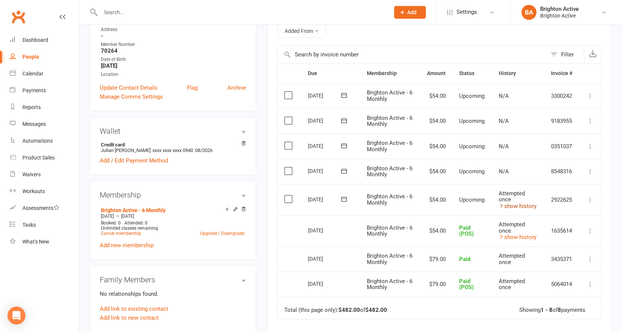
click at [516, 204] on link "show history" at bounding box center [518, 206] width 38 height 7
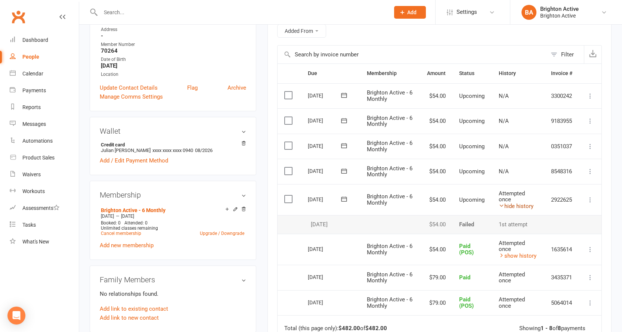
click at [516, 204] on link "hide history" at bounding box center [516, 206] width 35 height 7
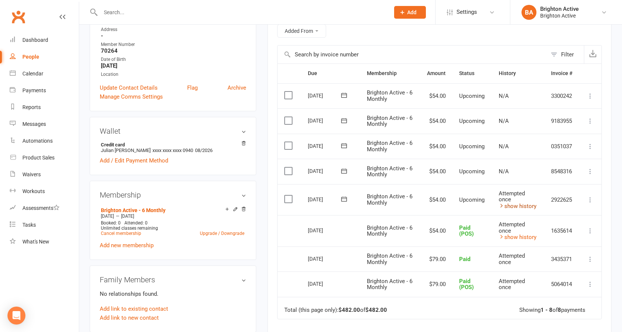
click at [516, 204] on link "show history" at bounding box center [518, 206] width 38 height 7
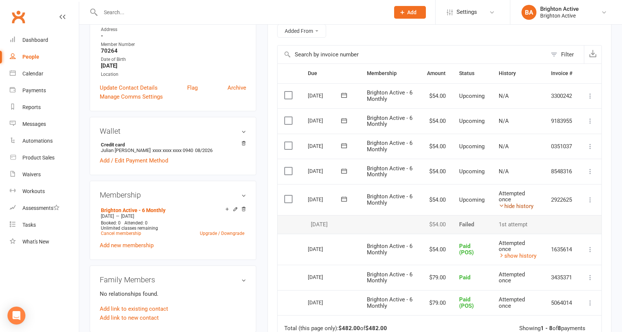
click at [516, 204] on link "hide history" at bounding box center [516, 206] width 35 height 7
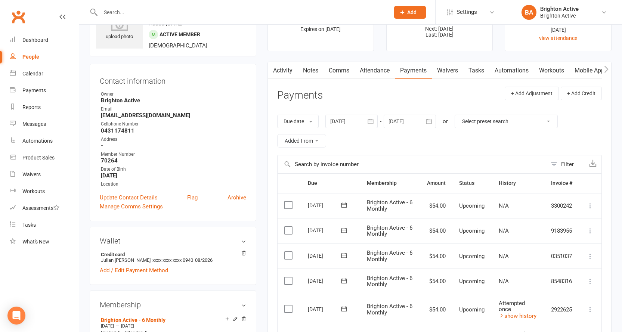
scroll to position [0, 0]
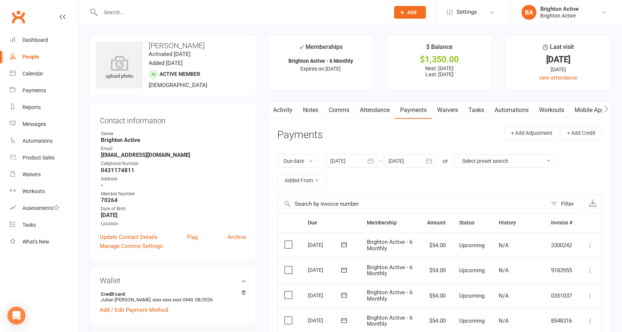
click at [311, 113] on link "Notes" at bounding box center [311, 110] width 26 height 17
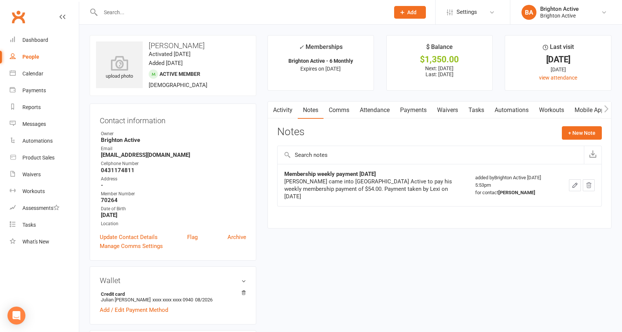
click at [277, 113] on link "Activity" at bounding box center [283, 110] width 30 height 17
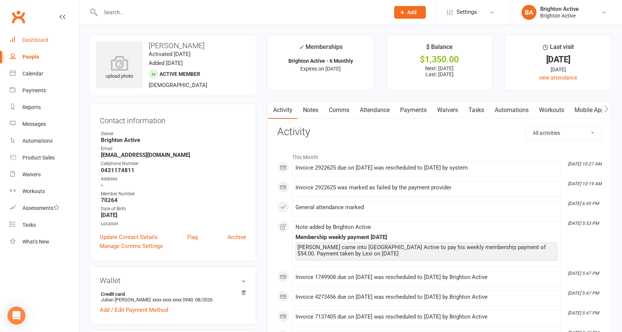
drag, startPoint x: 34, startPoint y: 36, endPoint x: 40, endPoint y: 41, distance: 7.7
click at [34, 36] on link "Dashboard" at bounding box center [44, 40] width 69 height 17
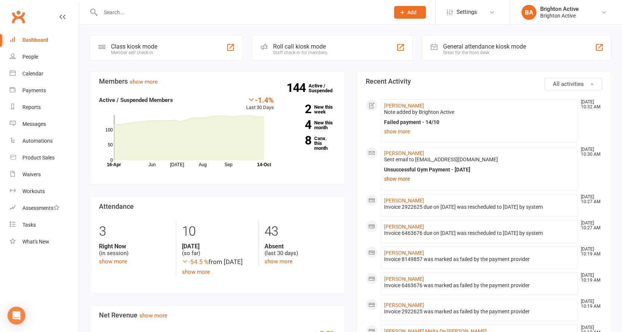
click at [397, 178] on link "show more" at bounding box center [479, 179] width 190 height 10
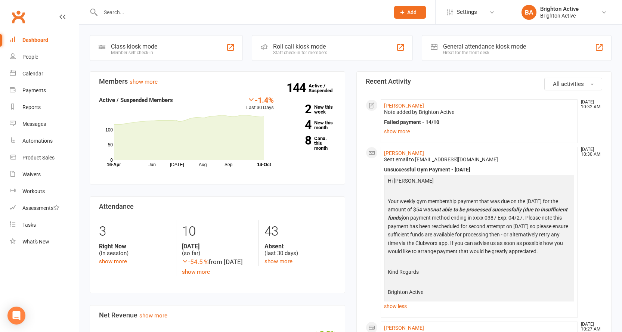
drag, startPoint x: 388, startPoint y: 199, endPoint x: 560, endPoint y: 253, distance: 179.9
click at [560, 253] on p "Your weekly gym membership payment that was due on the 14/10/25 for the amount …" at bounding box center [479, 227] width 187 height 60
copy p "Your weekly gym membership payment that was due on the 14/10/25 for the amount …"
click at [537, 267] on p at bounding box center [479, 262] width 187 height 10
click at [394, 307] on link "show less" at bounding box center [479, 306] width 190 height 10
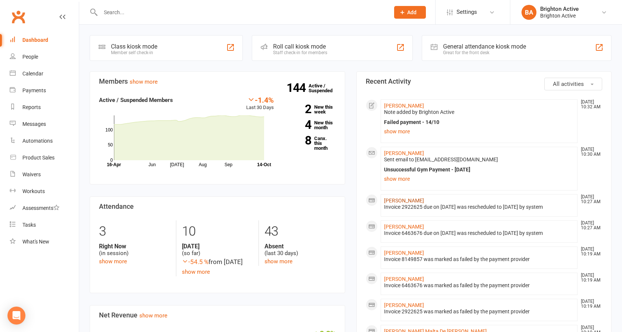
click at [406, 200] on link "Julian Salazar" at bounding box center [404, 201] width 40 height 6
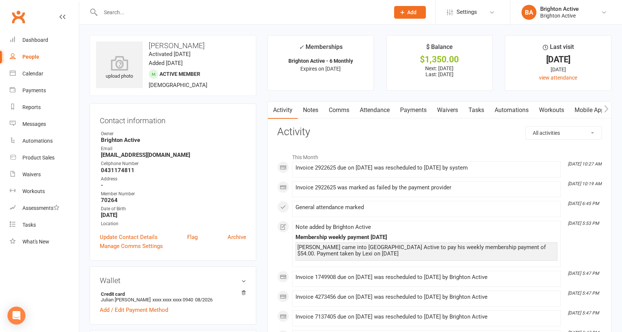
click at [411, 110] on link "Payments" at bounding box center [413, 110] width 37 height 17
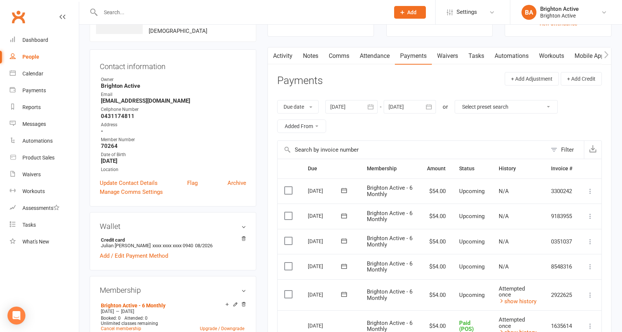
scroll to position [112, 0]
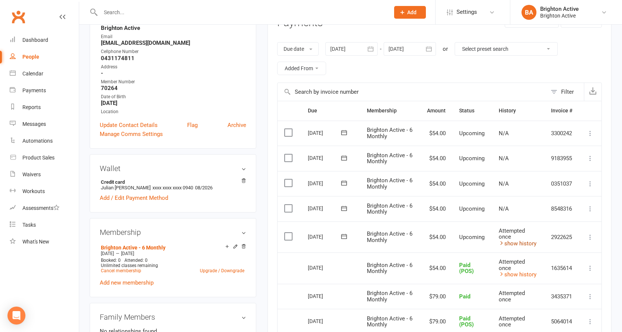
click at [522, 244] on link "show history" at bounding box center [518, 243] width 38 height 7
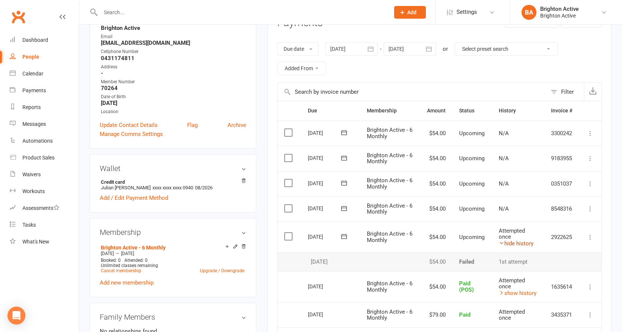
click at [522, 244] on link "hide history" at bounding box center [516, 243] width 35 height 7
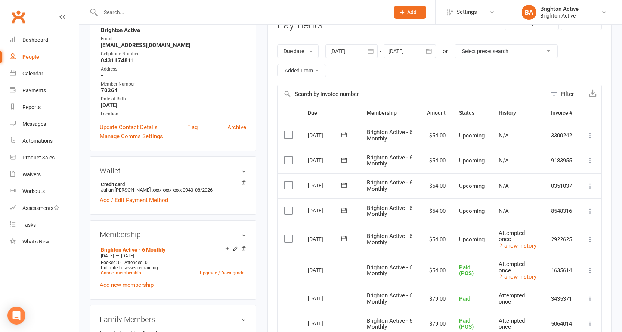
scroll to position [0, 0]
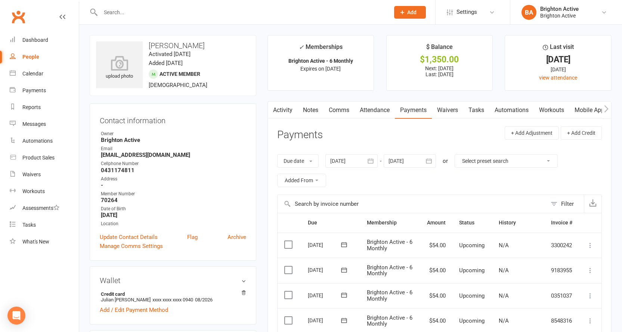
click at [313, 111] on link "Notes" at bounding box center [311, 110] width 26 height 17
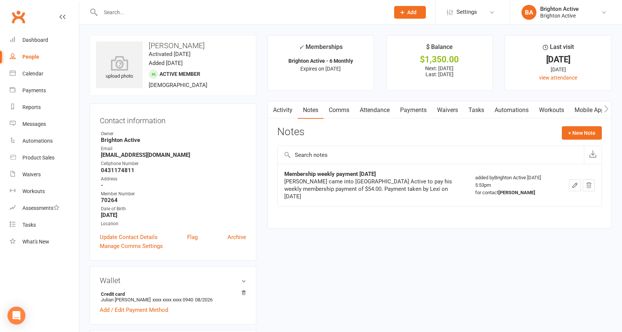
click at [338, 108] on link "Comms" at bounding box center [338, 110] width 31 height 17
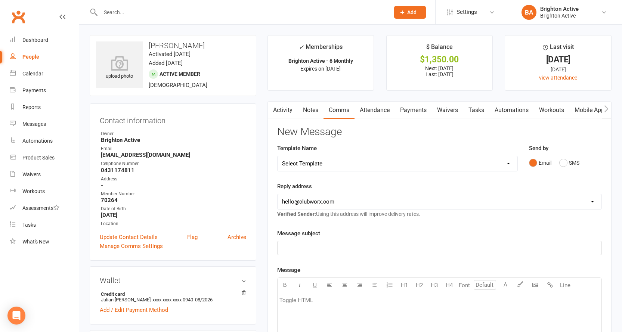
click at [316, 109] on link "Notes" at bounding box center [311, 110] width 26 height 17
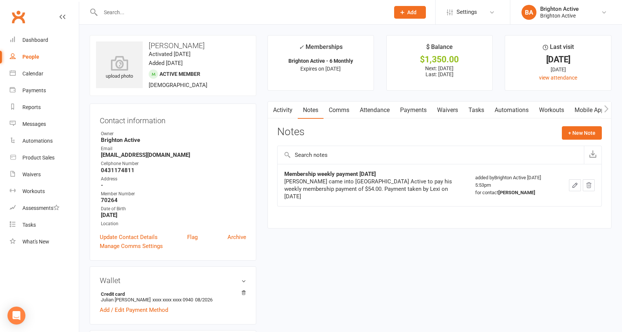
click at [335, 109] on link "Comms" at bounding box center [338, 110] width 31 height 17
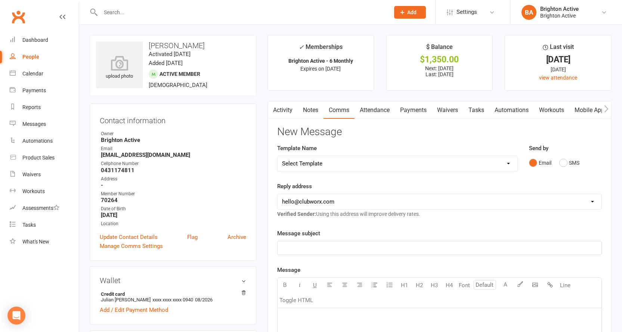
click at [338, 166] on select "Select Template [SMS] [Default template - review before using] Appointment remi…" at bounding box center [397, 163] width 240 height 15
click at [329, 201] on select "hello@clubworx.com info@brightonactive.com.au sunil.choudhary@accor.com celia@o…" at bounding box center [439, 201] width 324 height 15
select select "1"
click at [277, 194] on select "hello@clubworx.com info@brightonactive.com.au sunil.choudhary@accor.com celia@o…" at bounding box center [439, 201] width 324 height 15
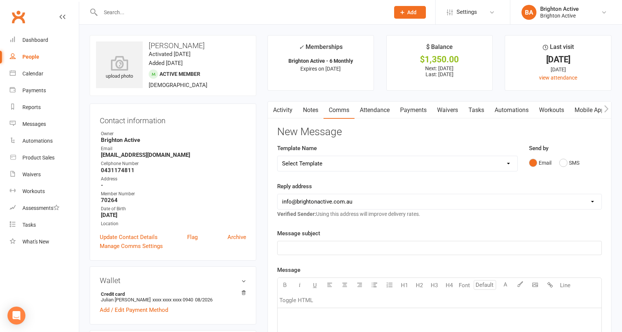
click at [314, 249] on p "﻿" at bounding box center [439, 247] width 315 height 9
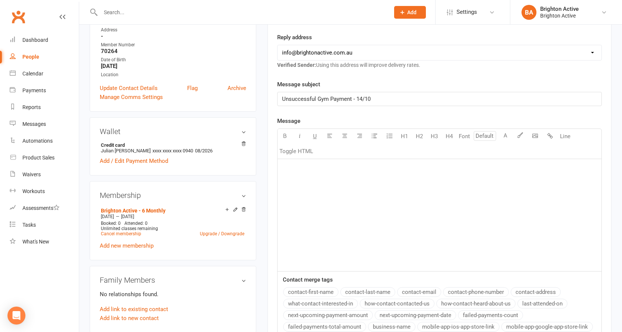
scroll to position [149, 0]
click at [307, 175] on div "﻿" at bounding box center [439, 215] width 324 height 112
drag, startPoint x: 309, startPoint y: 289, endPoint x: 311, endPoint y: 284, distance: 5.1
click at [310, 289] on button "contact-first-name" at bounding box center [310, 292] width 55 height 10
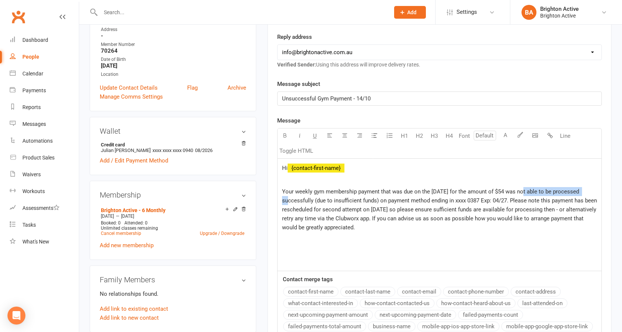
drag, startPoint x: 524, startPoint y: 192, endPoint x: 585, endPoint y: 188, distance: 61.0
click at [585, 188] on span "Your weekly gym membership payment that was due on the 14/10/25 for the amount …" at bounding box center [440, 209] width 316 height 43
click at [286, 133] on icon "button" at bounding box center [285, 136] width 6 height 6
click at [296, 133] on button "button" at bounding box center [299, 135] width 15 height 15
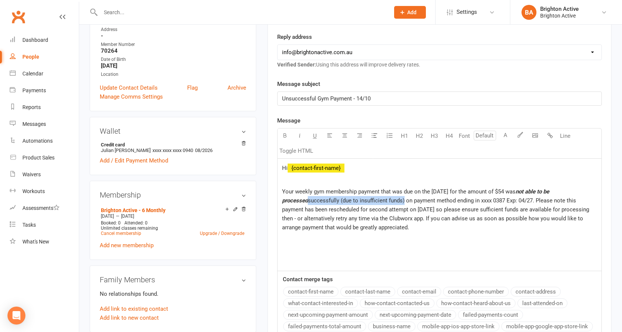
drag, startPoint x: 283, startPoint y: 201, endPoint x: 378, endPoint y: 199, distance: 94.9
click at [378, 199] on span "successfully (due to insufficient funds) on payment method ending in xxxx 0387 …" at bounding box center [436, 214] width 308 height 34
click at [285, 137] on icon "button" at bounding box center [285, 136] width 6 height 6
click at [301, 136] on icon "button" at bounding box center [300, 136] width 6 height 6
click at [481, 200] on span "on payment method ending in xxxx 0387 Exp: 04/27. Please note this payment has …" at bounding box center [440, 214] width 316 height 34
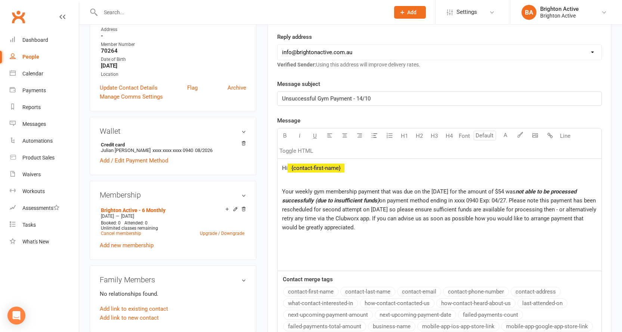
click at [501, 199] on span "on payment method ending in xxxx 0940 Exp: 04/27. Please note this payment has …" at bounding box center [440, 214] width 316 height 34
click at [510, 198] on span "on payment method ending in xxxx 0940 Exp: 08/27. Please note this payment has …" at bounding box center [440, 214] width 316 height 34
click at [389, 228] on p "Your weekly gym membership payment that was due on the 14/10/25 for the amount …" at bounding box center [439, 209] width 315 height 45
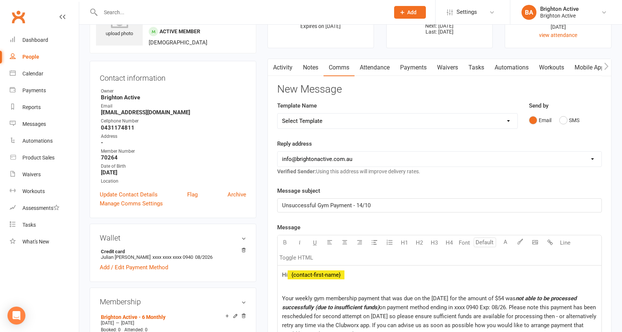
scroll to position [0, 0]
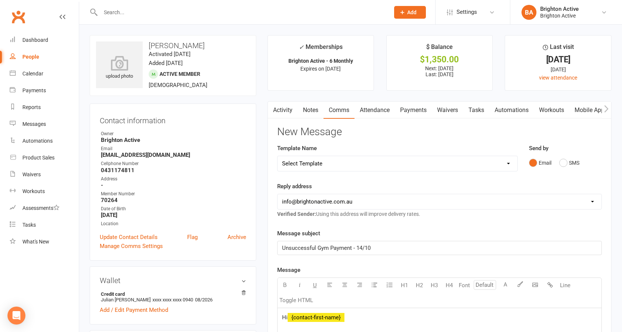
click at [384, 245] on p "Unsuccessful Gym Payment - 14/10" at bounding box center [439, 247] width 315 height 9
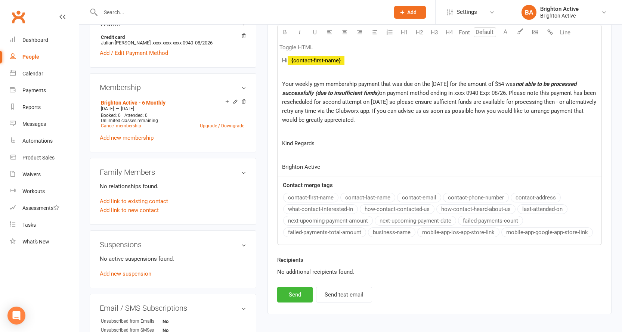
scroll to position [336, 0]
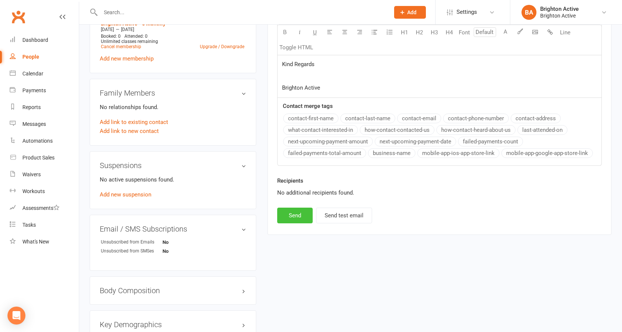
click at [300, 215] on button "Send" at bounding box center [294, 216] width 35 height 16
select select "0"
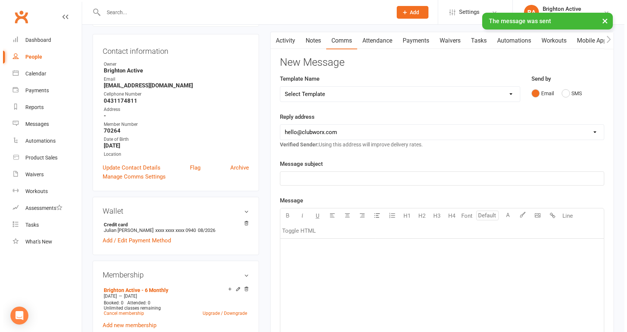
scroll to position [0, 0]
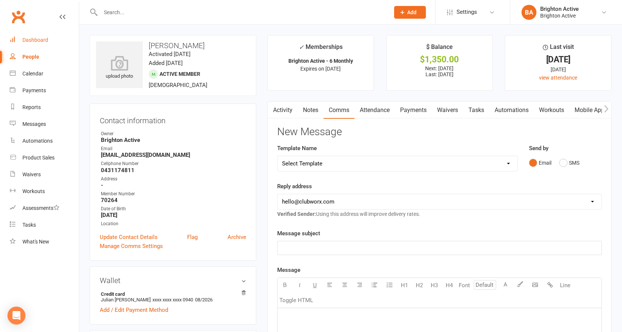
click at [43, 39] on div "Dashboard" at bounding box center [35, 40] width 26 height 6
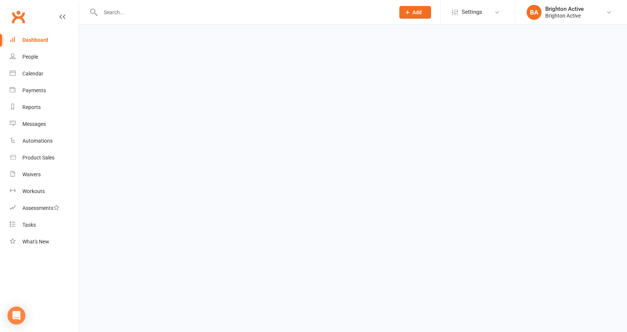
click at [28, 37] on link "Dashboard" at bounding box center [44, 40] width 69 height 17
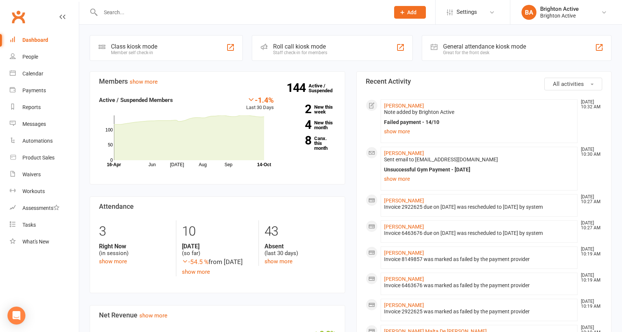
click at [459, 43] on div "General attendance kiosk mode Great for the front desk" at bounding box center [517, 48] width 190 height 26
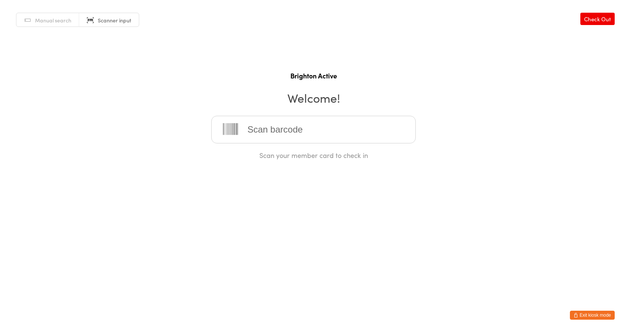
click at [254, 128] on input "search" at bounding box center [313, 130] width 205 height 28
click at [600, 316] on button "Exit kiosk mode" at bounding box center [592, 315] width 45 height 9
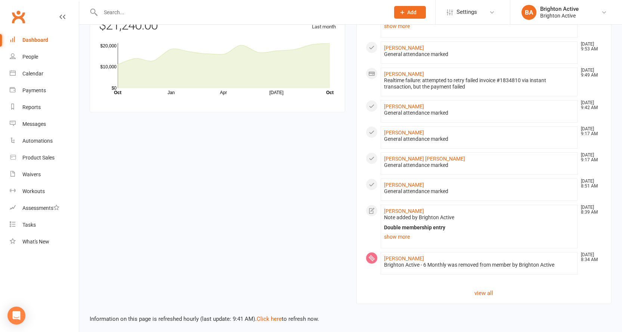
scroll to position [459, 0]
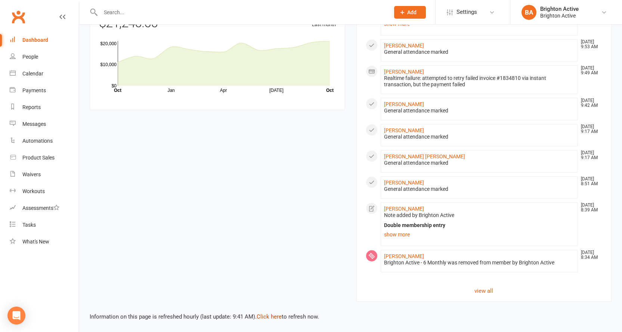
click at [274, 317] on link "Click here" at bounding box center [269, 316] width 25 height 7
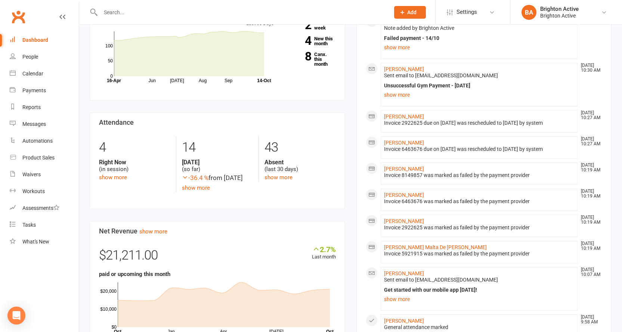
scroll to position [11, 0]
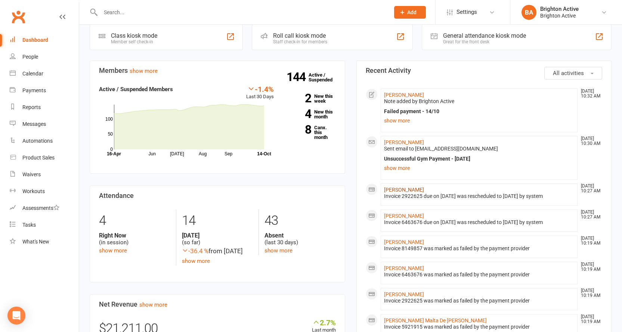
click at [400, 189] on link "Julian Salazar" at bounding box center [404, 190] width 40 height 6
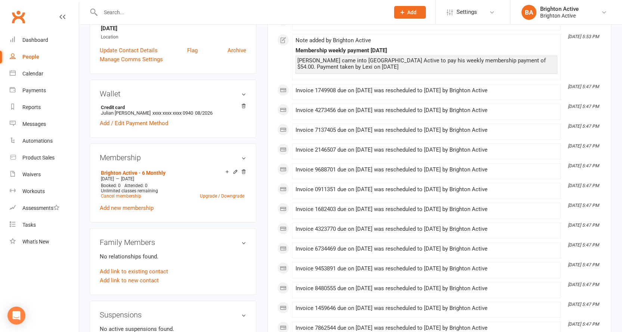
scroll to position [37, 0]
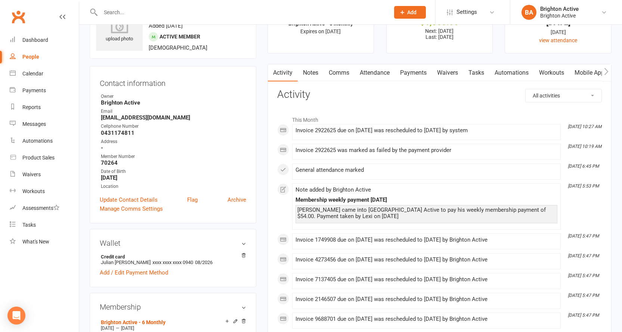
click at [314, 74] on link "Notes" at bounding box center [311, 72] width 26 height 17
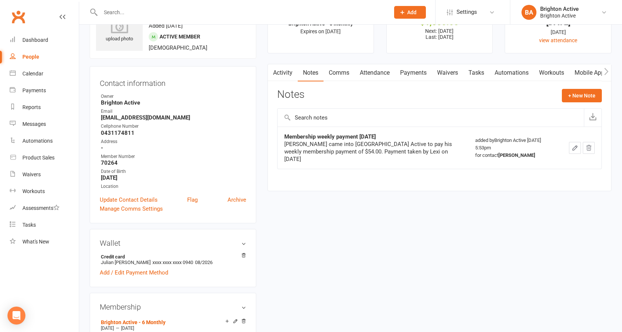
click at [283, 78] on link "Activity" at bounding box center [283, 72] width 30 height 17
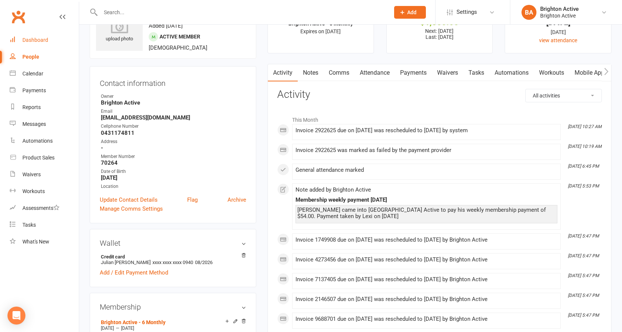
click at [37, 39] on div "Dashboard" at bounding box center [35, 40] width 26 height 6
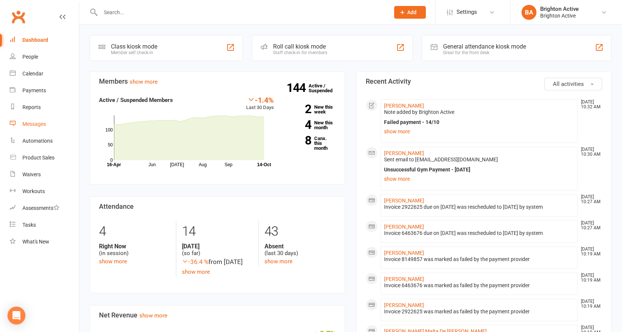
click at [38, 125] on div "Messages" at bounding box center [34, 124] width 24 height 6
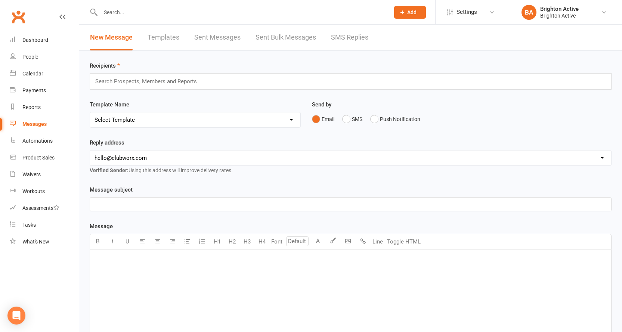
click at [220, 36] on link "Sent Messages" at bounding box center [217, 38] width 46 height 26
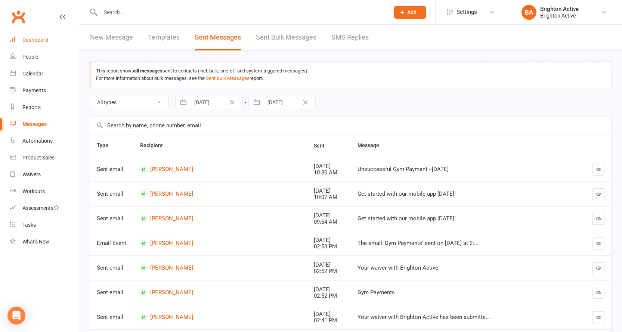
click at [34, 38] on div "Dashboard" at bounding box center [35, 40] width 26 height 6
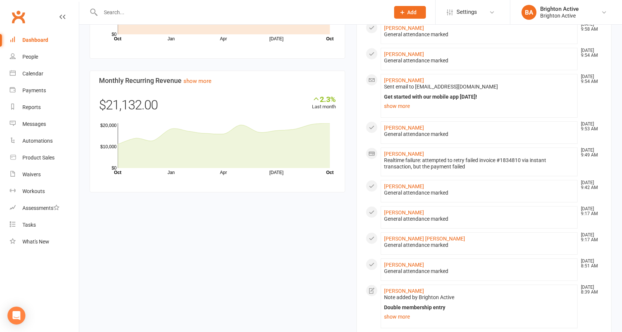
scroll to position [459, 0]
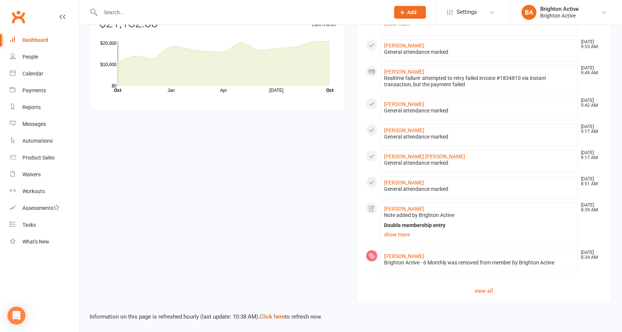
click at [270, 316] on link "Click here" at bounding box center [272, 316] width 25 height 7
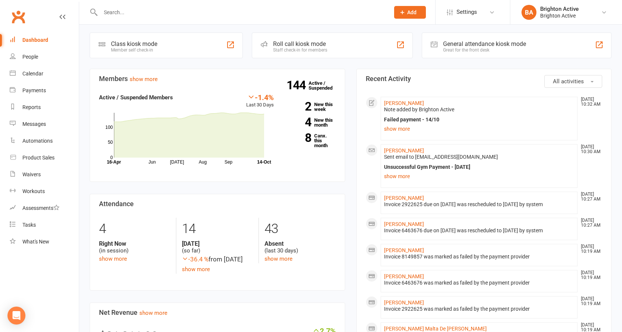
scroll to position [0, 0]
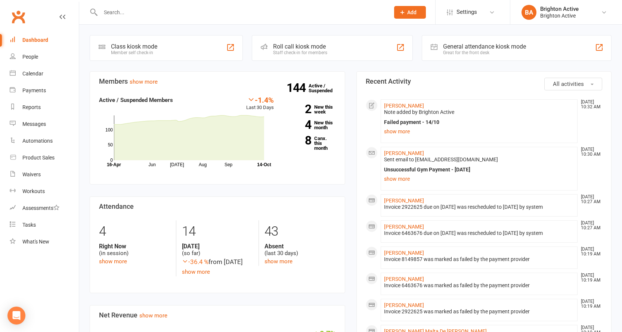
click at [403, 196] on li "Julian Salazar Oct 14, 10:27 AM Invoice 2922625 due on 14 Oct 2025 was reschedu…" at bounding box center [479, 205] width 197 height 22
click at [403, 198] on link "Julian Salazar" at bounding box center [404, 201] width 40 height 6
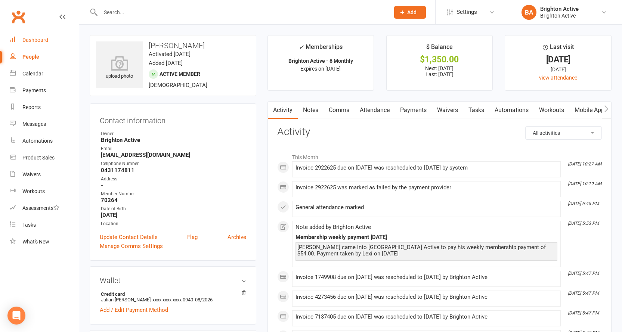
click at [35, 35] on link "Dashboard" at bounding box center [44, 40] width 69 height 17
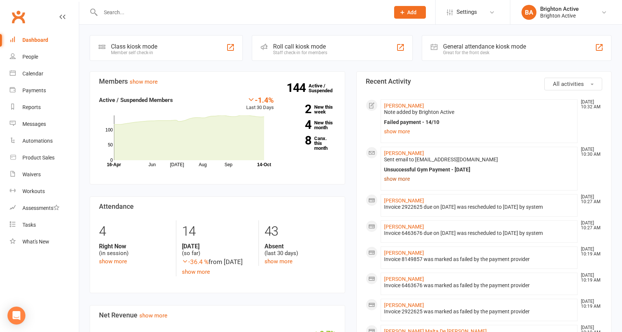
click at [395, 180] on link "show more" at bounding box center [479, 179] width 190 height 10
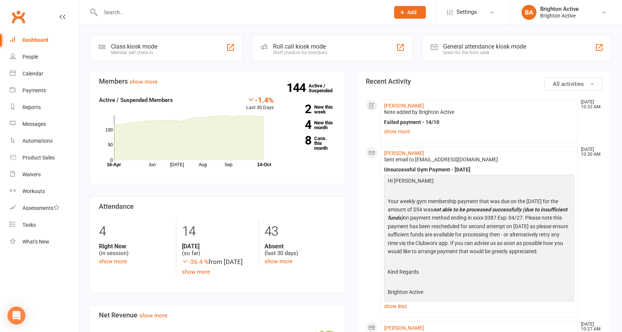
drag, startPoint x: 388, startPoint y: 199, endPoint x: 462, endPoint y: 269, distance: 101.4
click at [462, 269] on div "Hi Fiona Your weekly gym membership payment that was due on the 14/10/25 for th…" at bounding box center [479, 238] width 187 height 122
copy div "Your weekly gym membership payment that was due on the 14/10/25 for the amount …"
click at [457, 288] on p at bounding box center [479, 283] width 187 height 10
click at [400, 309] on link "show less" at bounding box center [479, 306] width 190 height 10
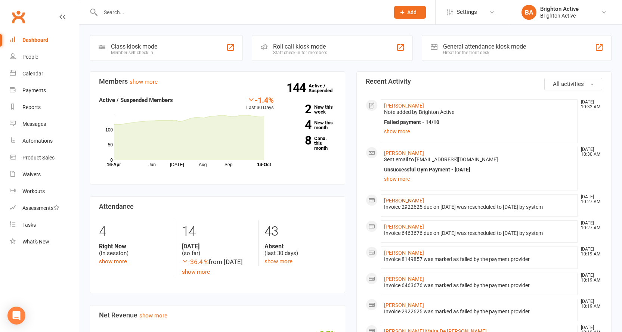
click at [401, 200] on link "Julian Salazar" at bounding box center [404, 201] width 40 height 6
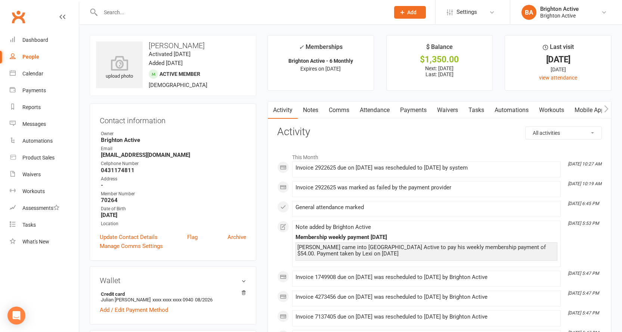
click at [343, 114] on link "Comms" at bounding box center [338, 110] width 31 height 17
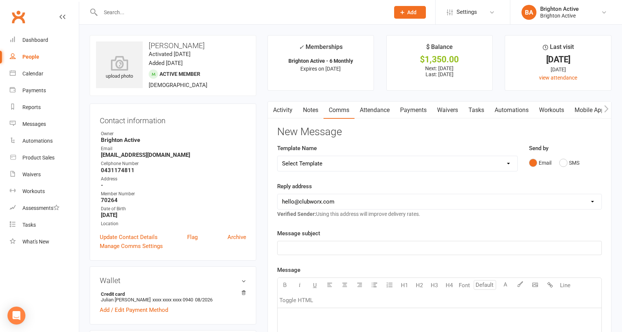
click at [327, 202] on select "hello@clubworx.com info@brightonactive.com.au sunil.choudhary@accor.com celia@o…" at bounding box center [439, 201] width 324 height 15
select select "1"
click at [277, 194] on select "hello@clubworx.com info@brightonactive.com.au sunil.choudhary@accor.com celia@o…" at bounding box center [439, 201] width 324 height 15
click at [316, 247] on p "﻿" at bounding box center [439, 247] width 315 height 9
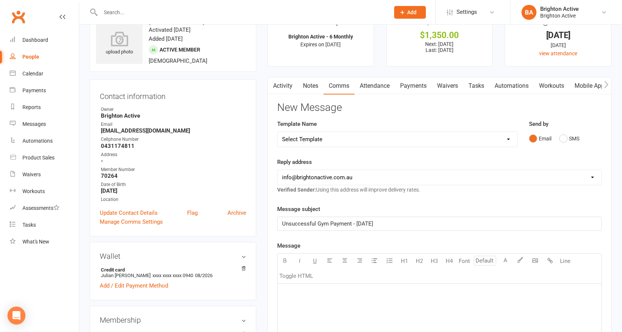
scroll to position [37, 0]
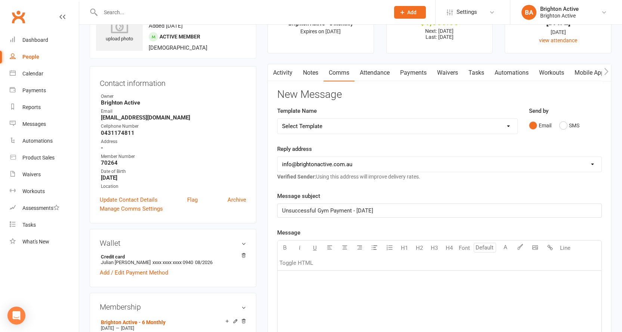
click at [308, 278] on p "﻿" at bounding box center [439, 280] width 315 height 9
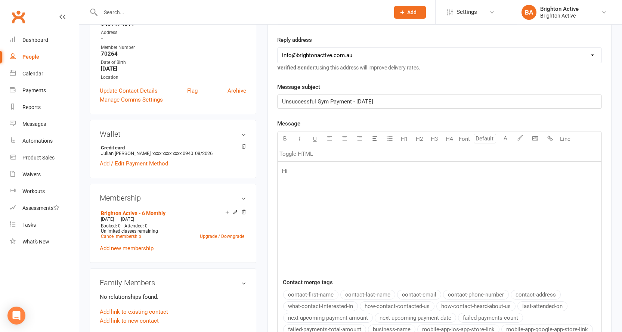
scroll to position [149, 0]
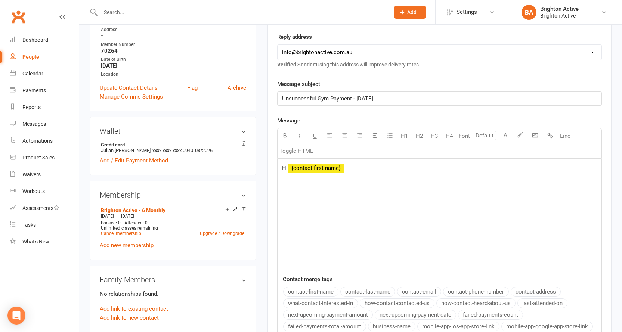
click at [310, 288] on button "contact-first-name" at bounding box center [310, 292] width 55 height 10
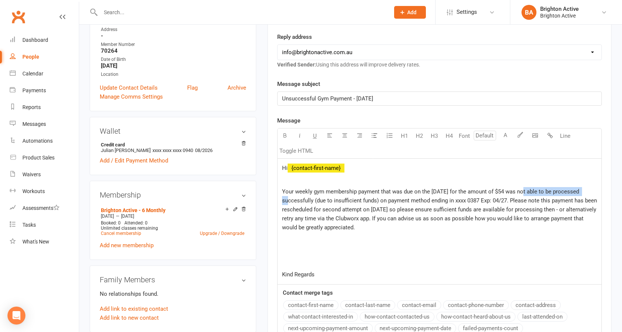
drag, startPoint x: 523, startPoint y: 190, endPoint x: 589, endPoint y: 196, distance: 66.0
click at [589, 196] on p "Your weekly gym membership payment that was due on the 14/10/25 for the amount …" at bounding box center [439, 209] width 315 height 45
click at [285, 133] on icon "button" at bounding box center [285, 136] width 6 height 6
click at [298, 133] on icon "button" at bounding box center [300, 136] width 6 height 6
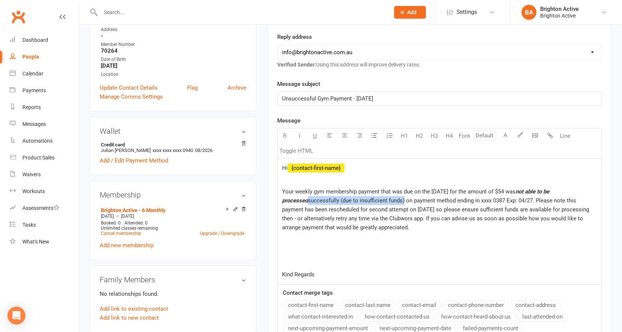
drag, startPoint x: 281, startPoint y: 202, endPoint x: 362, endPoint y: 200, distance: 80.7
click at [379, 203] on div "Hi ﻿ {contact-first-name} ﻿ Your weekly gym membership payment that was due on …" at bounding box center [439, 221] width 324 height 125
click at [287, 136] on icon "button" at bounding box center [285, 136] width 6 height 6
click at [298, 134] on icon "button" at bounding box center [300, 136] width 6 height 6
click at [482, 200] on span "on payment method ending in xxxx 0387 Exp: 04/27. Please note this payment has …" at bounding box center [440, 214] width 316 height 34
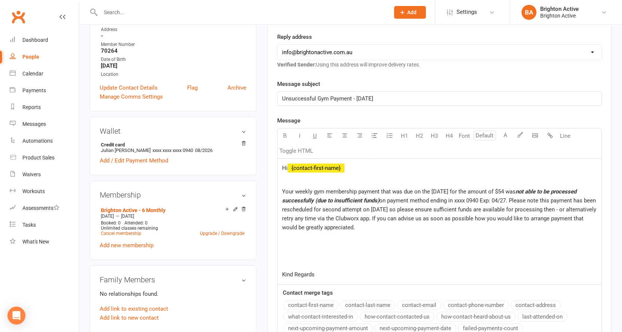
click at [502, 199] on span "on payment method ending in xxxx 0940 Exp: 04/27. Please note this payment has …" at bounding box center [440, 214] width 316 height 34
click at [509, 201] on span "on payment method ending in xxxx 0940 Exp: 08/27. Please note this payment has …" at bounding box center [440, 214] width 316 height 34
click at [282, 275] on span "Kind Regards" at bounding box center [298, 274] width 32 height 7
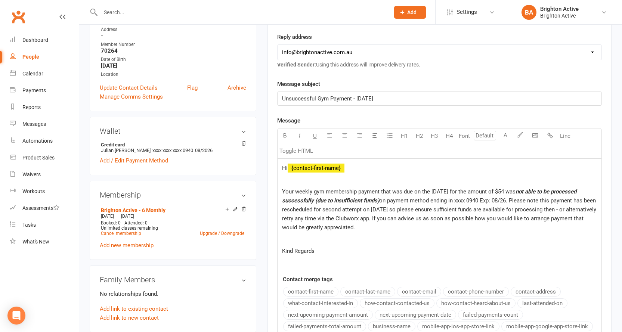
click at [324, 250] on p "Kind Regards" at bounding box center [439, 250] width 315 height 9
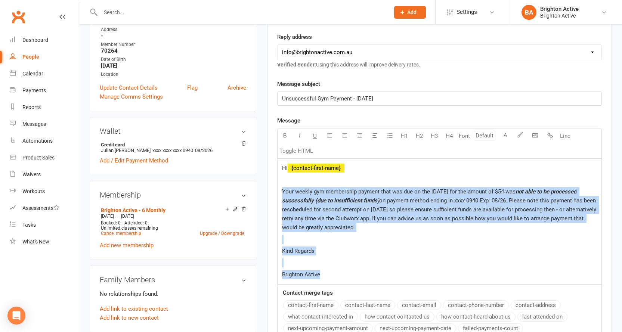
drag, startPoint x: 282, startPoint y: 192, endPoint x: 357, endPoint y: 279, distance: 114.7
click at [346, 276] on div "Hi ﻿ {contact-first-name} ﻿ Your weekly gym membership payment that was due on …" at bounding box center [439, 221] width 324 height 125
copy div "Your weekly gym membership payment that was due on the 14/10/25 for the amount …"
click at [379, 266] on p "﻿" at bounding box center [439, 262] width 315 height 9
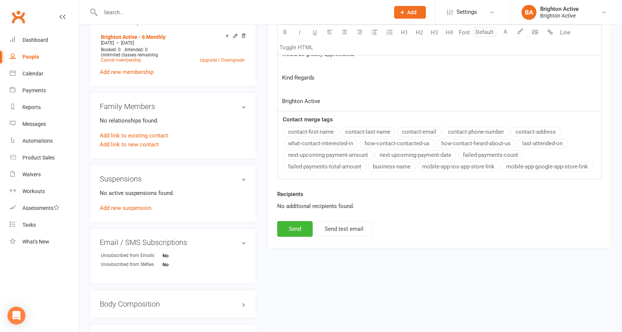
scroll to position [336, 0]
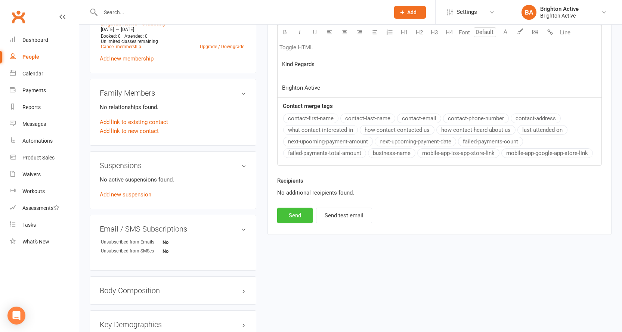
click at [299, 213] on button "Send" at bounding box center [294, 216] width 35 height 16
select select "0"
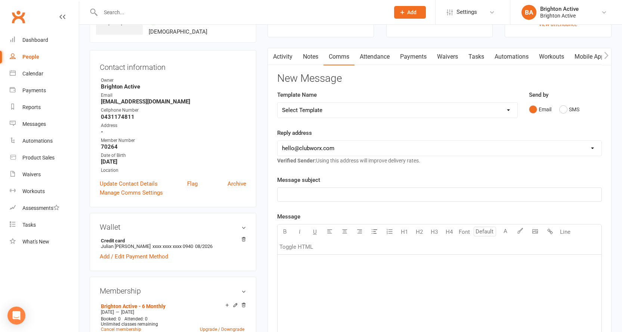
scroll to position [0, 0]
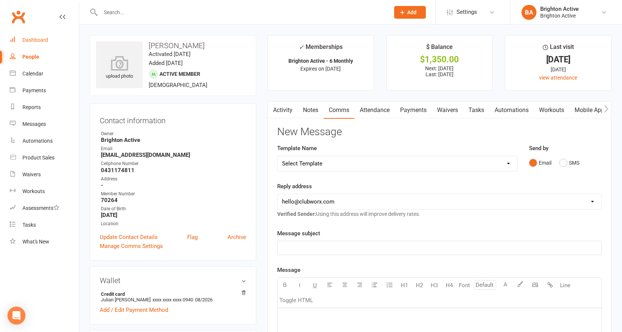
click at [40, 38] on div "Dashboard" at bounding box center [35, 40] width 26 height 6
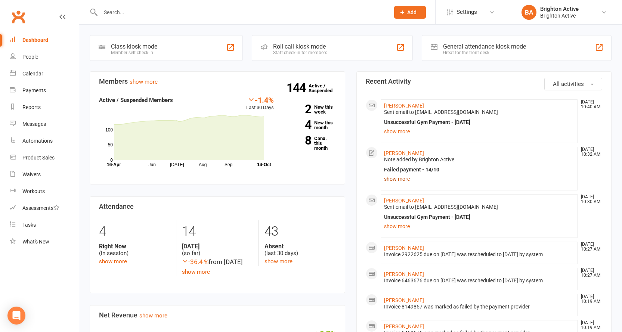
click at [406, 176] on link "show more" at bounding box center [479, 179] width 190 height 10
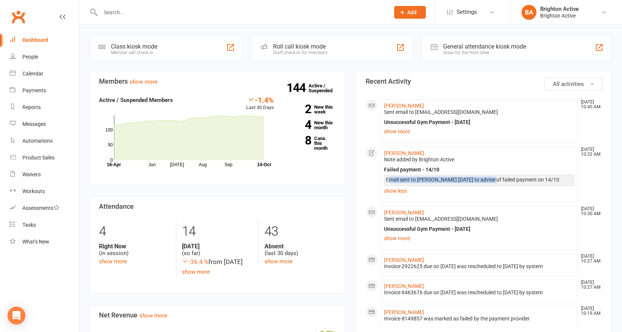
drag, startPoint x: 387, startPoint y: 178, endPoint x: 487, endPoint y: 183, distance: 99.4
click at [487, 183] on div "Email sent to Fiona today to advise of failed payment on 14/10" at bounding box center [479, 183] width 187 height 12
click at [502, 199] on li "Fiona Minchin Oct 14, 10:32 AM Note added by Brighton Active Failed payment - 1…" at bounding box center [479, 175] width 197 height 56
drag, startPoint x: 386, startPoint y: 179, endPoint x: 536, endPoint y: 177, distance: 150.1
click at [536, 177] on div "Email sent to Fiona today to advise of failed payment on 14/10" at bounding box center [479, 180] width 187 height 6
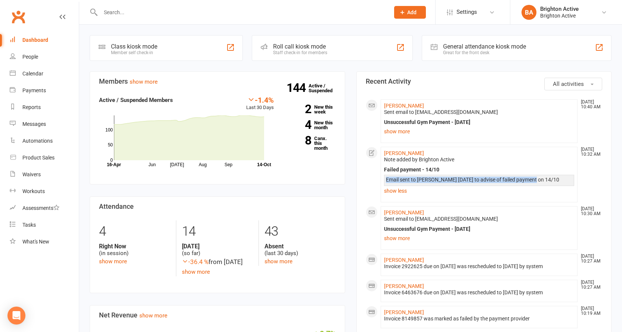
copy div "Email sent to Fiona today to advise of failed payment on 14/10"
click at [408, 107] on link "Julian Salazar" at bounding box center [404, 106] width 40 height 6
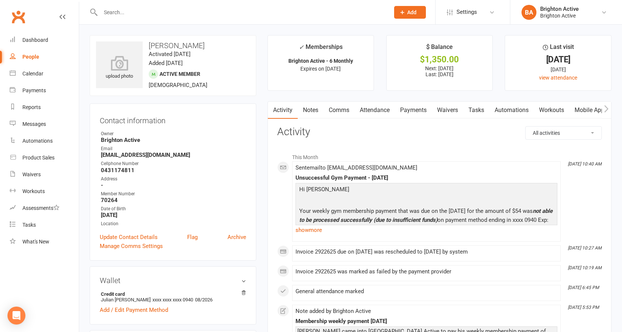
click at [310, 110] on link "Notes" at bounding box center [311, 110] width 26 height 17
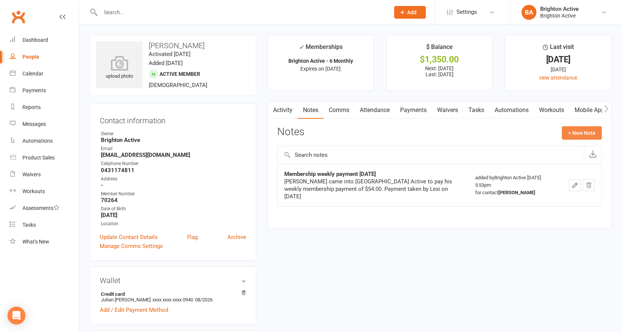
click at [575, 130] on button "+ New Note" at bounding box center [582, 132] width 40 height 13
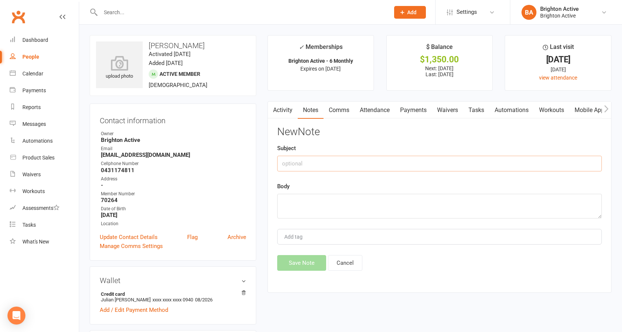
click at [327, 162] on input "text" at bounding box center [439, 164] width 325 height 16
type input "Failed payment - 14/10/25"
click at [317, 203] on textarea at bounding box center [439, 206] width 325 height 25
paste textarea "Email sent to Fiona today to advise of failed payment on 14/10"
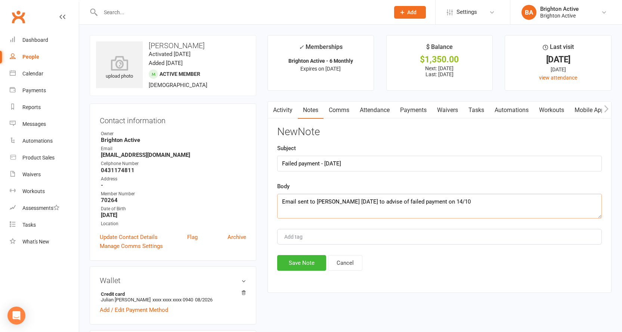
click at [330, 200] on textarea "Email sent to Fiona today to advise of failed payment on 14/10" at bounding box center [439, 206] width 325 height 25
type textarea "Email sent to Julian today to advise of failed payment on 14/10"
click at [314, 264] on button "Save Note" at bounding box center [301, 263] width 49 height 16
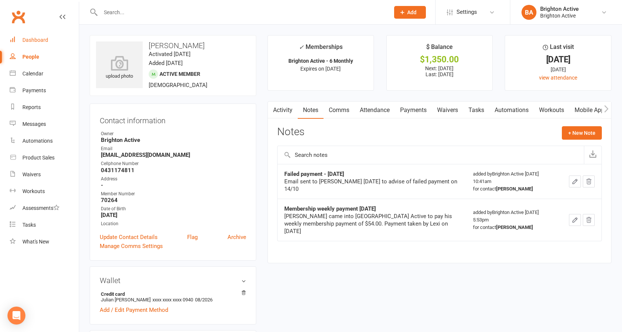
click at [36, 40] on div "Dashboard" at bounding box center [35, 40] width 26 height 6
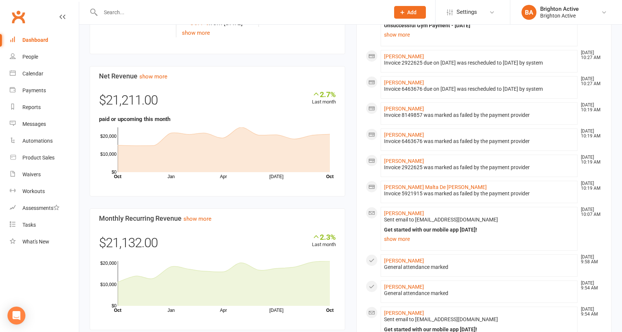
scroll to position [261, 0]
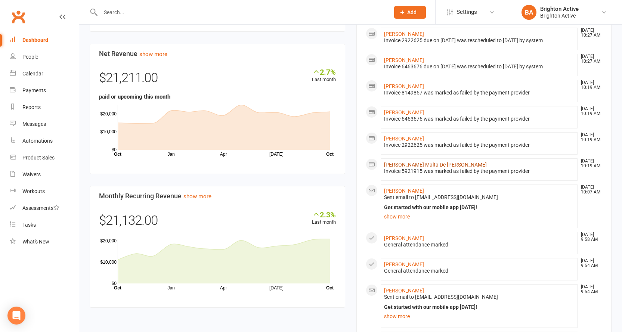
click at [445, 166] on link "Luciana Malta De Souza Kelly" at bounding box center [435, 165] width 103 height 6
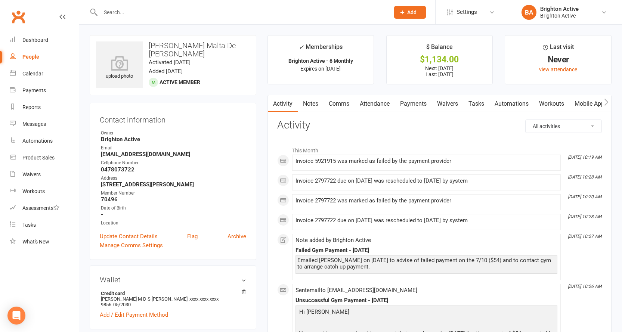
click at [420, 104] on link "Payments" at bounding box center [413, 103] width 37 height 17
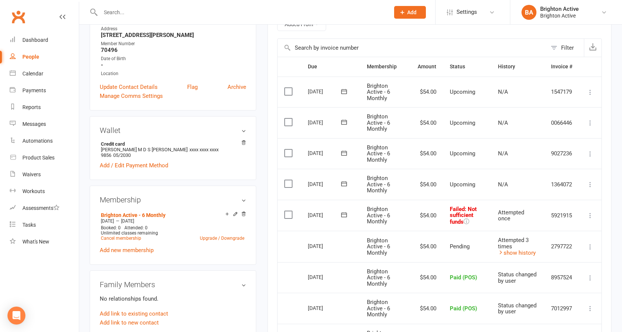
scroll to position [299, 0]
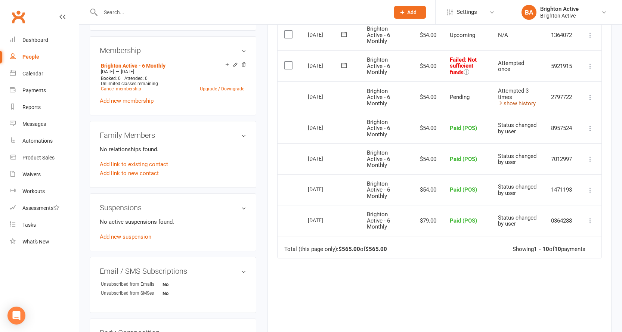
click at [506, 105] on link "show history" at bounding box center [517, 103] width 38 height 7
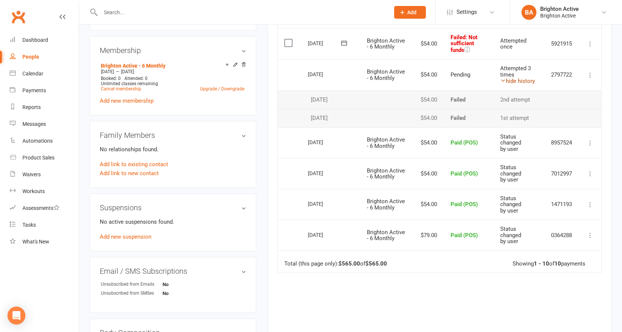
click at [506, 84] on link "hide history" at bounding box center [517, 81] width 35 height 7
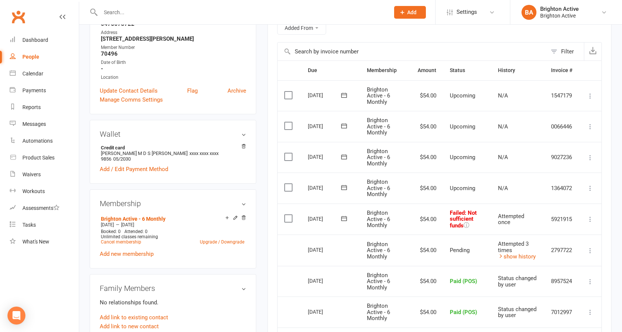
scroll to position [112, 0]
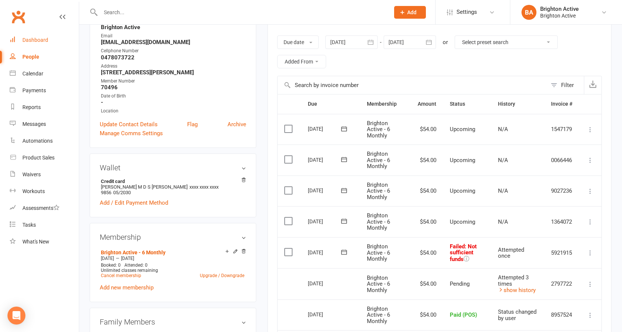
click at [38, 41] on div "Dashboard" at bounding box center [35, 40] width 26 height 6
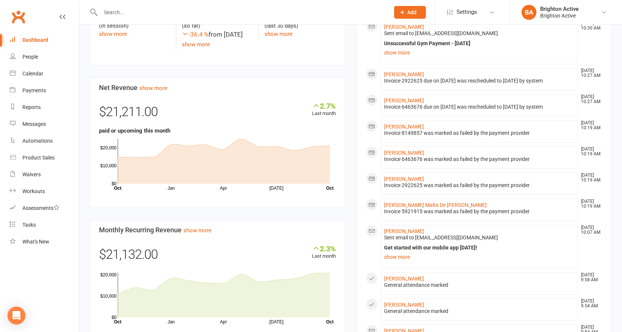
scroll to position [224, 0]
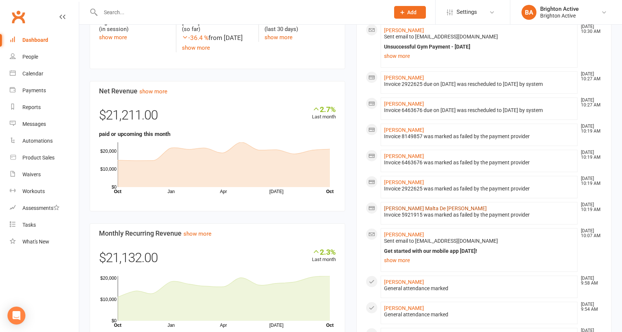
click at [426, 209] on link "Luciana Malta De Souza Kelly" at bounding box center [435, 208] width 103 height 6
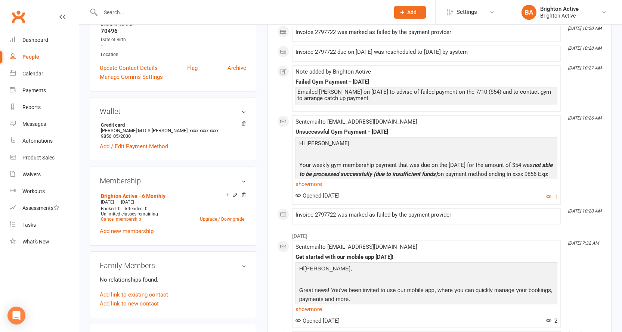
scroll to position [187, 0]
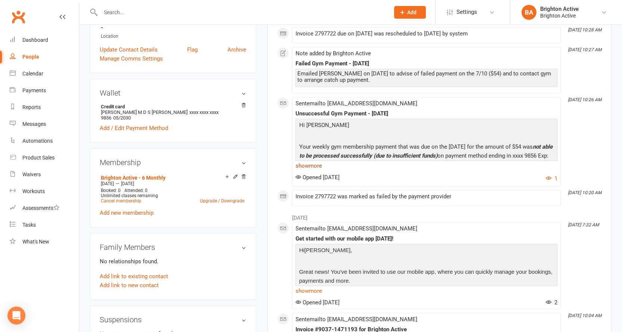
click at [302, 165] on link "show more" at bounding box center [426, 166] width 262 height 10
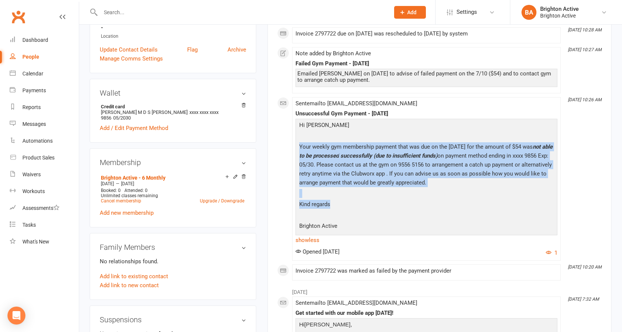
drag, startPoint x: 299, startPoint y: 145, endPoint x: 376, endPoint y: 210, distance: 100.9
click at [376, 210] on div "Hi Luciana Your weekly gym membership payment that was due on the 7/10/25 for t…" at bounding box center [426, 177] width 258 height 112
copy div "Your weekly gym membership payment that was due on the 7/10/25 for the amount o…"
click at [391, 203] on p "Kind regards" at bounding box center [426, 205] width 258 height 11
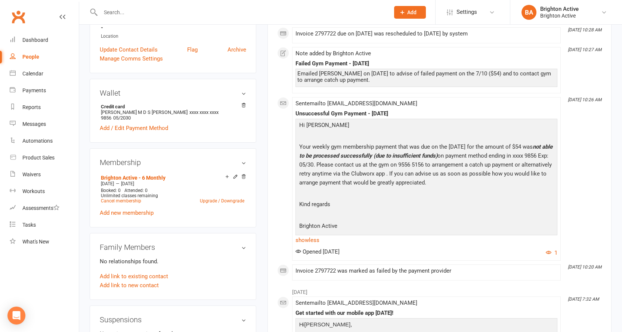
click at [431, 258] on li "Oct 7, 10:26 AM Sent email to lucianamalta8@gmail.com Unsuccessful Gym Payment …" at bounding box center [426, 179] width 268 height 164
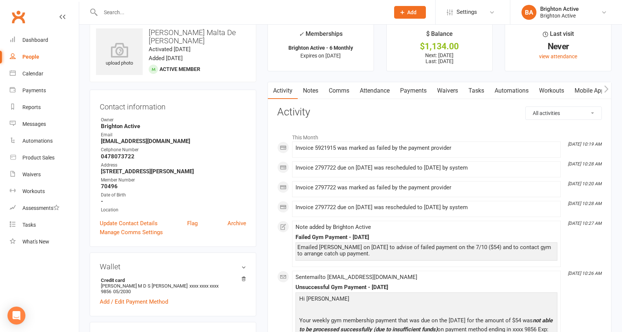
scroll to position [0, 0]
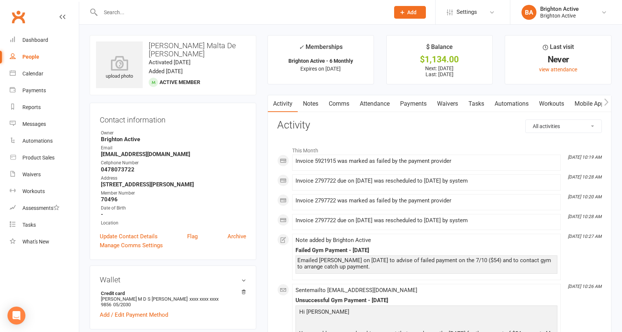
click at [333, 98] on link "Comms" at bounding box center [338, 103] width 31 height 17
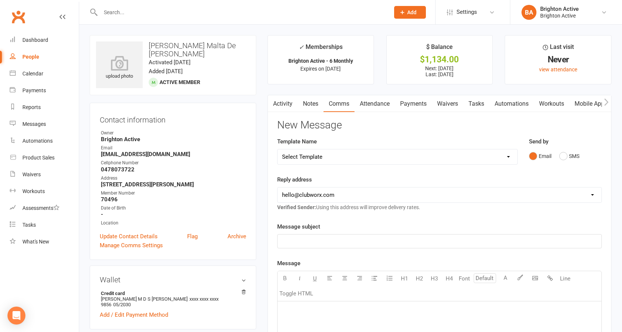
click at [320, 195] on select "hello@clubworx.com info@brightonactive.com.au sunil.choudhary@accor.com celia@o…" at bounding box center [439, 194] width 324 height 15
select select "1"
click at [277, 187] on select "hello@clubworx.com info@brightonactive.com.au sunil.choudhary@accor.com celia@o…" at bounding box center [439, 194] width 324 height 15
click at [310, 238] on p "﻿" at bounding box center [439, 241] width 315 height 9
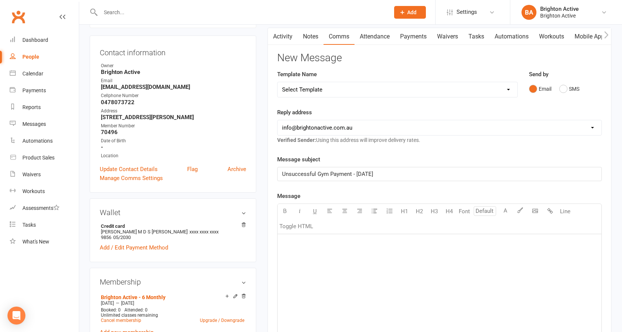
scroll to position [112, 0]
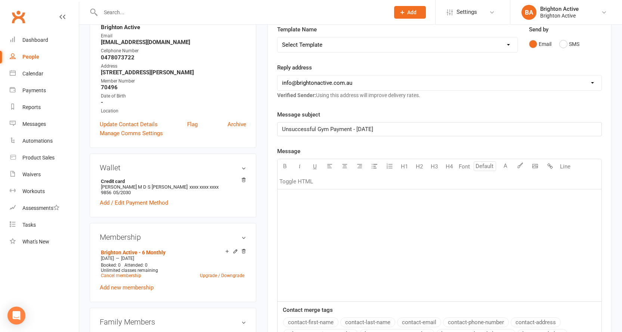
click at [313, 205] on div "﻿" at bounding box center [439, 245] width 324 height 112
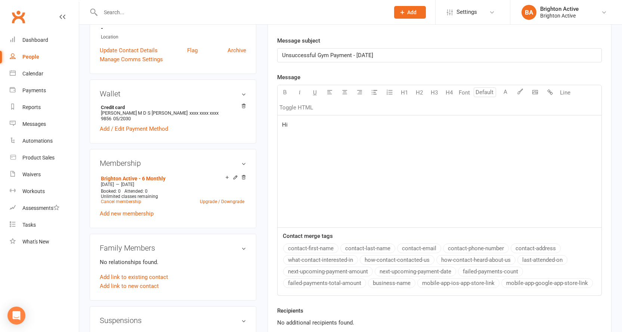
scroll to position [187, 0]
drag, startPoint x: 318, startPoint y: 248, endPoint x: 320, endPoint y: 211, distance: 36.7
click at [318, 248] on button "contact-first-name" at bounding box center [310, 248] width 55 height 10
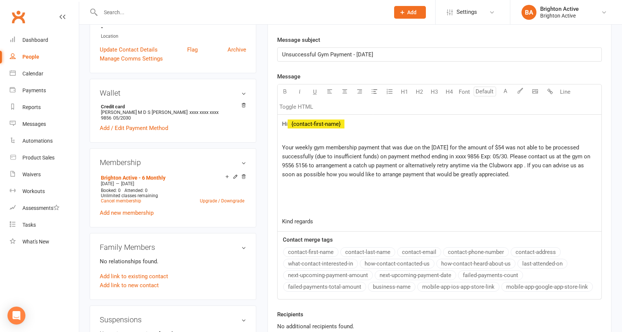
click at [435, 146] on span "Your weekly gym membership payment that was due on the 7/10/25 for the amount o…" at bounding box center [437, 161] width 310 height 34
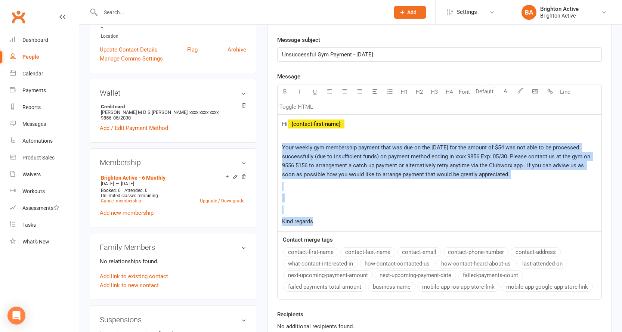
drag, startPoint x: 282, startPoint y: 146, endPoint x: 474, endPoint y: 230, distance: 209.5
click at [474, 230] on div "Hi ﻿ {contact-first-name} ﻿ Your weekly gym membership payment that was due on …" at bounding box center [439, 173] width 324 height 117
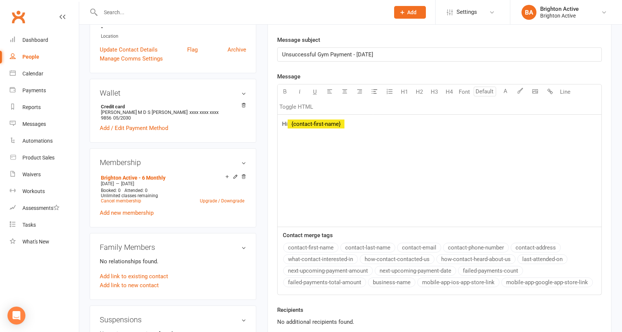
click at [350, 123] on p "Hi ﻿ {contact-first-name}" at bounding box center [439, 123] width 315 height 9
click at [41, 41] on div "Dashboard" at bounding box center [35, 40] width 26 height 6
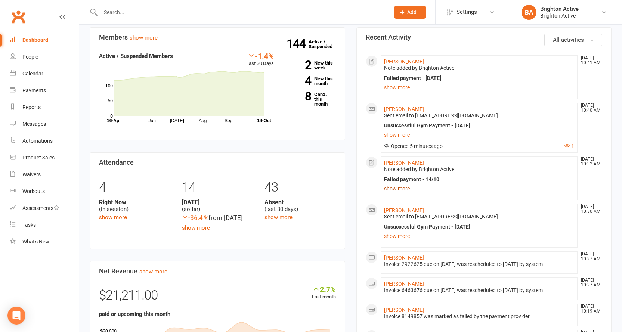
scroll to position [112, 0]
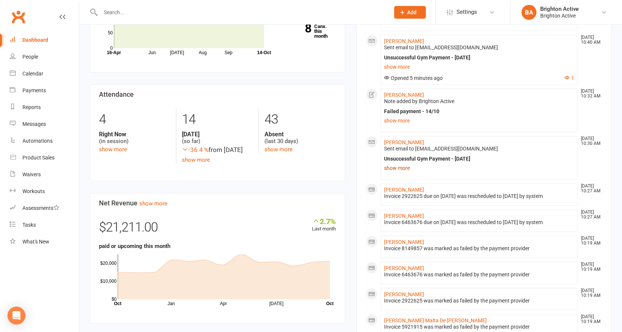
click at [406, 170] on link "show more" at bounding box center [479, 168] width 190 height 10
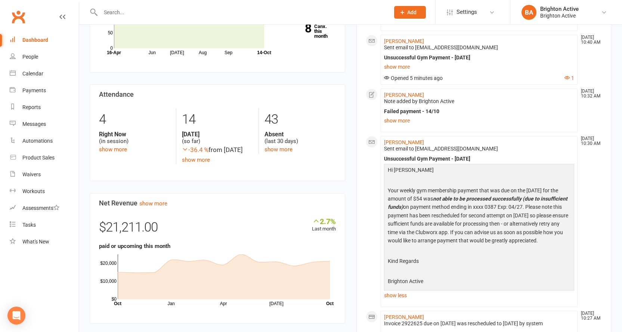
drag, startPoint x: 388, startPoint y: 188, endPoint x: 464, endPoint y: 263, distance: 106.7
click at [464, 263] on div "Hi Fiona Your weekly gym membership payment that was due on the 14/10/25 for th…" at bounding box center [479, 227] width 187 height 122
copy div "Your weekly gym membership payment that was due on the 14/10/25 for the amount …"
click at [471, 265] on p "Kind Regards" at bounding box center [479, 262] width 187 height 10
click at [403, 292] on link "show less" at bounding box center [479, 295] width 190 height 10
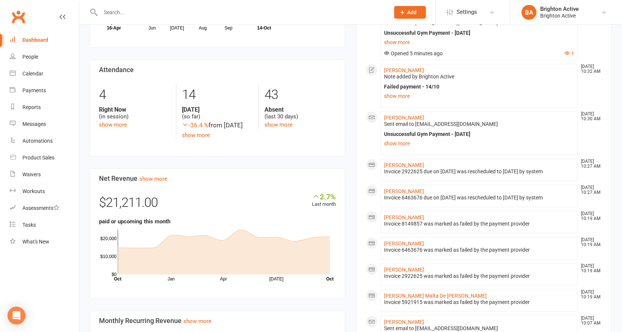
scroll to position [187, 0]
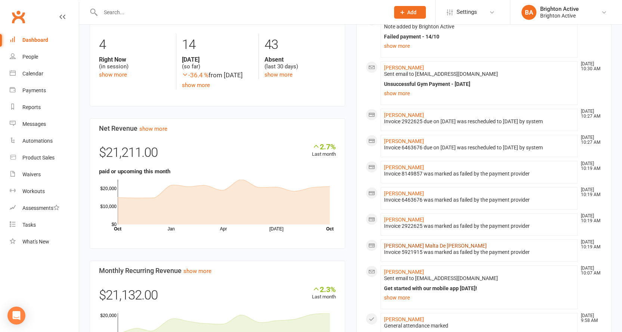
click at [438, 246] on link "Luciana Malta De Souza Kelly" at bounding box center [435, 246] width 103 height 6
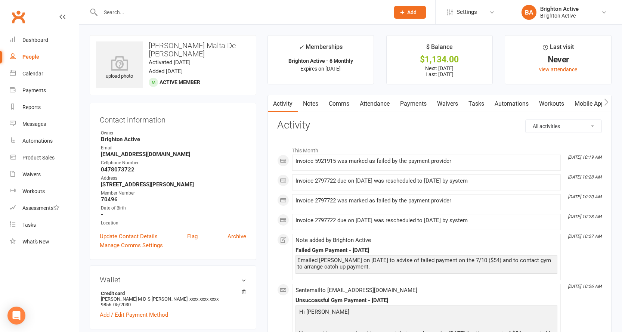
click at [310, 105] on link "Notes" at bounding box center [311, 103] width 26 height 17
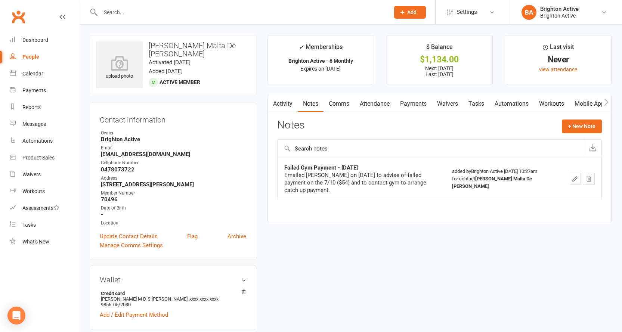
click at [341, 101] on link "Comms" at bounding box center [338, 103] width 31 height 17
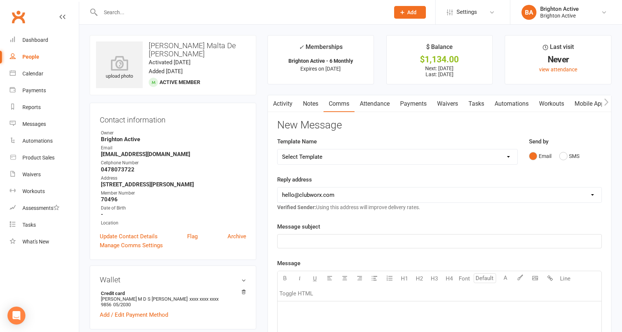
click at [320, 155] on select "Select Template [SMS] [Default template - review before using] Appointment remi…" at bounding box center [397, 156] width 240 height 15
click at [315, 194] on select "hello@clubworx.com info@brightonactive.com.au sunil.choudhary@accor.com celia@o…" at bounding box center [439, 194] width 324 height 15
select select "1"
click at [277, 187] on select "hello@clubworx.com info@brightonactive.com.au sunil.choudhary@accor.com celia@o…" at bounding box center [439, 194] width 324 height 15
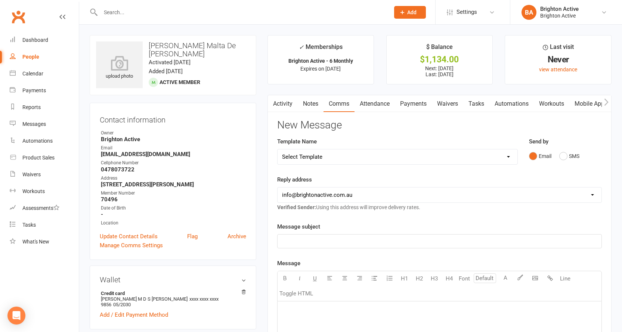
scroll to position [75, 0]
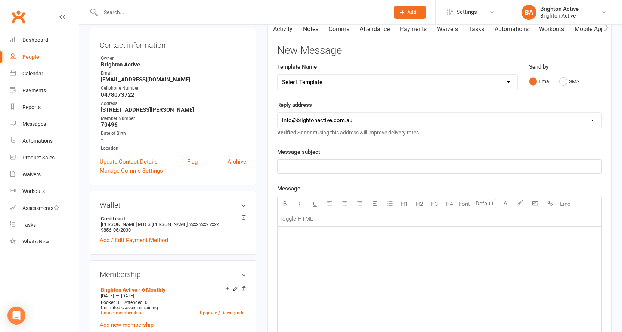
click at [315, 170] on p "﻿" at bounding box center [439, 166] width 315 height 9
click at [293, 235] on p "﻿" at bounding box center [439, 236] width 315 height 9
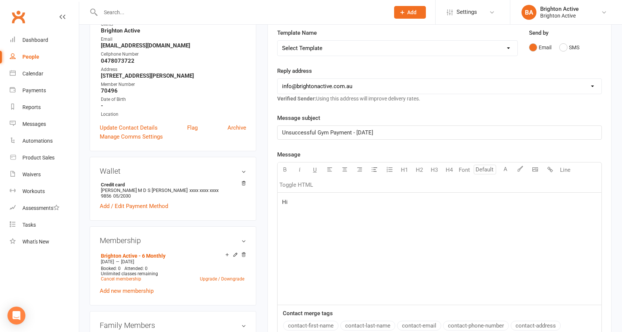
scroll to position [149, 0]
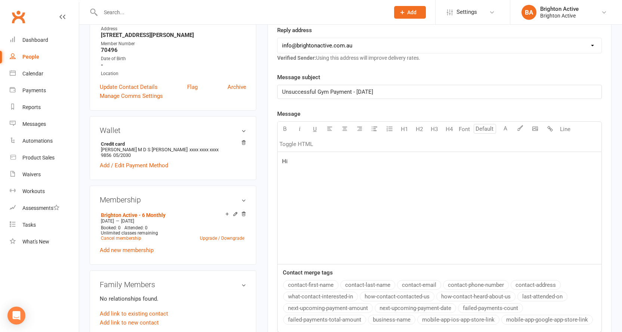
click at [310, 283] on button "contact-first-name" at bounding box center [310, 285] width 55 height 10
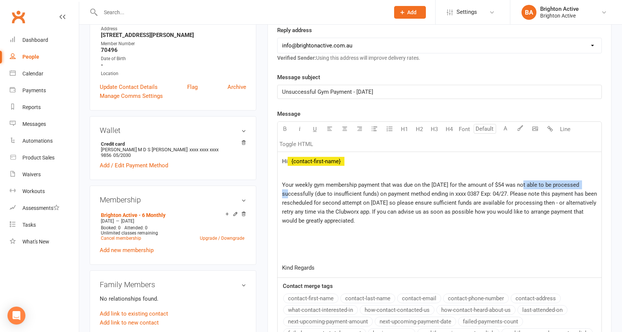
drag, startPoint x: 522, startPoint y: 184, endPoint x: 515, endPoint y: 173, distance: 13.1
click at [593, 187] on p "Your weekly gym membership payment that was due on the 14/10/25 for the amount …" at bounding box center [439, 202] width 315 height 45
click at [284, 130] on icon "button" at bounding box center [285, 129] width 6 height 6
click at [302, 127] on icon "button" at bounding box center [300, 129] width 6 height 6
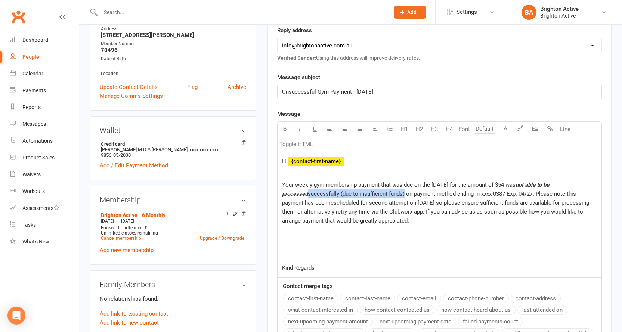
drag, startPoint x: 281, startPoint y: 194, endPoint x: 378, endPoint y: 195, distance: 96.7
click at [378, 195] on div "Hi ﻿ {contact-first-name} ﻿ Your weekly gym membership payment that was due on …" at bounding box center [439, 214] width 324 height 125
drag, startPoint x: 284, startPoint y: 128, endPoint x: 294, endPoint y: 130, distance: 10.1
click at [284, 128] on icon "button" at bounding box center [285, 129] width 6 height 6
click at [298, 128] on icon "button" at bounding box center [300, 129] width 6 height 6
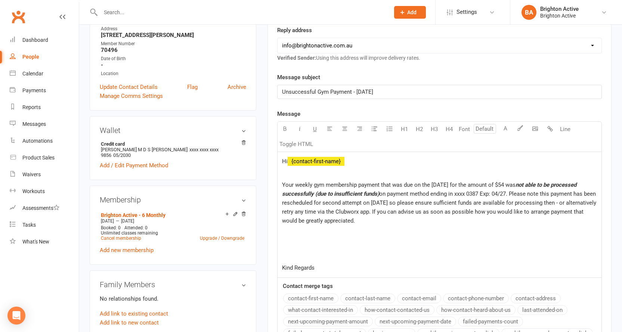
click at [481, 192] on span "on payment method ending in xxxx 0387 Exp: 04/27. Please note this payment has …" at bounding box center [440, 207] width 316 height 34
click at [501, 191] on span "on payment method ending in xxxx 9856 Exp: 04/27. Please note this payment has …" at bounding box center [440, 207] width 316 height 34
click at [509, 192] on span "on payment method ending in xxxx 9856 Exp: 05/27. Please note this payment has …" at bounding box center [440, 207] width 316 height 34
click at [280, 269] on div "Hi ﻿ {contact-first-name} ﻿ Your weekly gym membership payment that was due on …" at bounding box center [439, 214] width 324 height 125
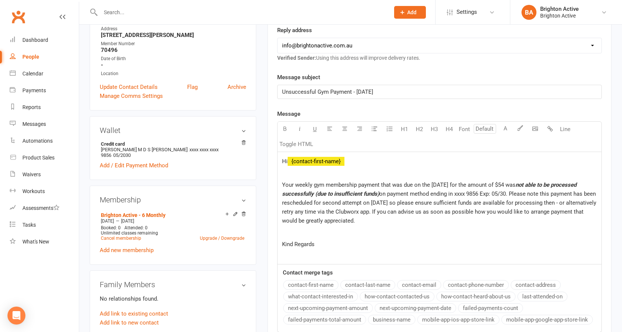
click at [317, 247] on p "Kind Regards" at bounding box center [439, 244] width 315 height 9
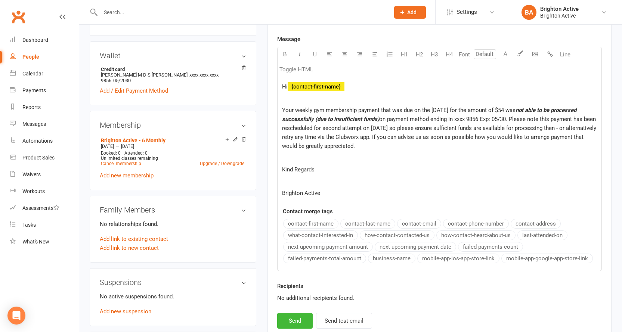
scroll to position [299, 0]
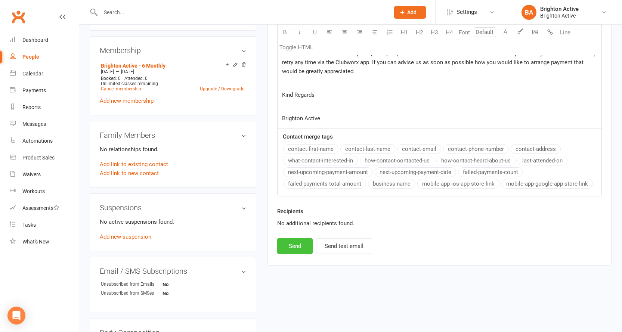
click at [302, 247] on button "Send" at bounding box center [294, 246] width 35 height 16
select select "0"
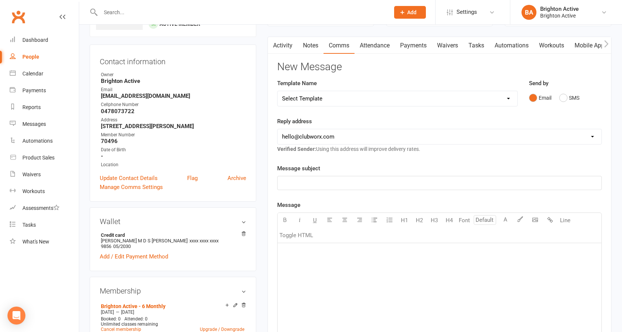
scroll to position [0, 0]
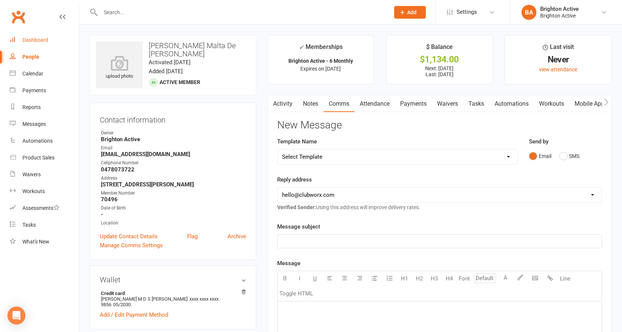
drag, startPoint x: 34, startPoint y: 38, endPoint x: 59, endPoint y: 43, distance: 25.9
click at [34, 38] on div "Dashboard" at bounding box center [35, 40] width 26 height 6
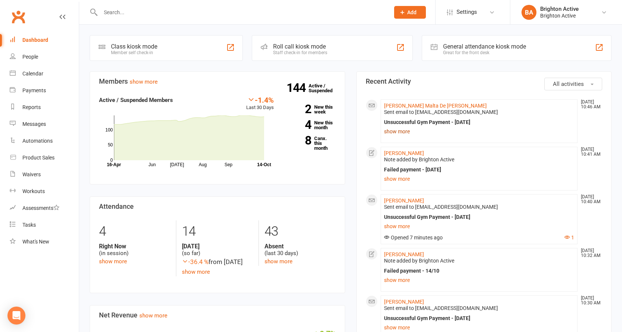
click at [403, 132] on link "show more" at bounding box center [479, 131] width 190 height 10
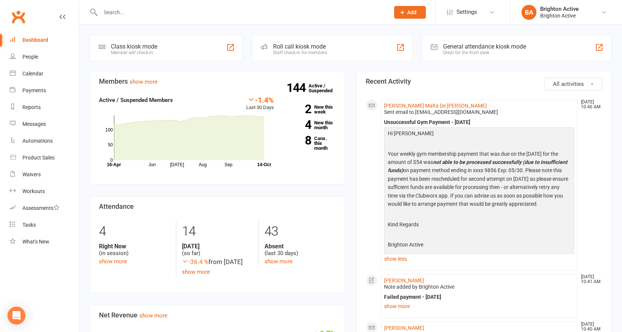
click at [397, 260] on link "show less" at bounding box center [479, 259] width 190 height 10
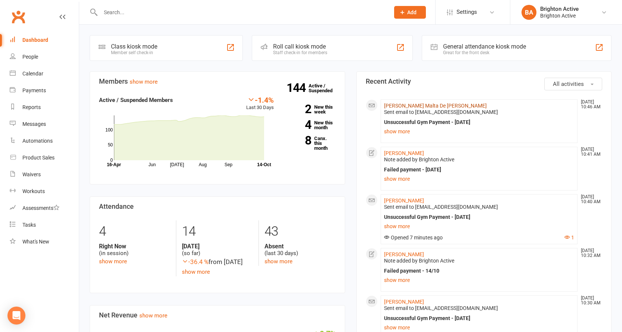
click at [399, 108] on link "Luciana Malta De Souza Kelly" at bounding box center [435, 106] width 103 height 6
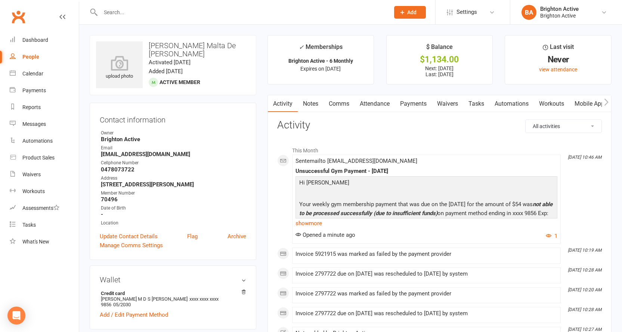
click at [415, 102] on link "Payments" at bounding box center [413, 103] width 37 height 17
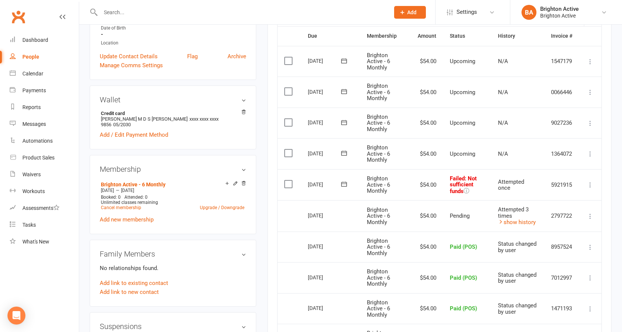
scroll to position [187, 0]
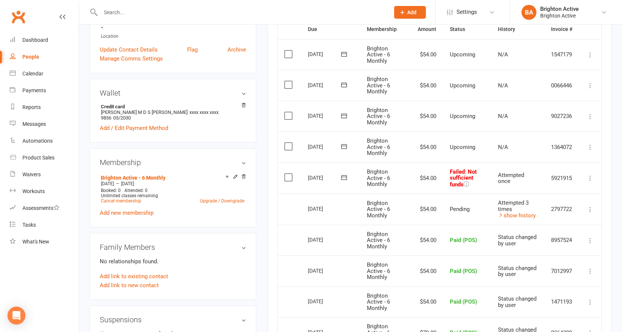
click at [344, 178] on icon at bounding box center [343, 177] width 7 height 7
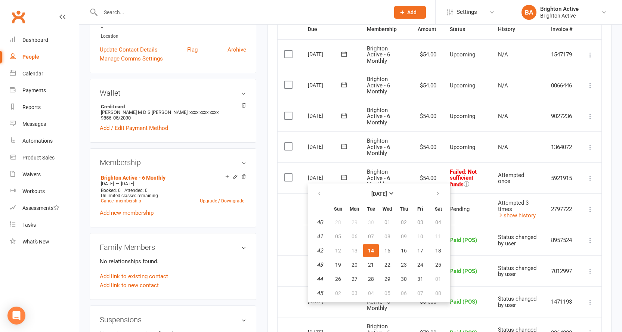
drag, startPoint x: 396, startPoint y: 169, endPoint x: 400, endPoint y: 169, distance: 4.5
click at [397, 169] on td "Brighton Active - 6 Monthly" at bounding box center [385, 177] width 51 height 31
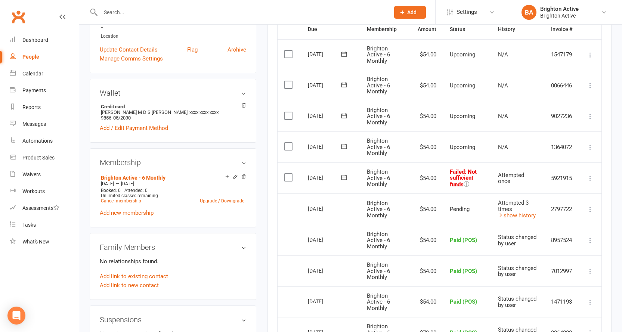
click at [291, 178] on label at bounding box center [289, 177] width 10 height 7
click at [289, 174] on input "checkbox" at bounding box center [286, 174] width 5 height 0
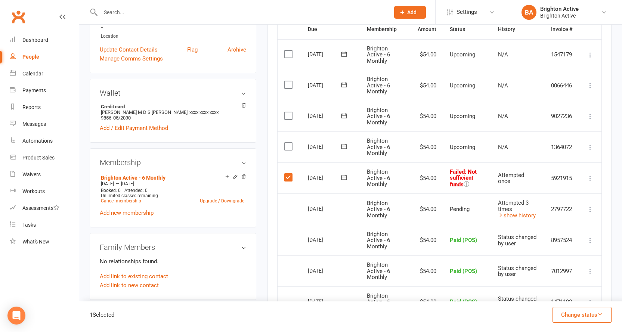
click at [344, 176] on icon at bounding box center [343, 177] width 7 height 7
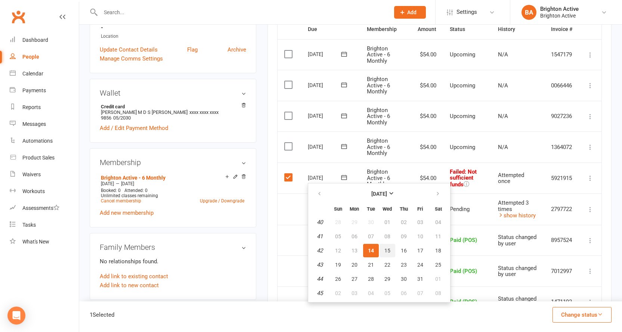
click at [386, 252] on span "15" at bounding box center [387, 251] width 6 height 6
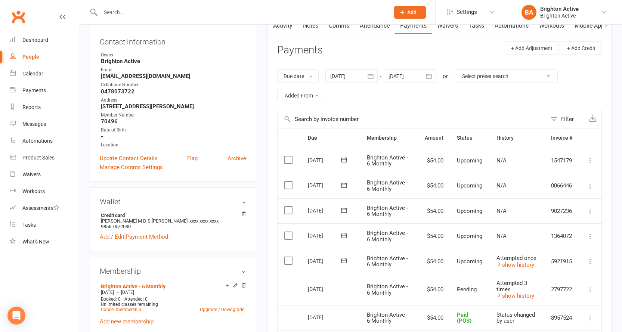
scroll to position [37, 0]
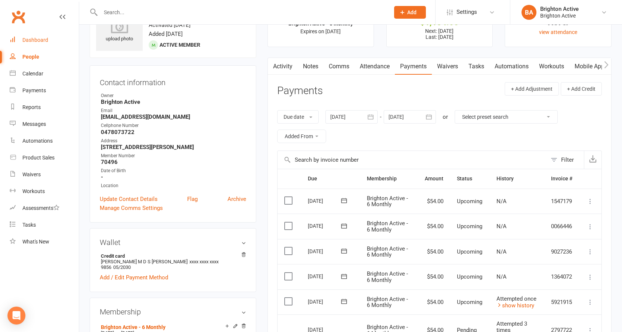
drag, startPoint x: 32, startPoint y: 39, endPoint x: 44, endPoint y: 42, distance: 12.0
click at [33, 39] on div "Dashboard" at bounding box center [35, 40] width 26 height 6
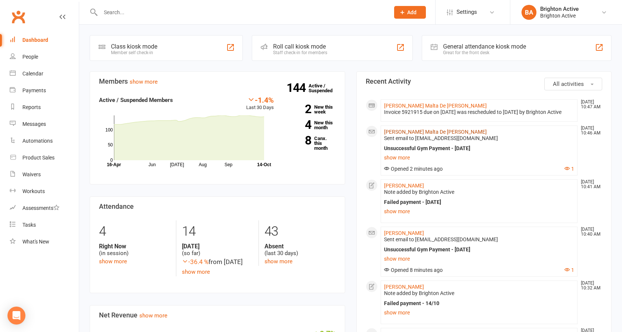
click at [428, 135] on link "Luciana Malta De Souza Kelly" at bounding box center [435, 132] width 103 height 6
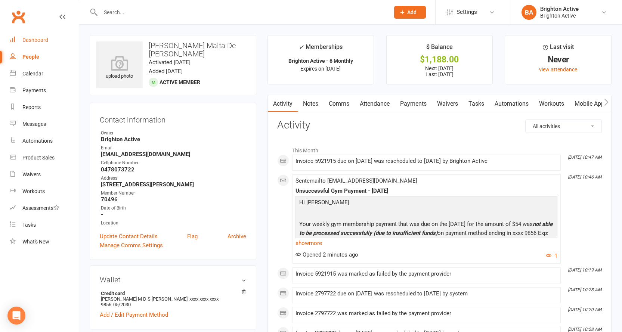
drag, startPoint x: 43, startPoint y: 40, endPoint x: 56, endPoint y: 44, distance: 13.0
click at [43, 41] on div "Dashboard" at bounding box center [35, 40] width 26 height 6
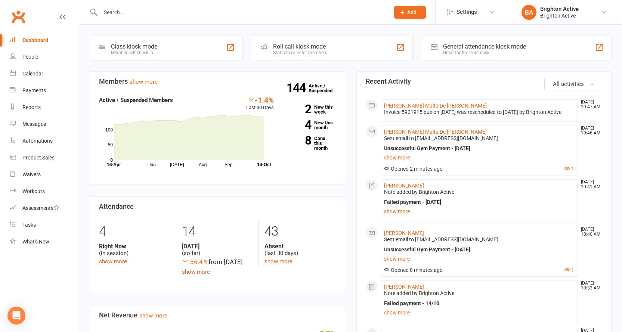
click at [471, 47] on div "General attendance kiosk mode" at bounding box center [484, 46] width 83 height 7
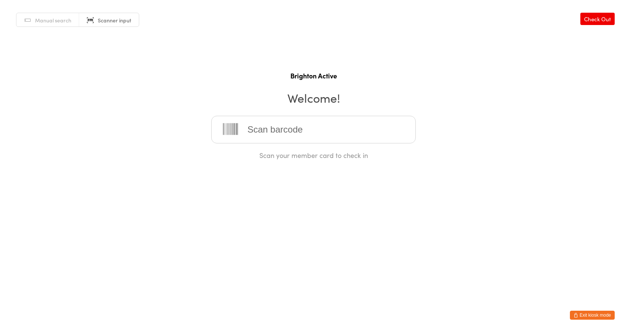
drag, startPoint x: 0, startPoint y: 0, endPoint x: 350, endPoint y: 130, distance: 372.9
click at [349, 129] on input "search" at bounding box center [313, 130] width 205 height 28
click at [316, 135] on input "search" at bounding box center [313, 130] width 205 height 28
click at [281, 137] on input "search" at bounding box center [313, 130] width 205 height 28
click at [281, 136] on input "search" at bounding box center [313, 130] width 205 height 28
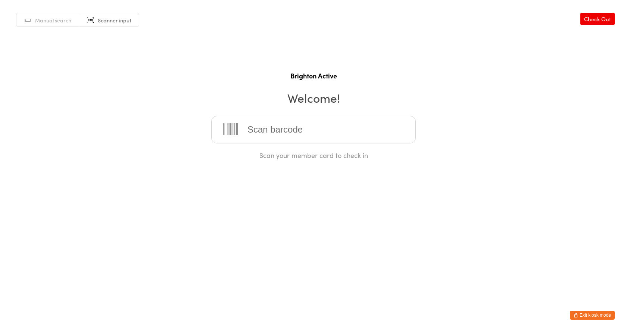
click at [598, 313] on button "Exit kiosk mode" at bounding box center [592, 315] width 45 height 9
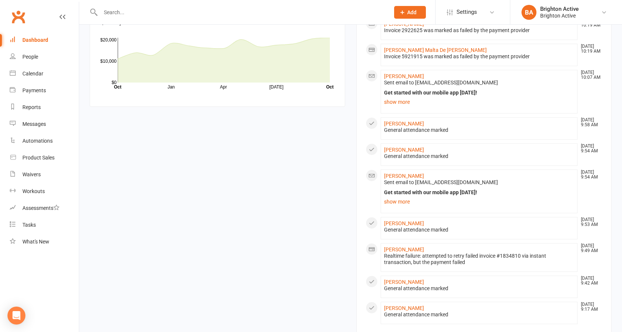
scroll to position [521, 0]
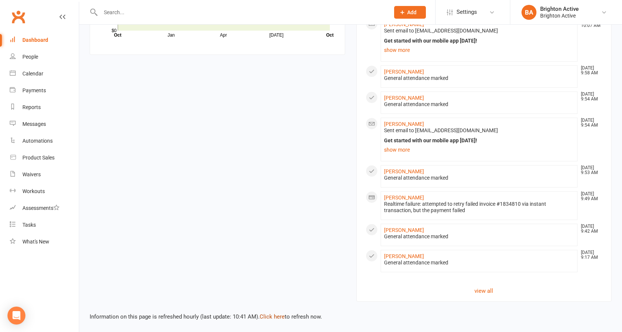
click at [273, 314] on link "Click here" at bounding box center [272, 316] width 25 height 7
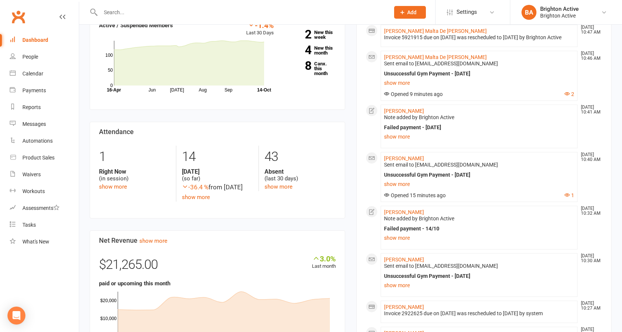
scroll to position [37, 0]
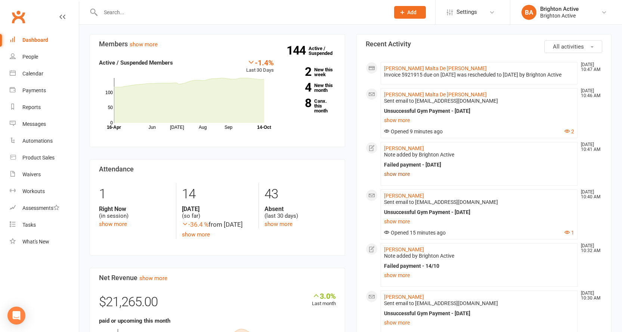
click at [398, 178] on link "show more" at bounding box center [479, 174] width 190 height 10
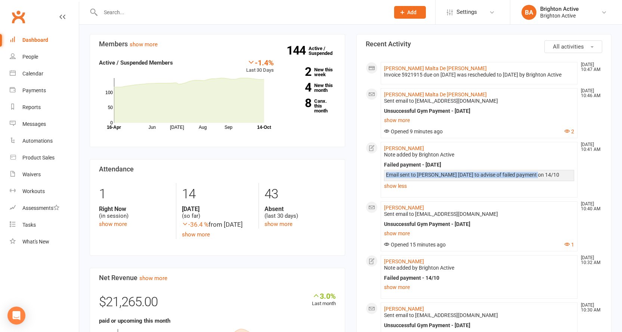
drag, startPoint x: 386, startPoint y: 181, endPoint x: 534, endPoint y: 184, distance: 147.9
click at [534, 178] on div "Email sent to Julian today to advise of failed payment on 14/10" at bounding box center [479, 175] width 187 height 6
copy div "Email sent to Julian today to advise of failed payment on 14/10"
click at [534, 184] on div "Email sent to Julian today to advise of failed payment on 14/10" at bounding box center [479, 178] width 187 height 12
click at [408, 191] on link "show less" at bounding box center [479, 186] width 190 height 10
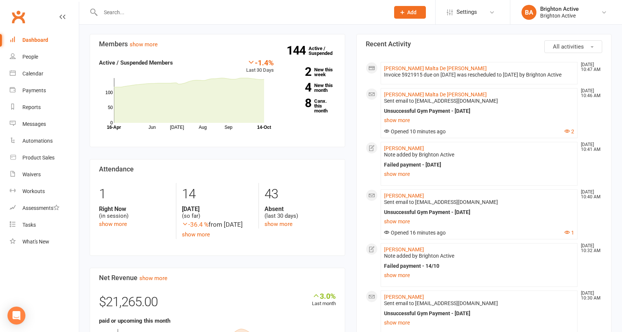
click at [402, 104] on span "Sent email to lucianamalta8@gmail.com" at bounding box center [441, 101] width 114 height 6
drag, startPoint x: 405, startPoint y: 102, endPoint x: 444, endPoint y: 120, distance: 42.6
click at [406, 97] on link "Luciana Malta De Souza Kelly" at bounding box center [435, 94] width 103 height 6
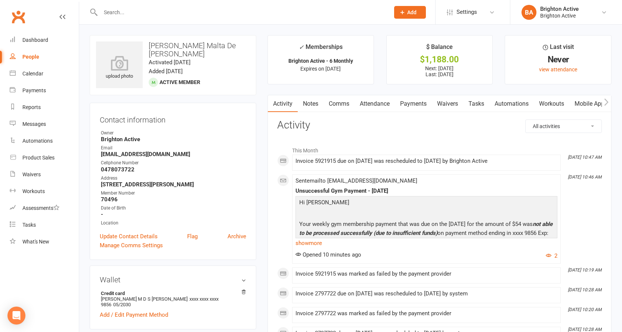
click at [411, 103] on link "Payments" at bounding box center [413, 103] width 37 height 17
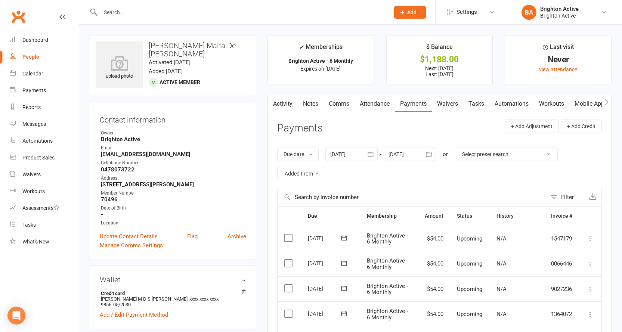
click at [310, 104] on link "Notes" at bounding box center [311, 103] width 26 height 17
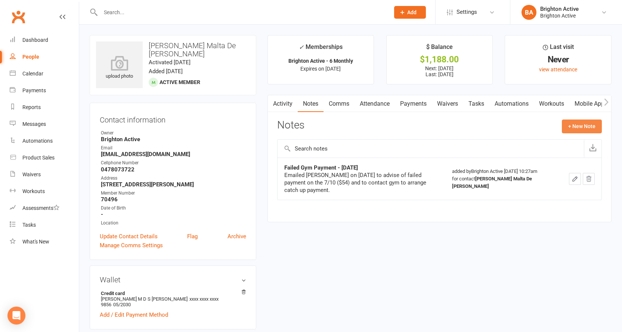
click at [570, 126] on button "+ New Note" at bounding box center [582, 125] width 40 height 13
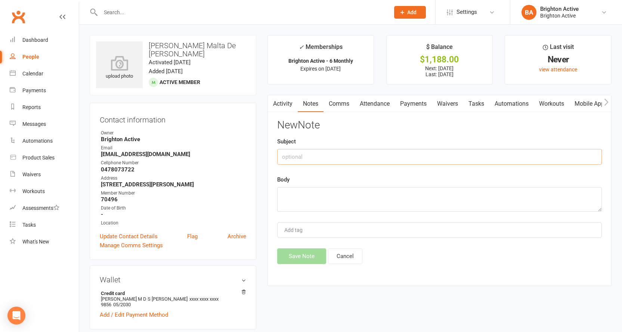
click at [337, 154] on input "text" at bounding box center [439, 157] width 325 height 16
type input "Failed payment - 14/10/25"
click at [324, 200] on textarea at bounding box center [439, 199] width 325 height 25
paste textarea "Email sent to Julian today to advise of failed payment on 14/10"
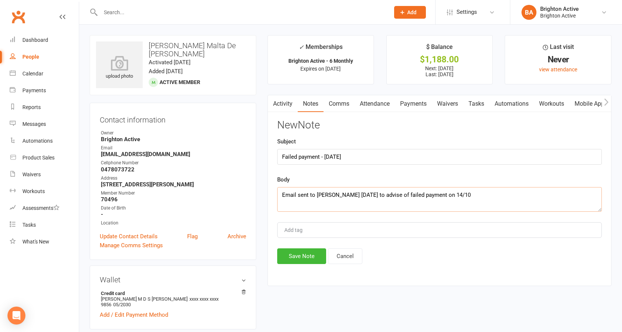
click at [330, 193] on textarea "Email sent to Julian today to advise of failed payment on 14/10" at bounding box center [439, 199] width 325 height 25
type textarea "Email sent to Luciana today to advise of failed payment on 14/10"
click at [306, 253] on button "Save Note" at bounding box center [301, 256] width 49 height 16
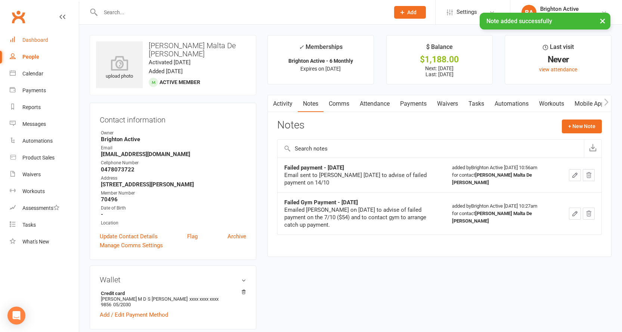
click at [43, 37] on div "Dashboard" at bounding box center [35, 40] width 26 height 6
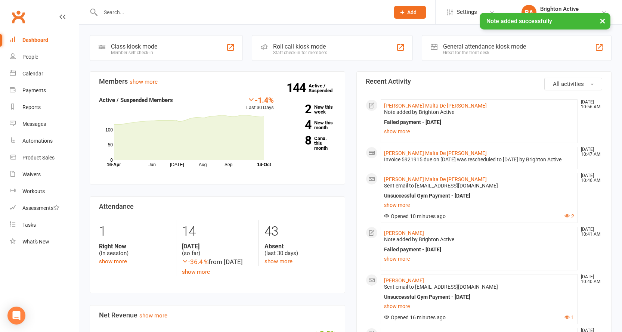
click at [476, 49] on div "General attendance kiosk mode" at bounding box center [484, 46] width 83 height 7
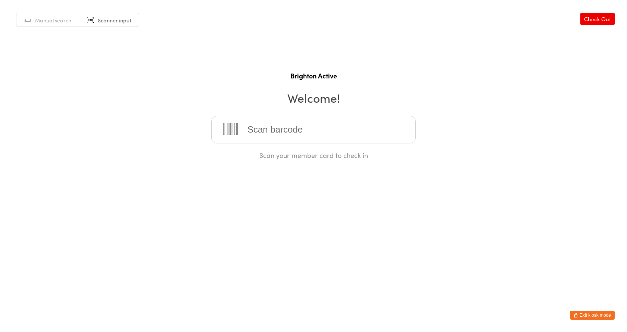
click at [271, 128] on input "search" at bounding box center [313, 130] width 205 height 28
click at [303, 131] on input "search" at bounding box center [313, 130] width 205 height 28
click at [302, 130] on input "search" at bounding box center [313, 130] width 205 height 28
click at [301, 130] on input "search" at bounding box center [313, 130] width 205 height 28
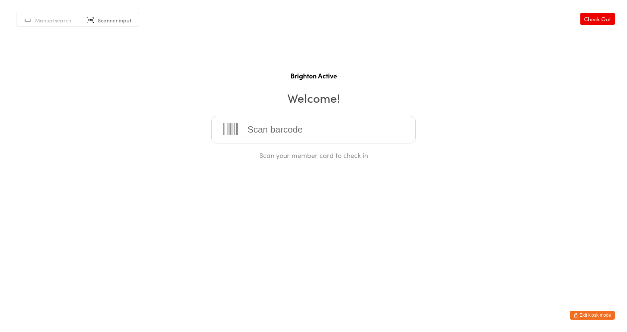
click at [137, 216] on html "You have now entered Kiosk Mode. Members will be able to check themselves in us…" at bounding box center [313, 166] width 627 height 332
click at [272, 136] on input "search" at bounding box center [313, 130] width 205 height 28
click at [266, 129] on input "search" at bounding box center [313, 130] width 205 height 28
click at [271, 129] on input "search" at bounding box center [313, 130] width 205 height 28
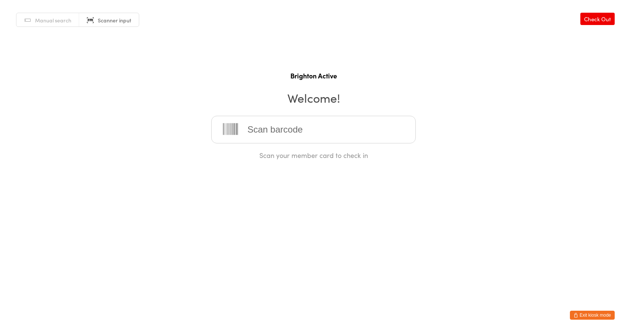
click at [271, 129] on input "search" at bounding box center [313, 130] width 205 height 28
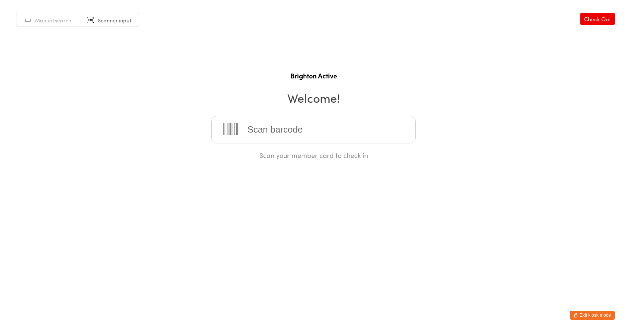
click at [271, 129] on input "search" at bounding box center [313, 130] width 205 height 28
type input "70371"
type input "70125"
